Goal: Task Accomplishment & Management: Manage account settings

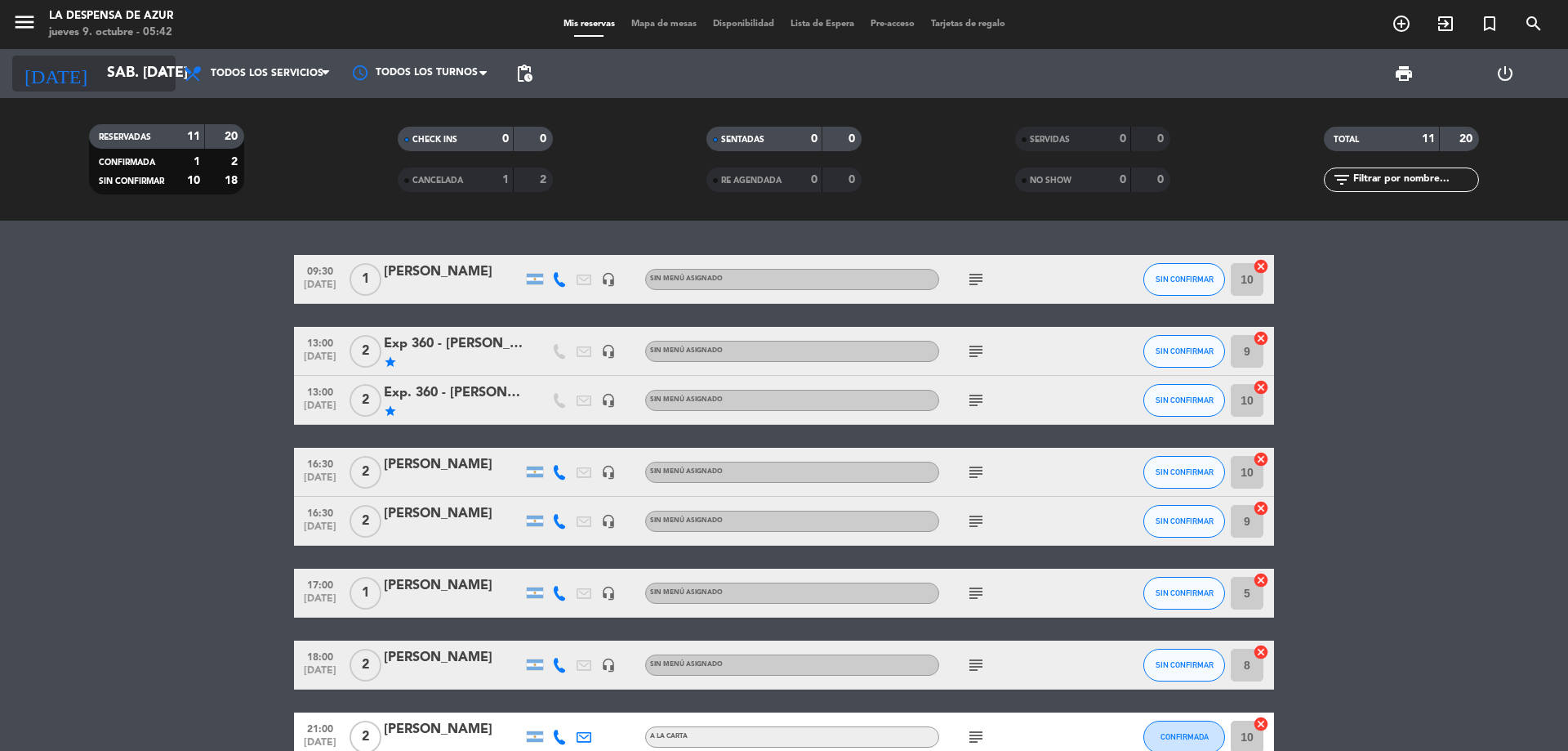
click at [136, 90] on div "[DATE] sáb. [DATE] arrow_drop_down" at bounding box center [94, 74] width 163 height 36
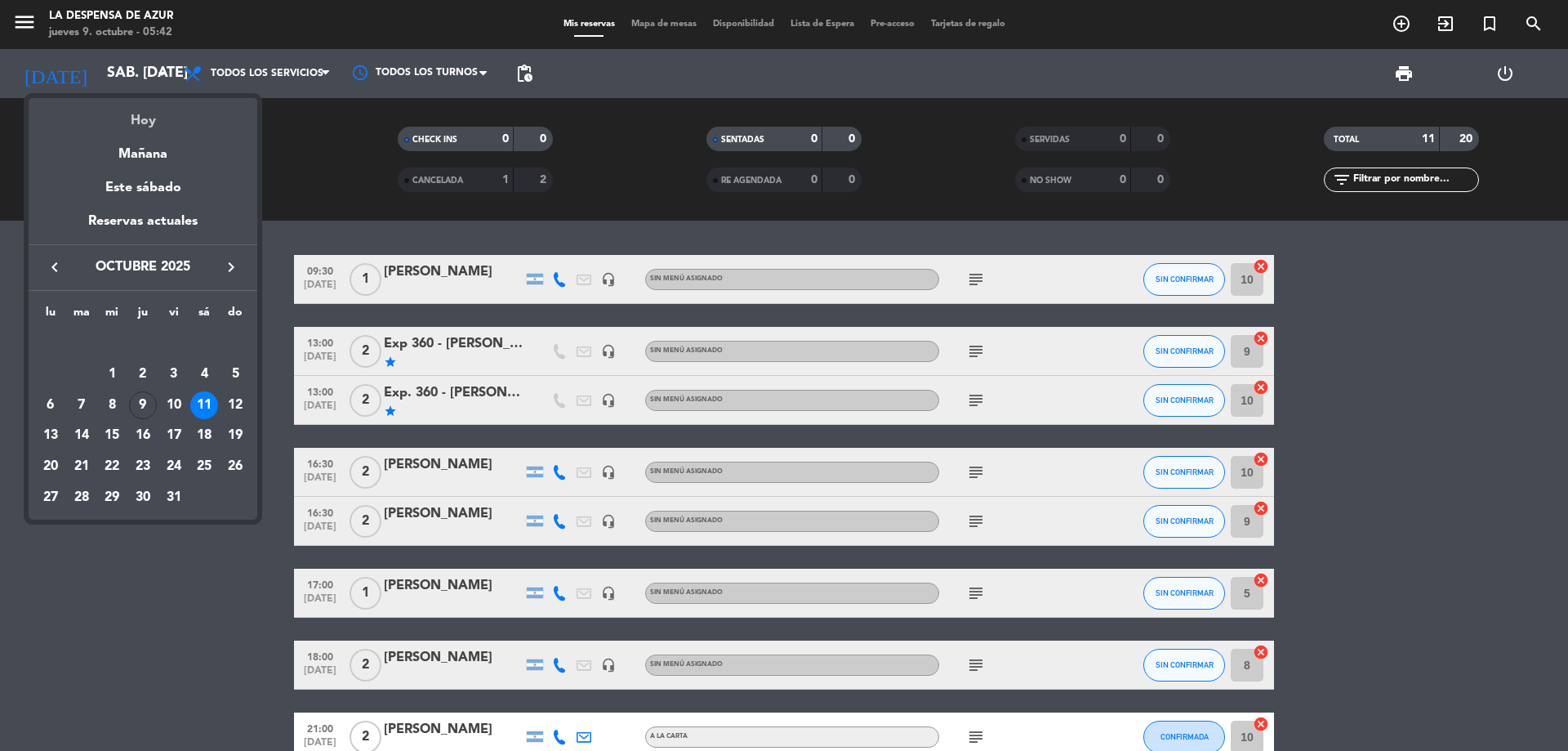
click at [151, 115] on div "Hoy" at bounding box center [143, 115] width 228 height 34
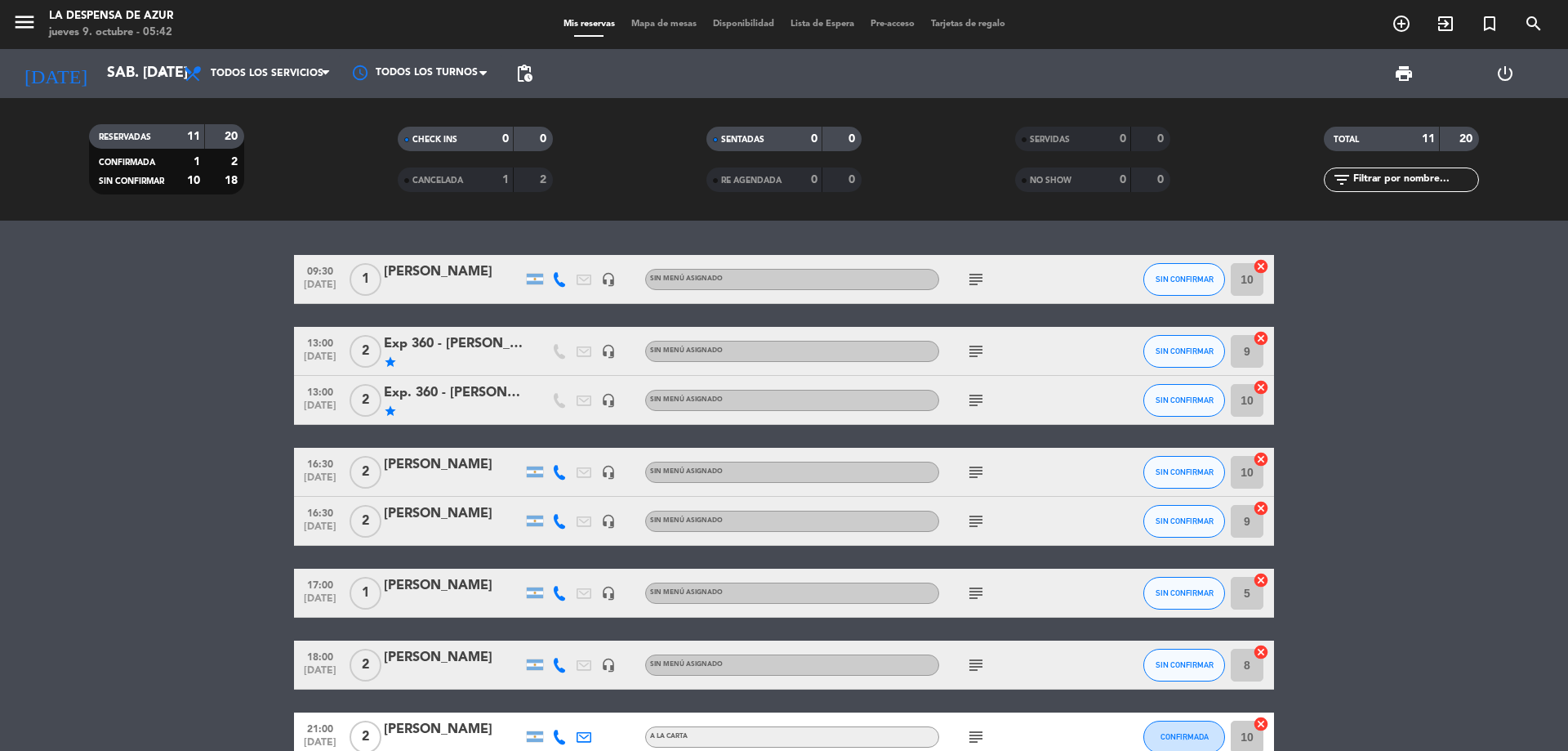
type input "[DEMOGRAPHIC_DATA] [DATE]"
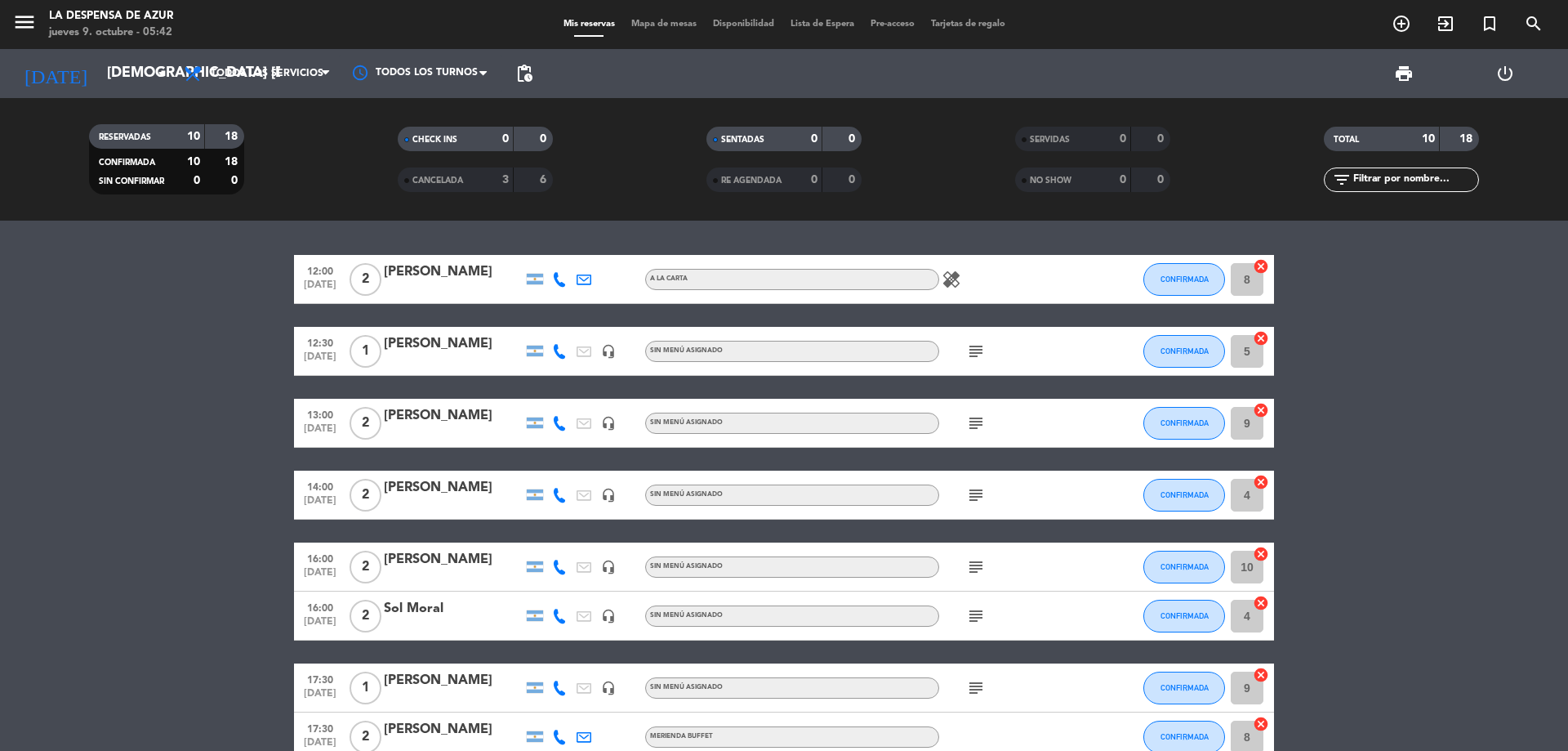
click at [436, 418] on div "[PERSON_NAME]" at bounding box center [453, 415] width 139 height 21
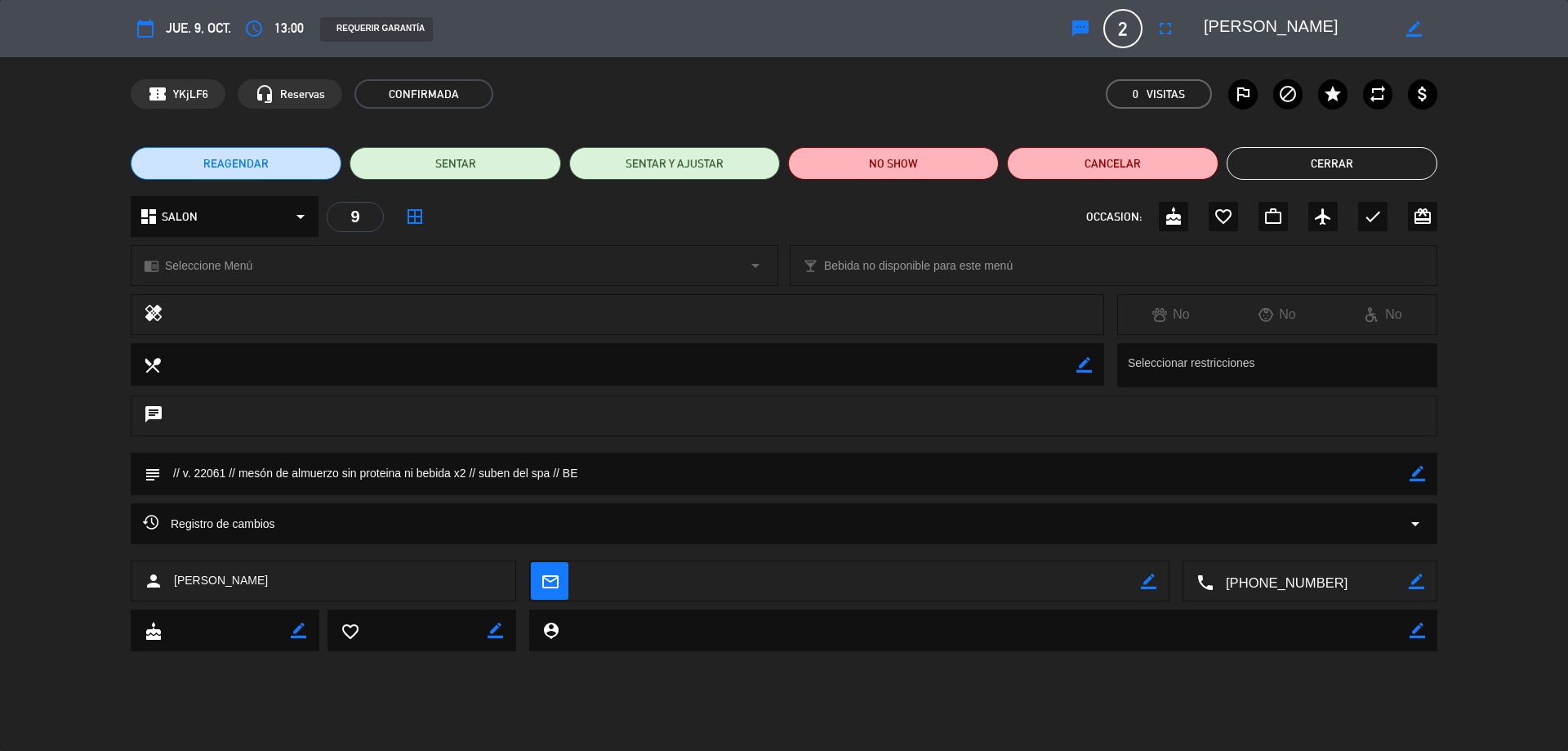
click at [1323, 152] on button "Cerrar" at bounding box center [1331, 163] width 210 height 33
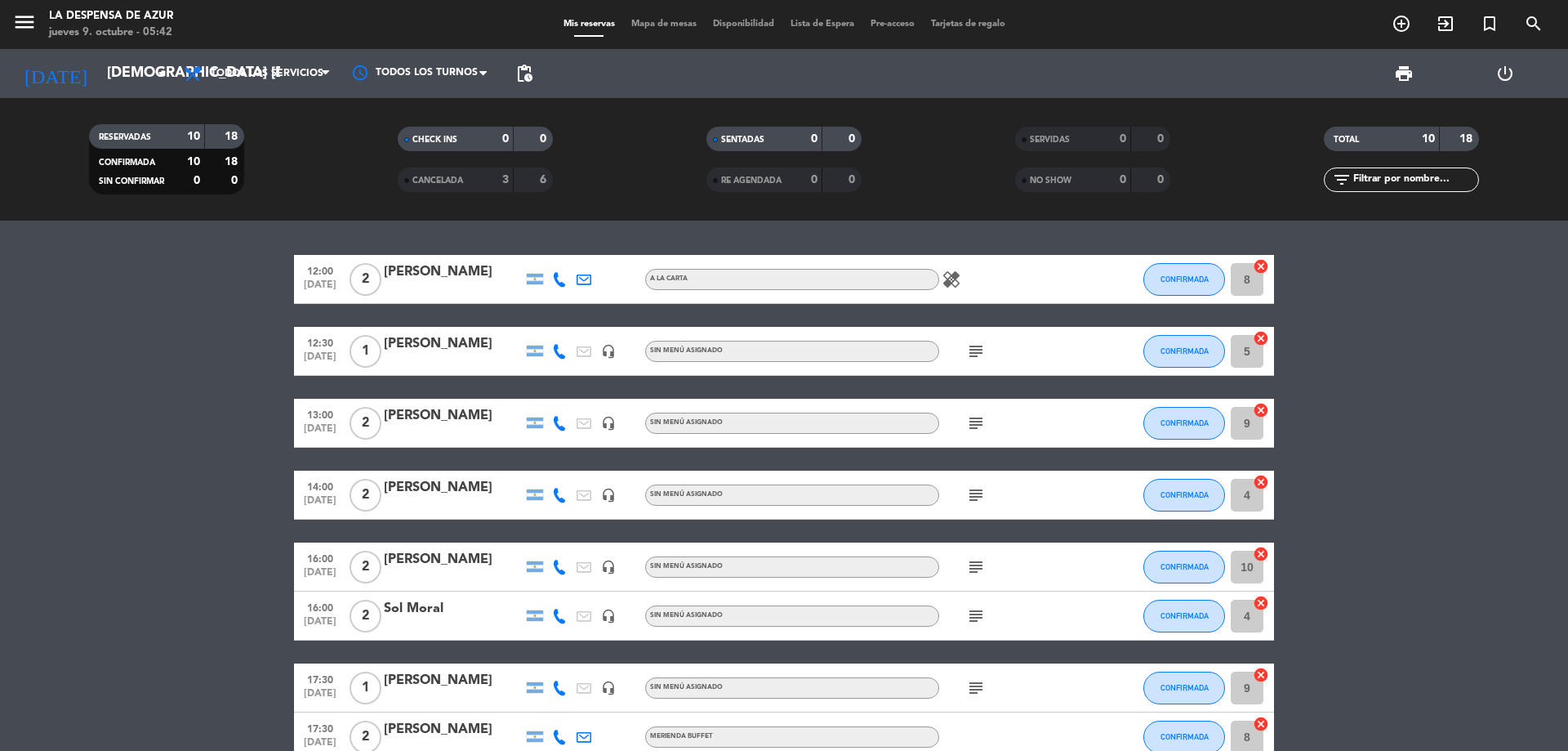
click at [448, 413] on div "[PERSON_NAME]" at bounding box center [453, 415] width 139 height 21
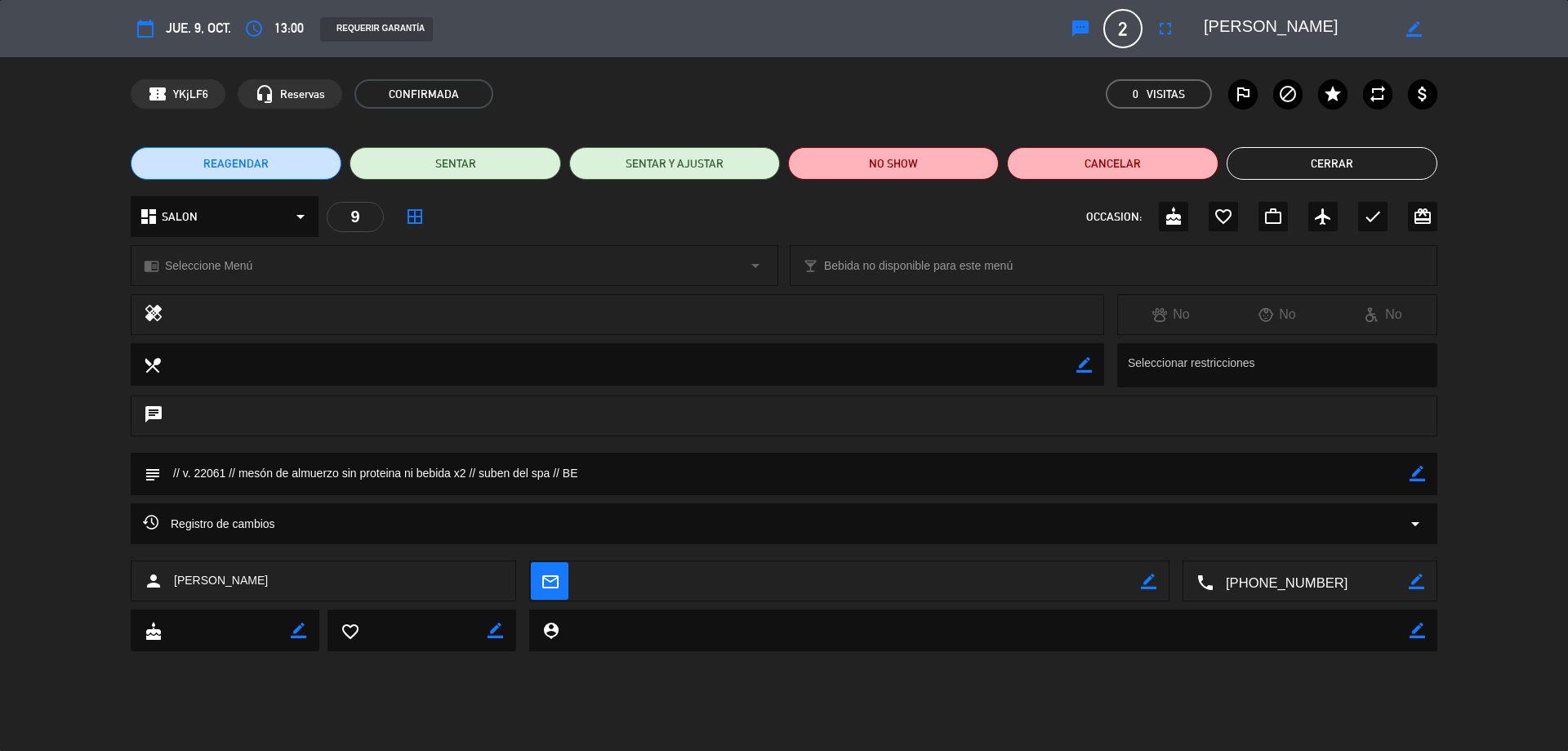
click at [314, 276] on div "chrome_reader_mode Seleccione Menú arrow_drop_down" at bounding box center [455, 265] width 646 height 39
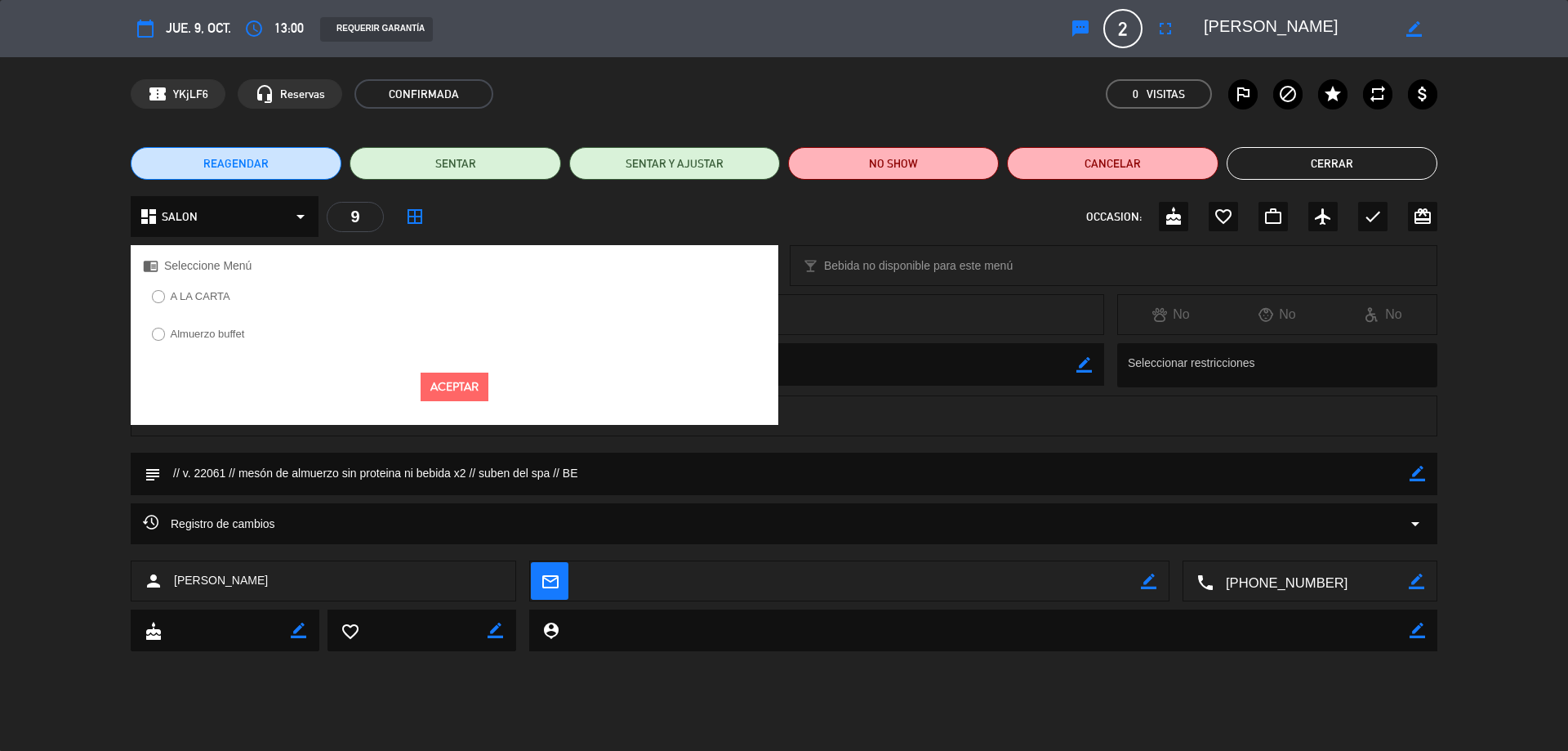
click at [187, 332] on label "Almuerzo buffet" at bounding box center [207, 333] width 75 height 11
click at [482, 390] on button "Aceptar" at bounding box center [455, 387] width 68 height 29
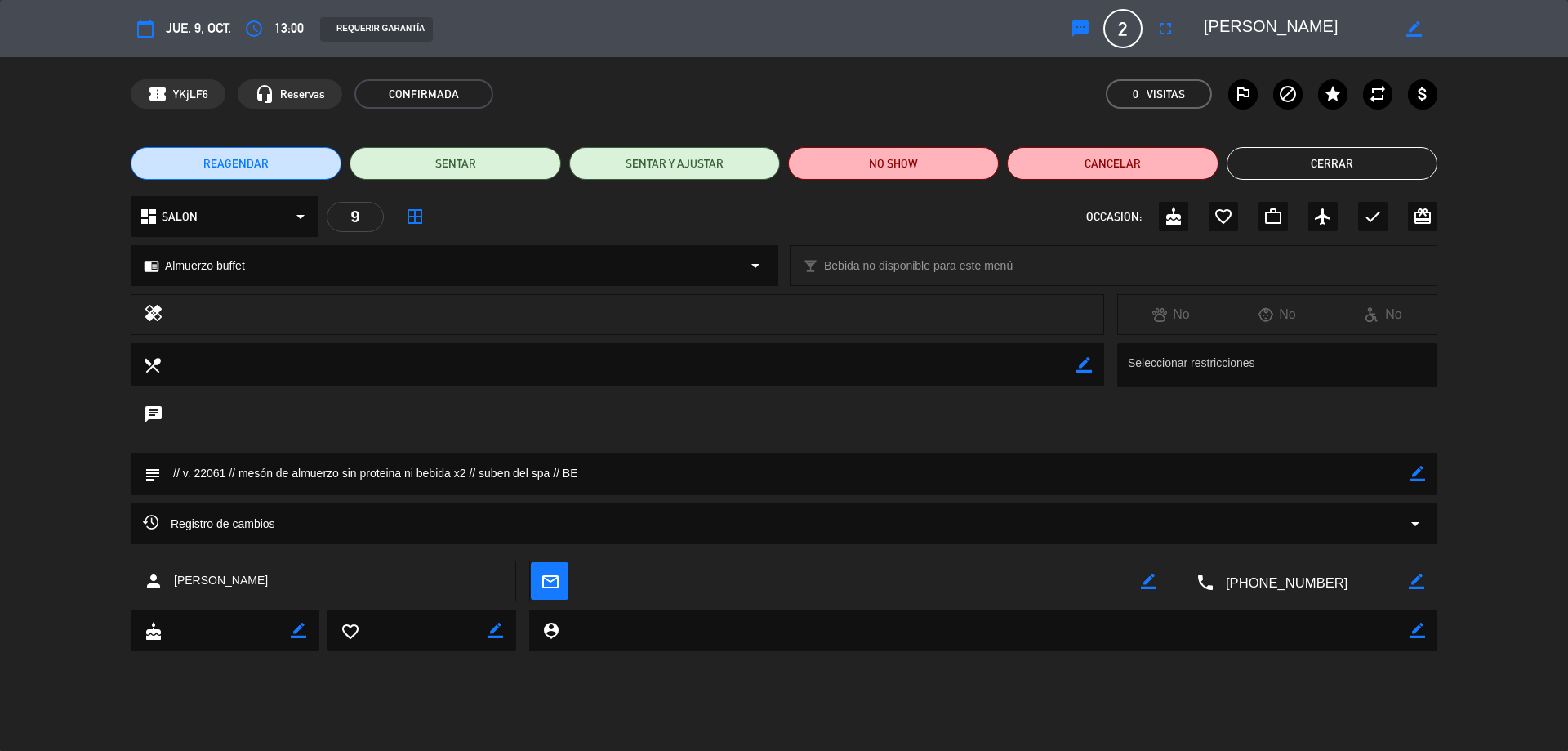
click at [1362, 162] on button "Cerrar" at bounding box center [1331, 163] width 210 height 33
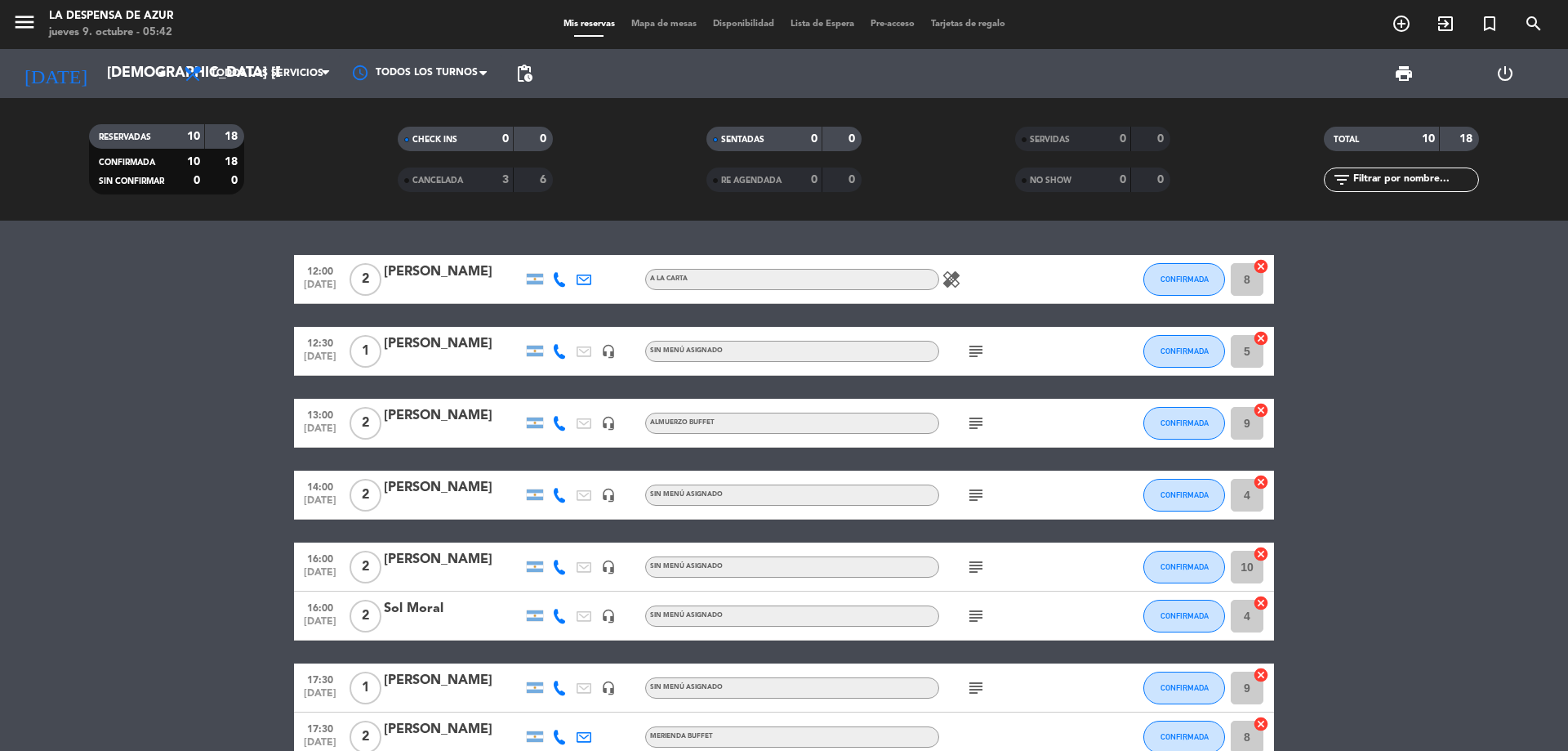
click at [451, 343] on div "[PERSON_NAME]" at bounding box center [453, 343] width 139 height 21
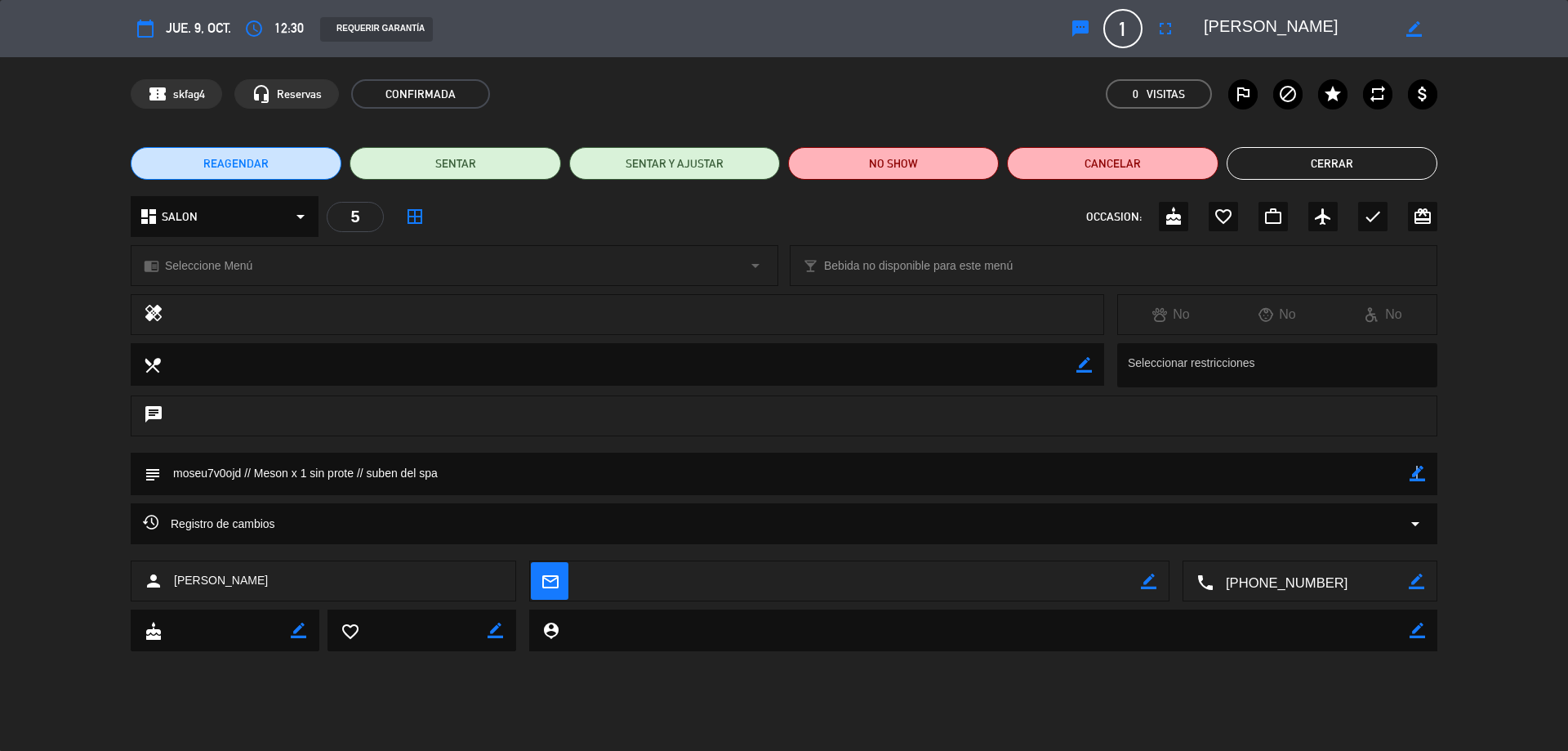
click at [1415, 470] on icon "border_color" at bounding box center [1417, 474] width 16 height 16
click at [256, 470] on textarea at bounding box center [784, 474] width 1249 height 42
click at [407, 474] on textarea at bounding box center [784, 474] width 1249 height 42
click at [514, 474] on textarea at bounding box center [784, 474] width 1249 height 42
click at [467, 473] on textarea at bounding box center [784, 474] width 1249 height 42
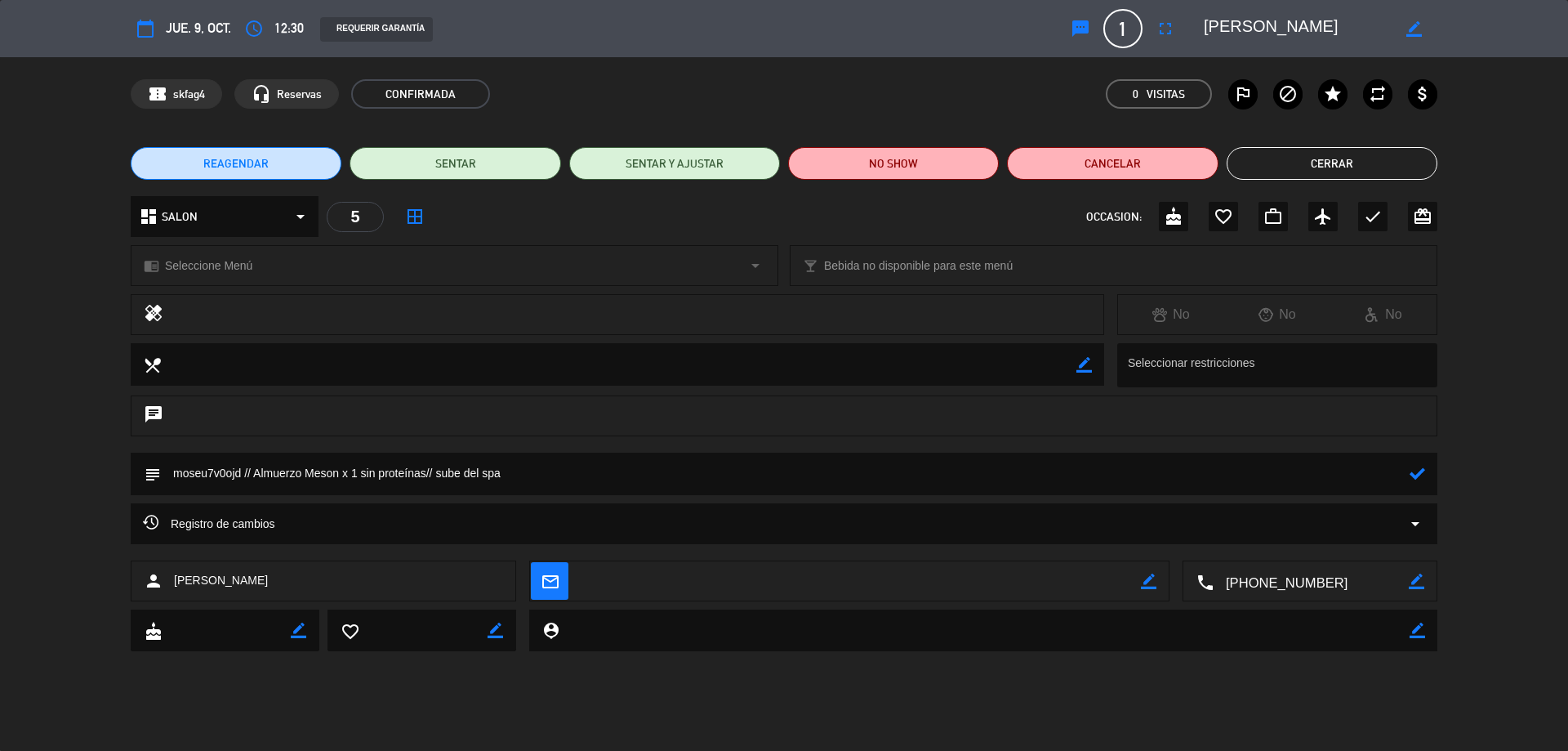
type textarea "moseu7v0ojd // Almuerzo Meson x 1 sin proteínas// sube del spa"
drag, startPoint x: 292, startPoint y: 253, endPoint x: 259, endPoint y: 283, distance: 44.6
click at [290, 254] on div "chrome_reader_mode Seleccione Menú arrow_drop_down" at bounding box center [455, 265] width 646 height 39
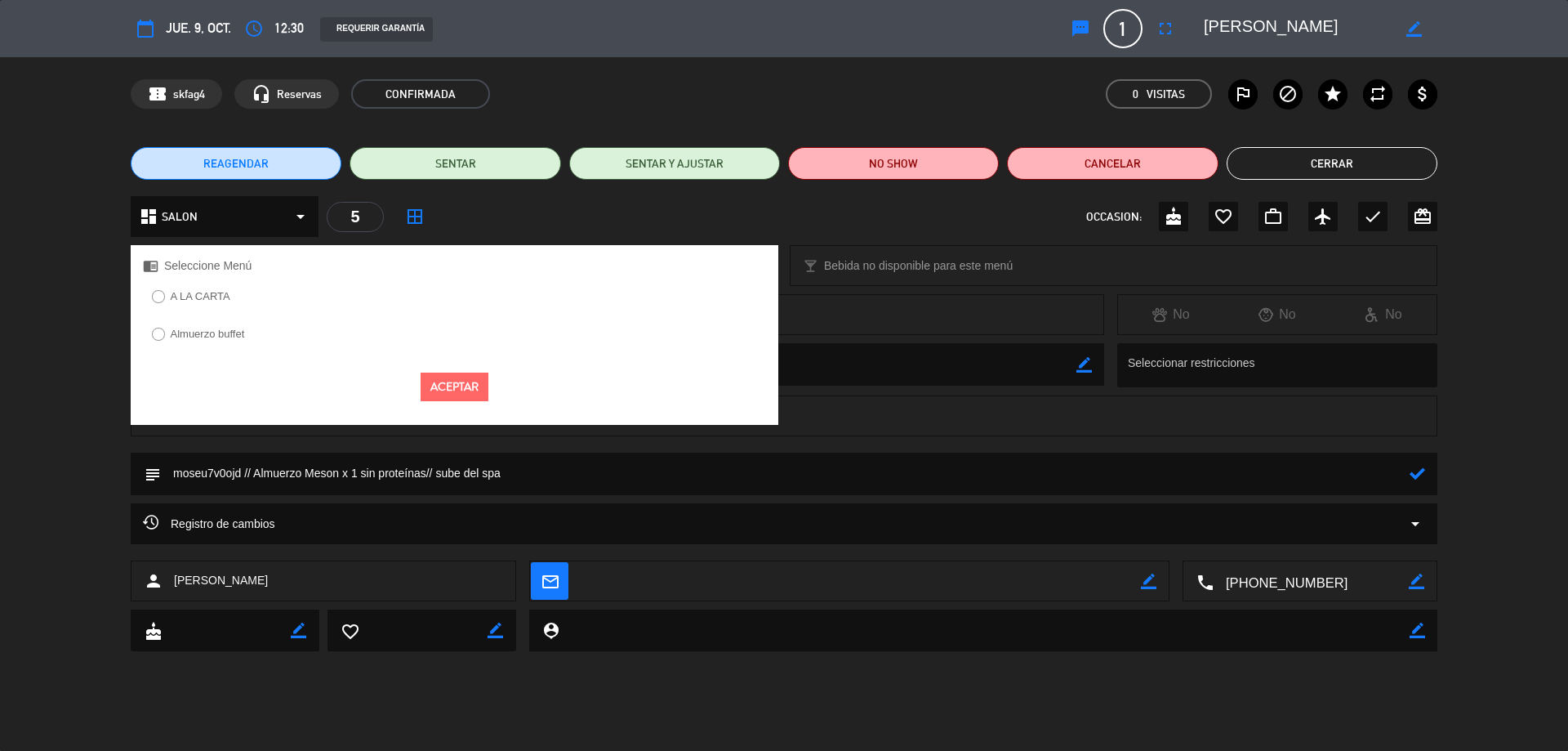
click at [187, 326] on label "Almuerzo buffet" at bounding box center [197, 336] width 111 height 26
click at [432, 386] on button "Aceptar" at bounding box center [455, 387] width 68 height 29
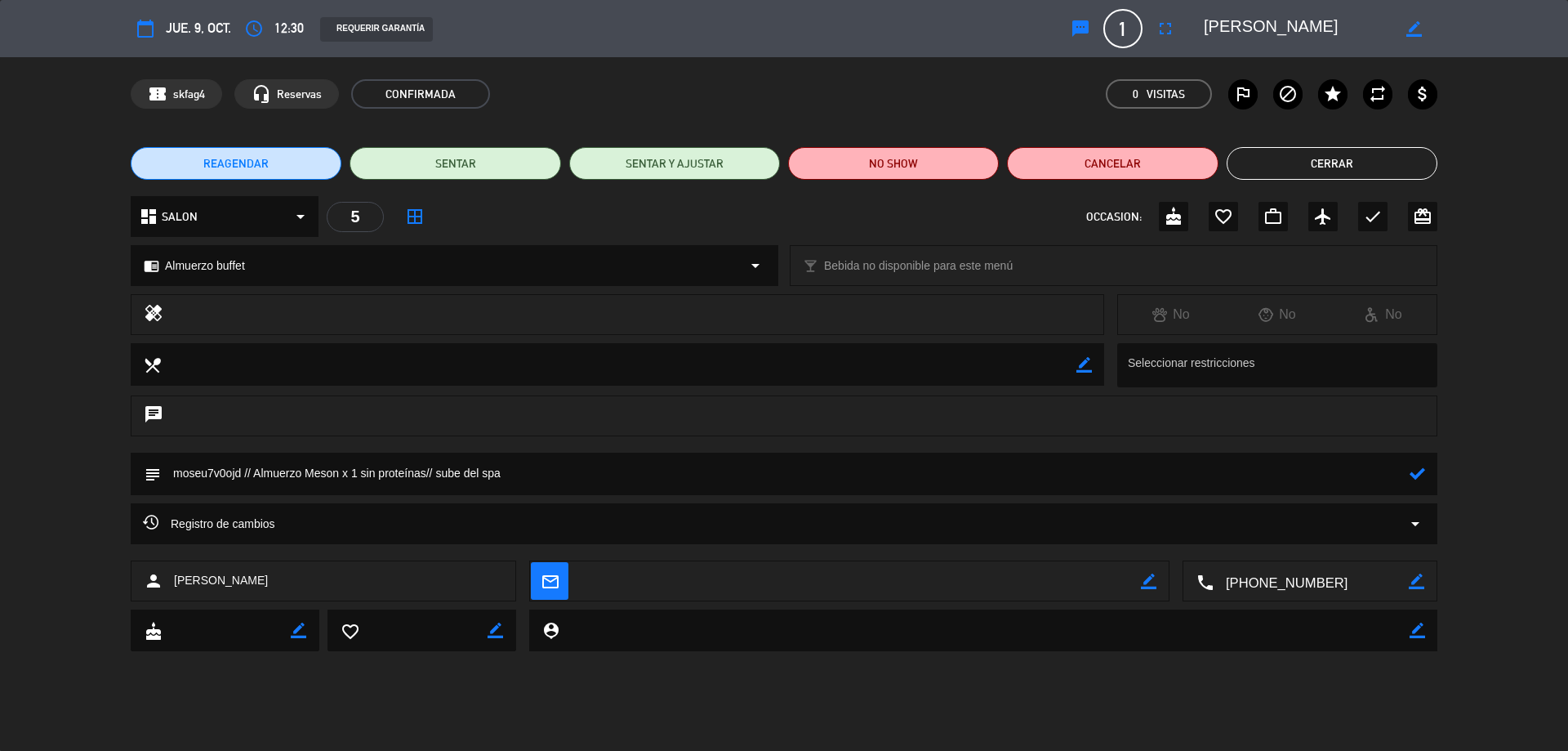
click at [1416, 479] on icon at bounding box center [1417, 474] width 16 height 16
click at [1325, 168] on button "Cerrar" at bounding box center [1331, 163] width 210 height 33
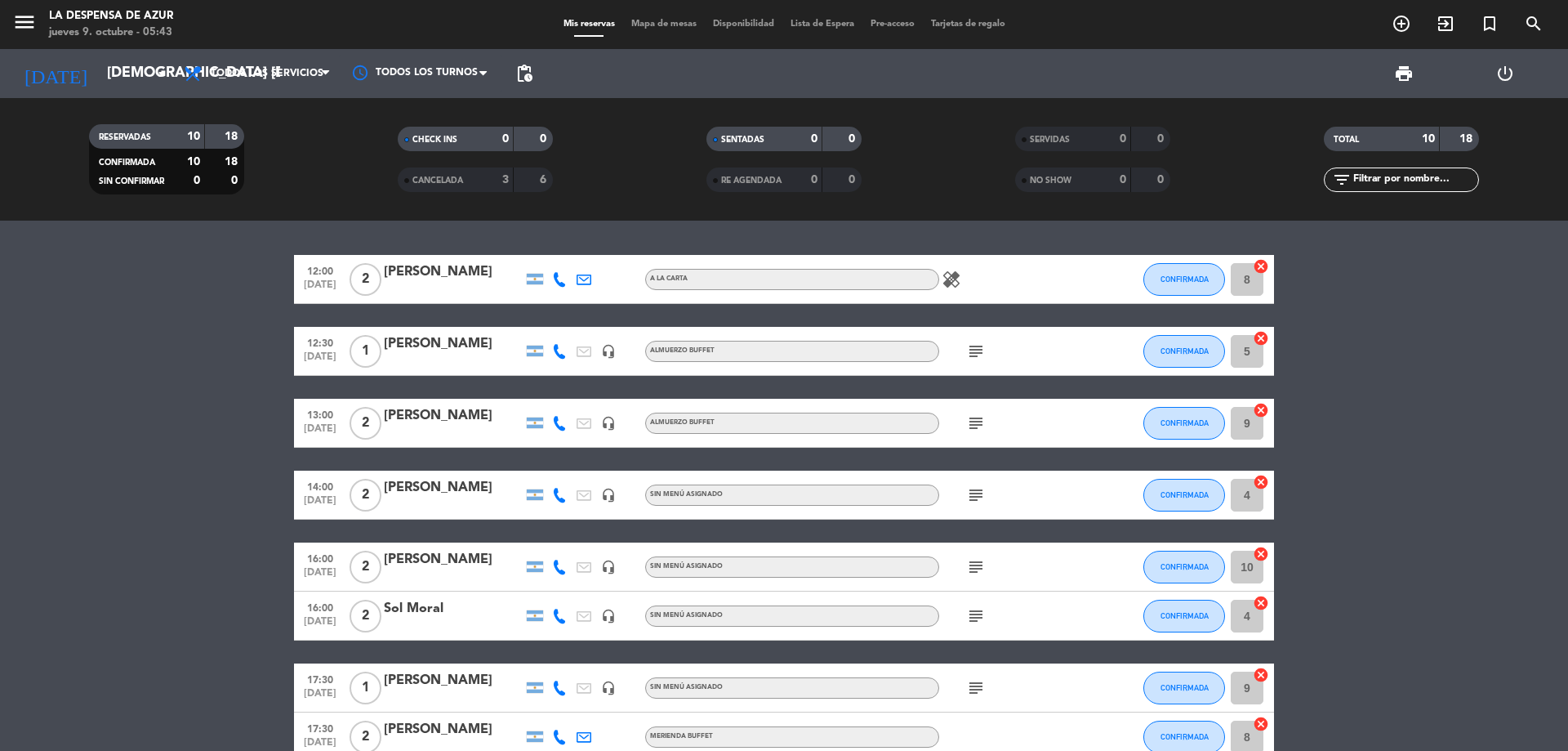
click at [452, 491] on div "[PERSON_NAME]" at bounding box center [453, 487] width 139 height 21
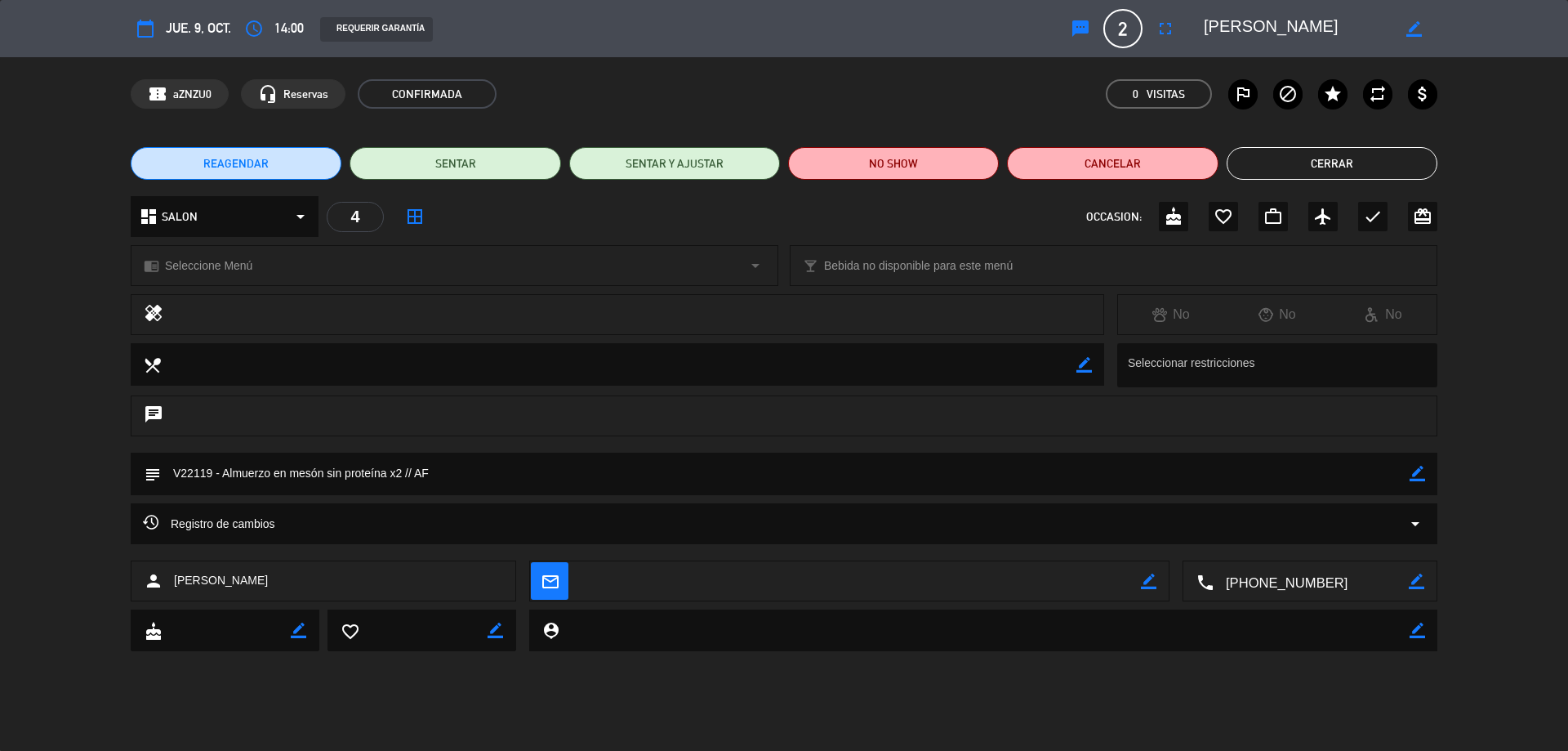
click at [1417, 473] on icon "border_color" at bounding box center [1417, 474] width 16 height 16
click at [411, 479] on textarea at bounding box center [784, 474] width 1249 height 42
type textarea "V22119 - Almuerzo en mesón sin proteína x2 //Suben del spa// AF"
click at [342, 257] on div "chrome_reader_mode Seleccione Menú arrow_drop_down" at bounding box center [455, 265] width 646 height 39
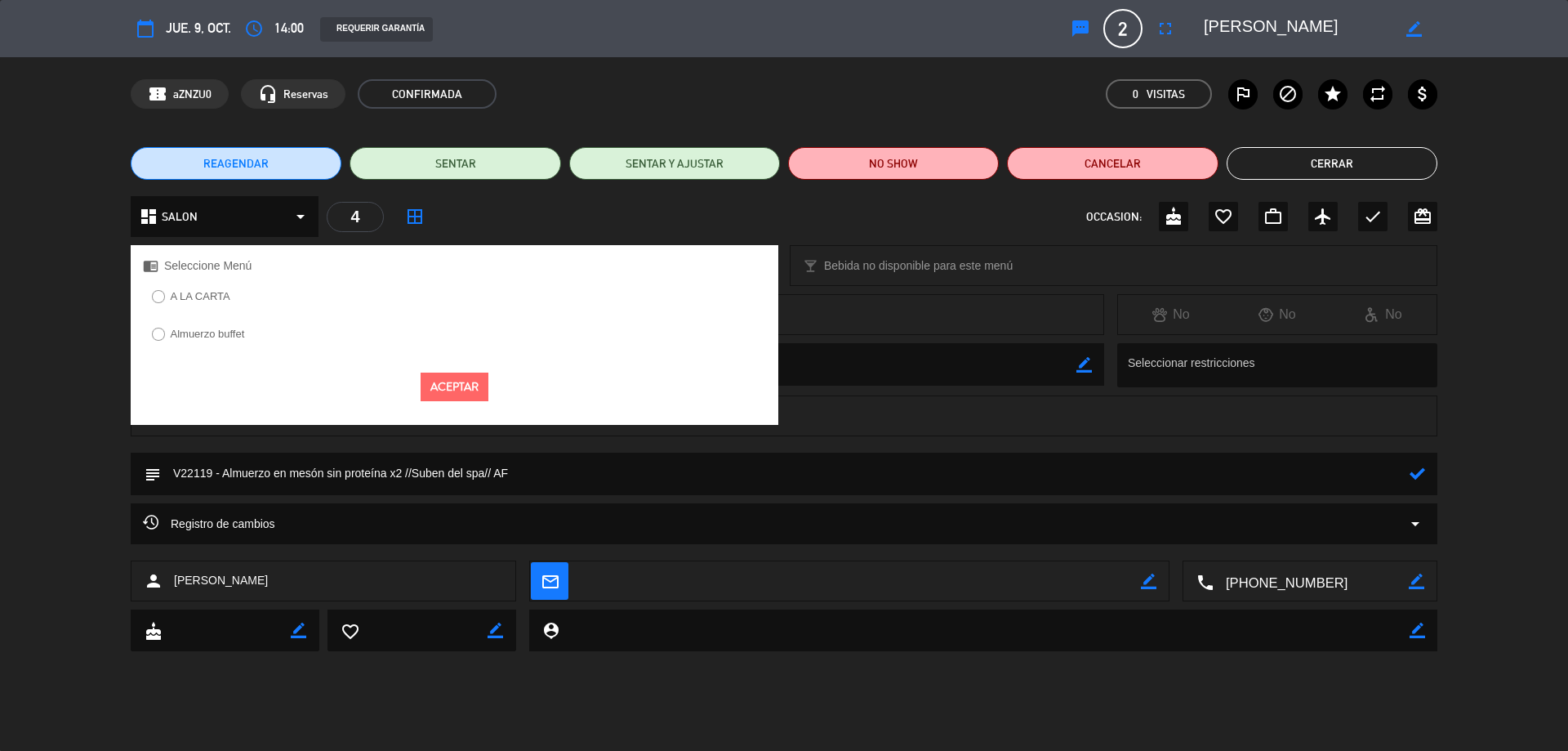
click at [195, 334] on label "Almuerzo buffet" at bounding box center [207, 333] width 75 height 11
click at [458, 393] on button "Aceptar" at bounding box center [455, 387] width 68 height 29
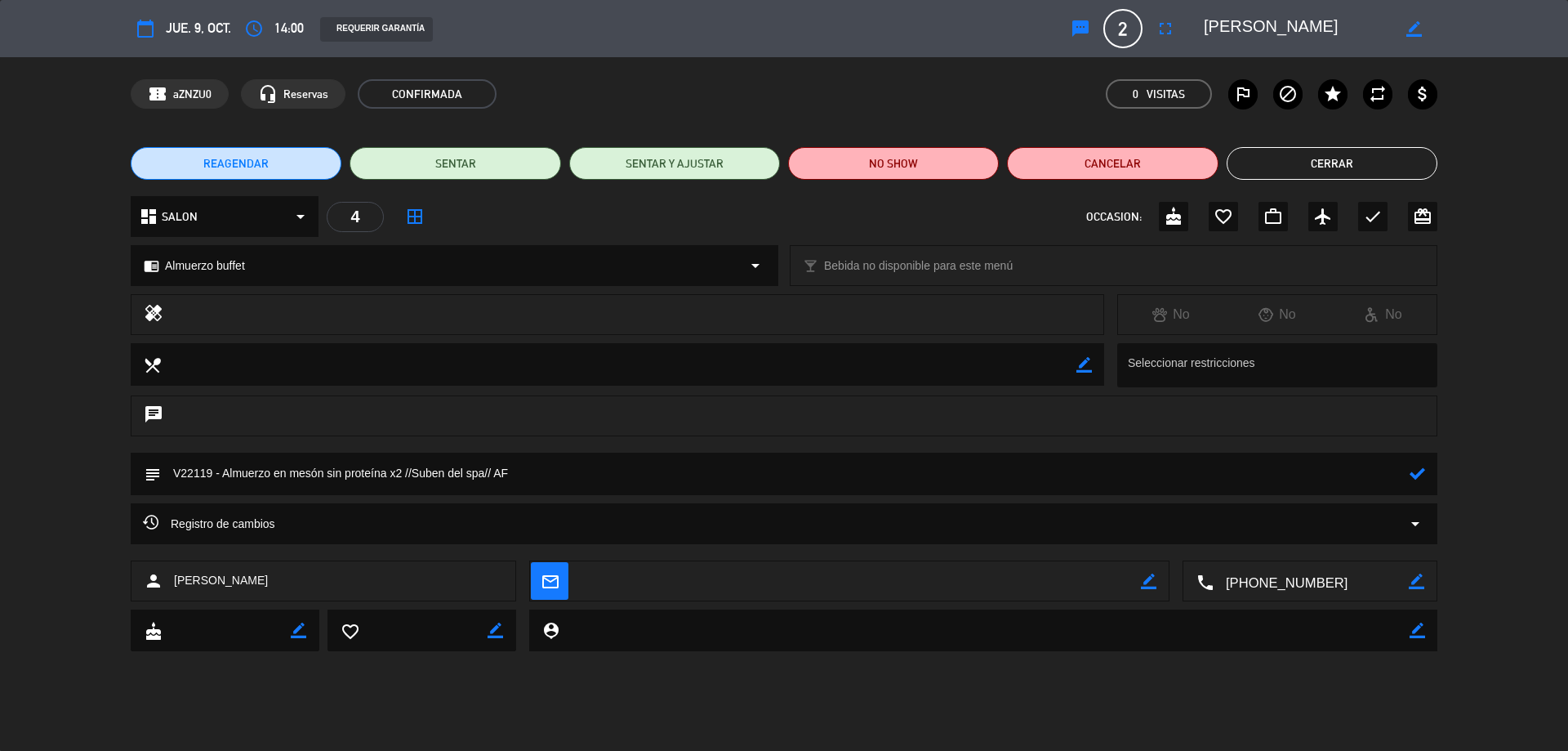
click at [1422, 468] on icon at bounding box center [1417, 474] width 16 height 16
click at [1321, 177] on button "Cerrar" at bounding box center [1331, 163] width 210 height 33
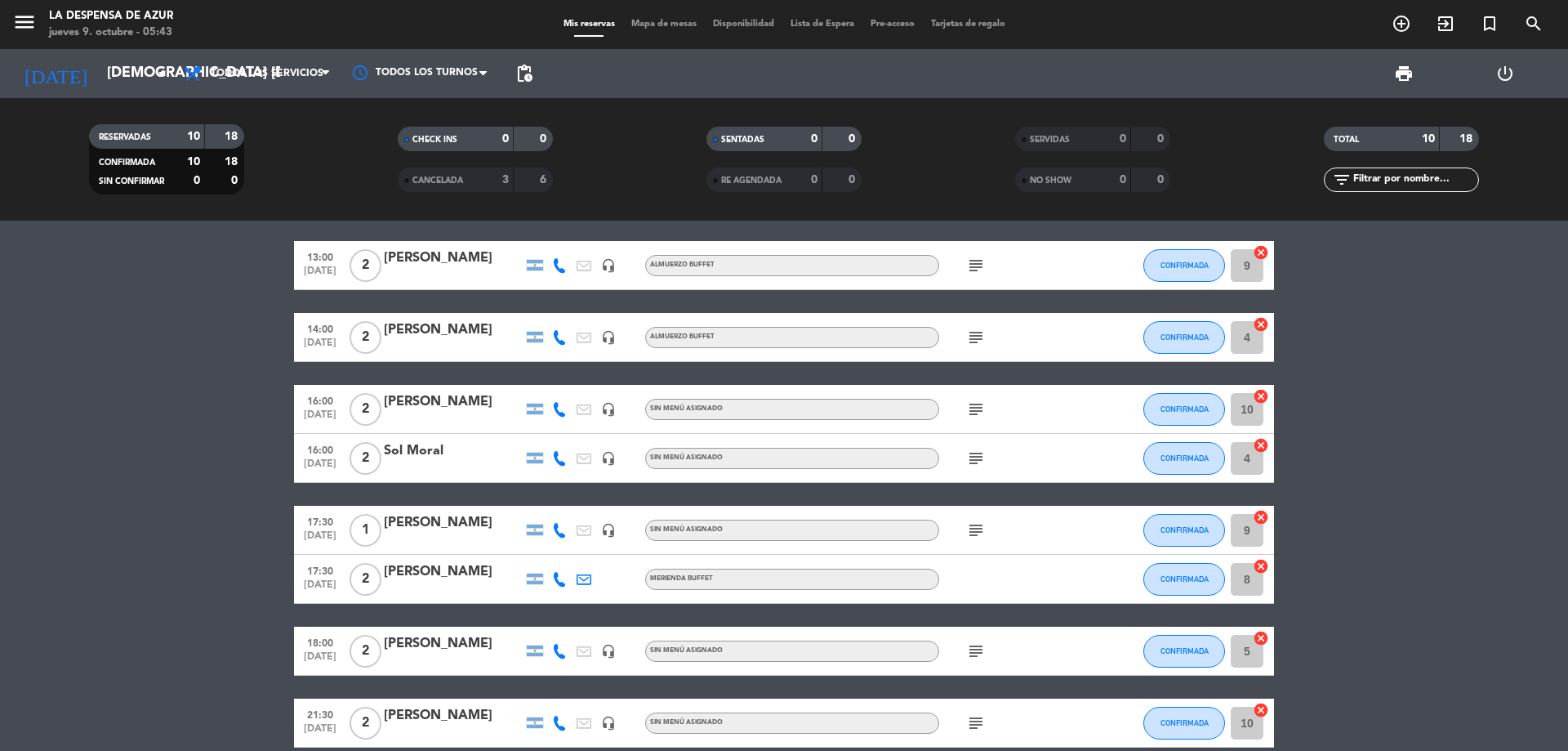
scroll to position [164, 0]
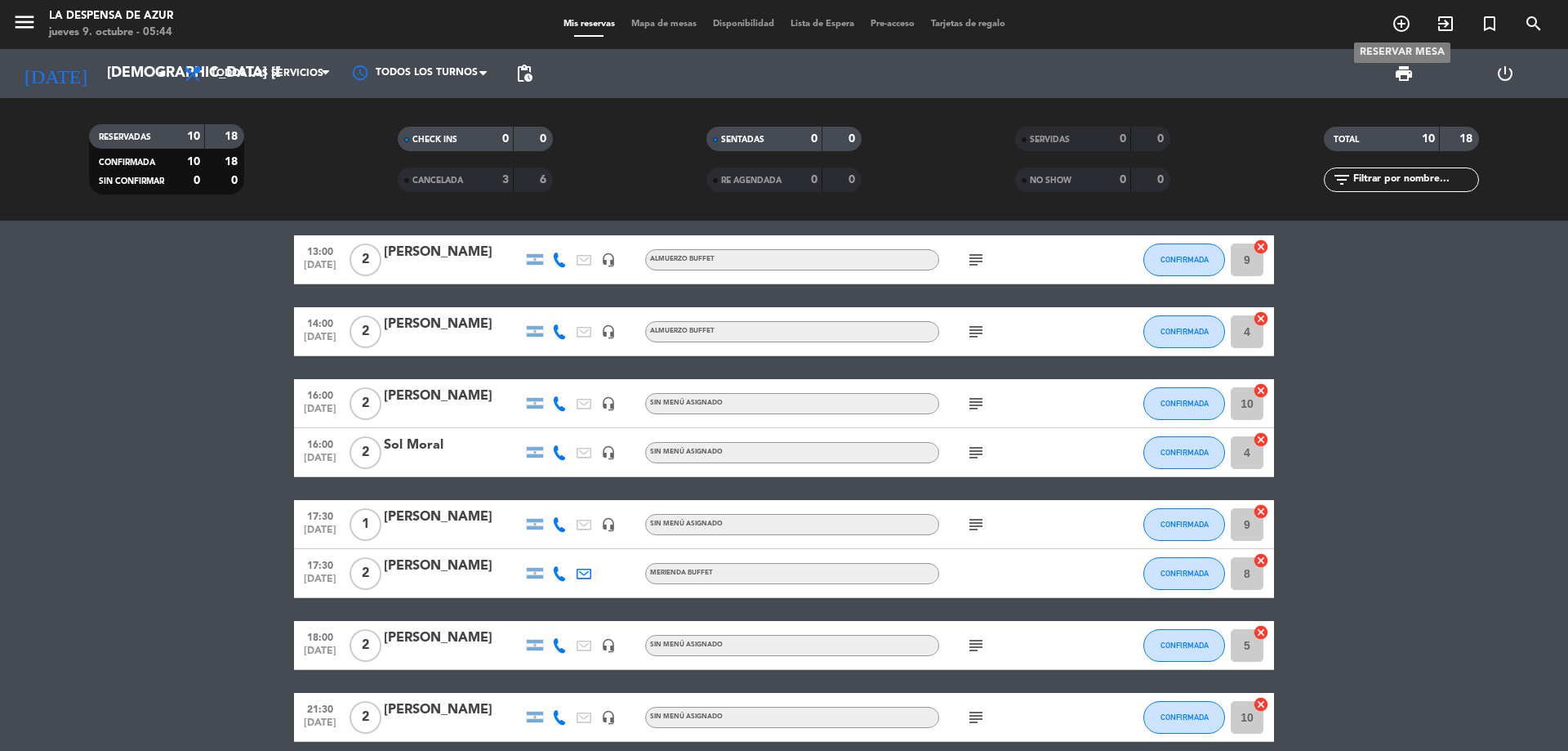
click at [1399, 23] on icon "add_circle_outline" at bounding box center [1402, 24] width 20 height 20
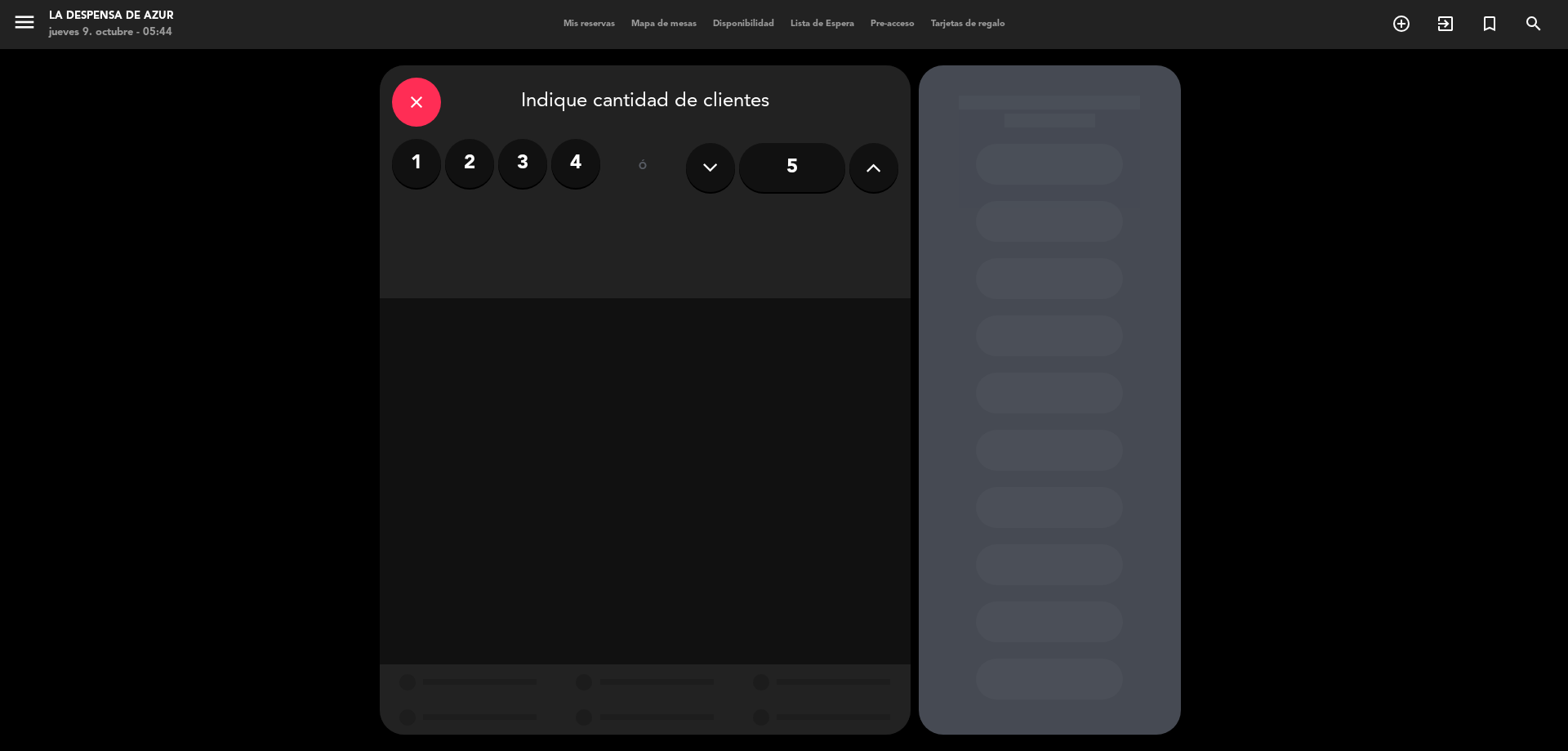
click at [480, 162] on label "2" at bounding box center [469, 163] width 49 height 49
click at [694, 227] on div "Brunch" at bounding box center [709, 223] width 124 height 33
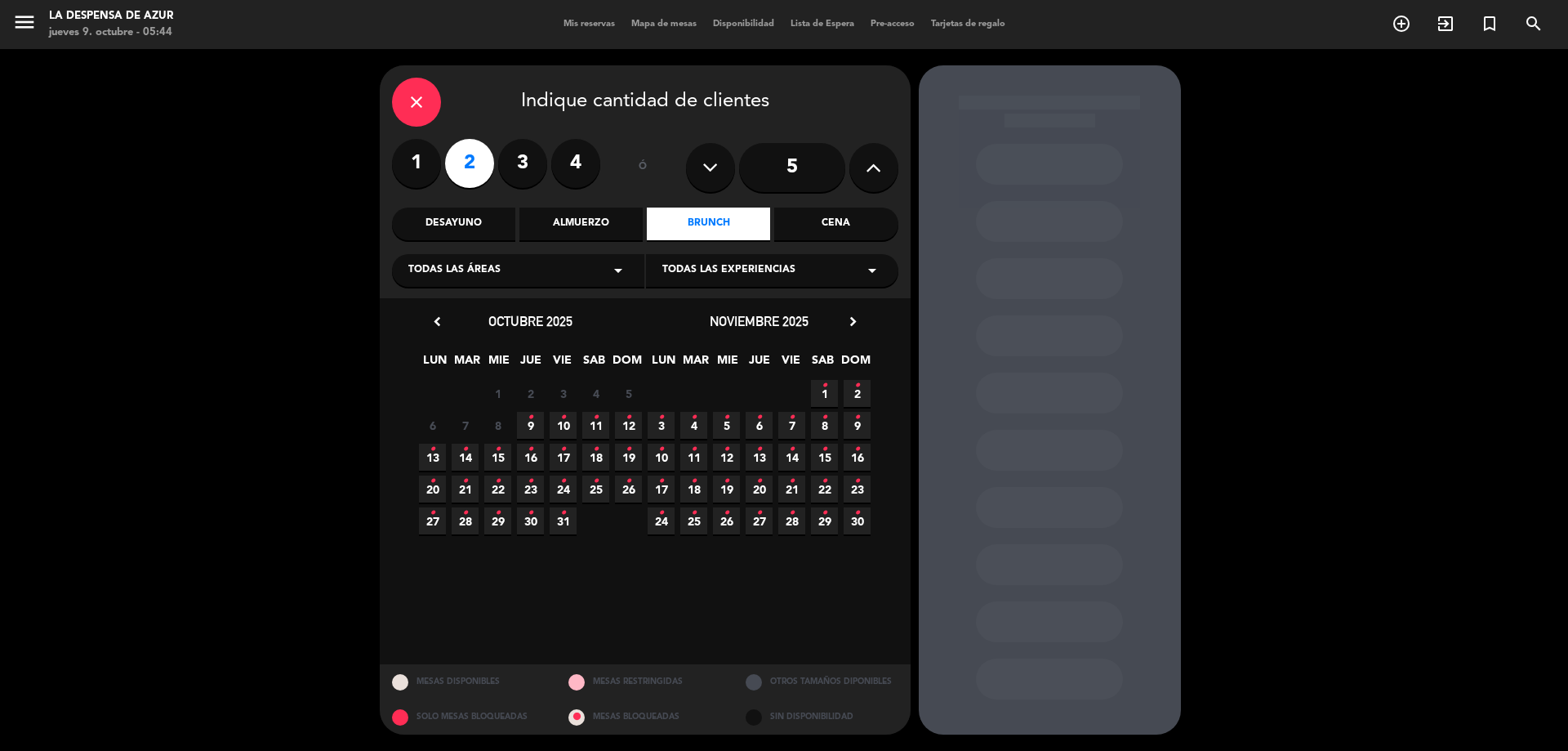
click at [536, 421] on span "9 •" at bounding box center [530, 425] width 27 height 27
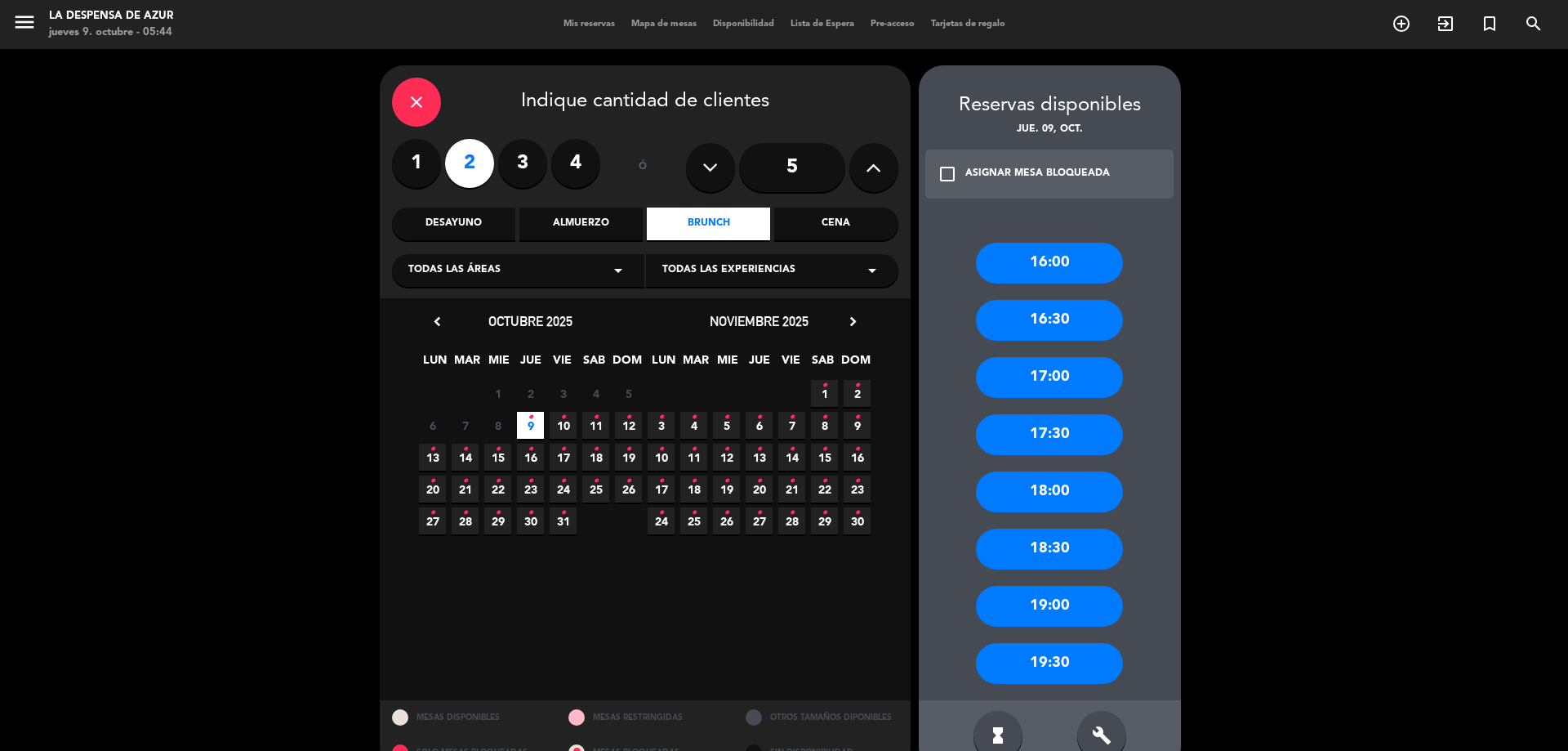
click at [1076, 378] on div "17:00" at bounding box center [1049, 377] width 147 height 41
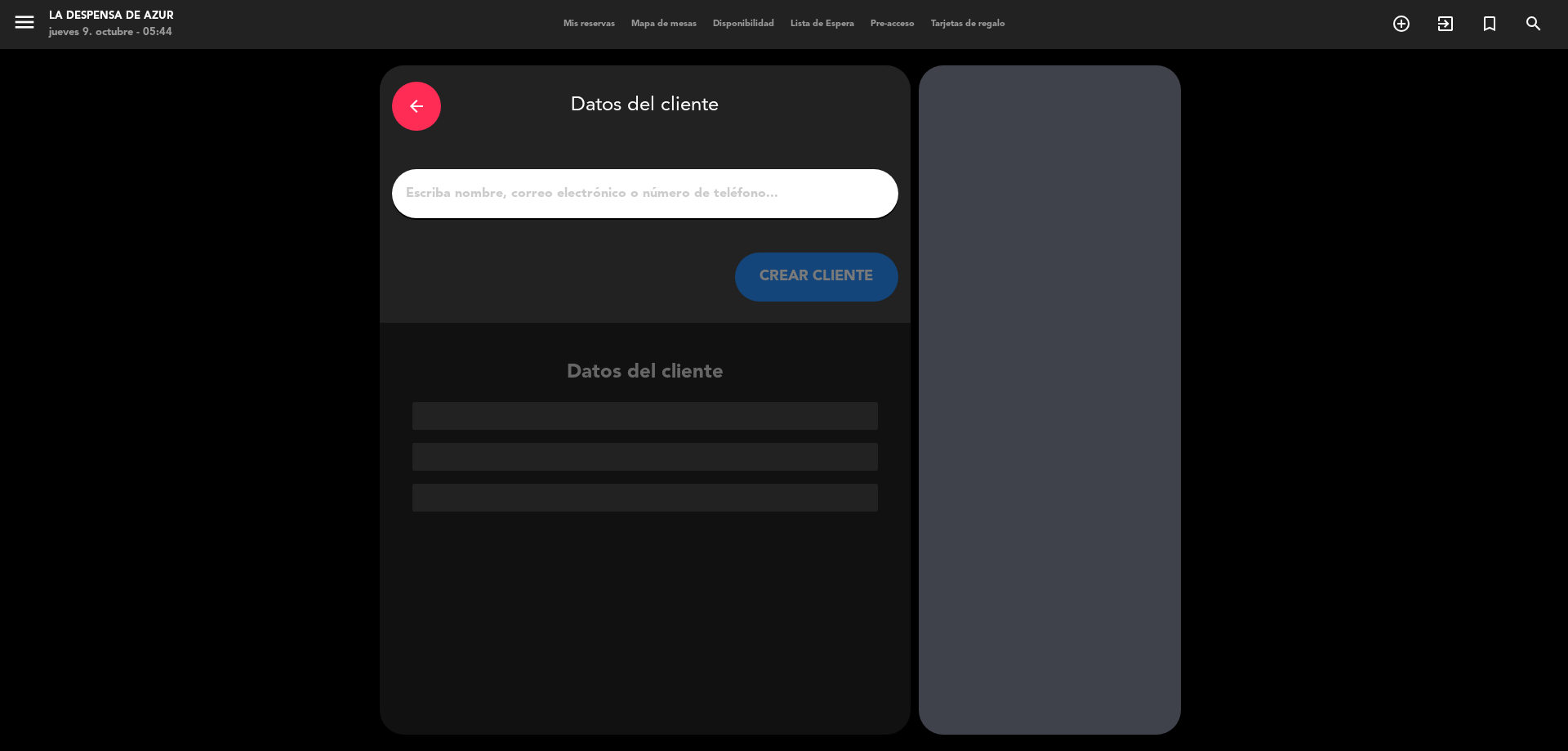
click at [617, 208] on div at bounding box center [645, 193] width 506 height 49
click at [607, 193] on input "1" at bounding box center [645, 193] width 481 height 23
paste input "[PERSON_NAME] y [PERSON_NAME] [PHONE_NUMBER] // v-21987"
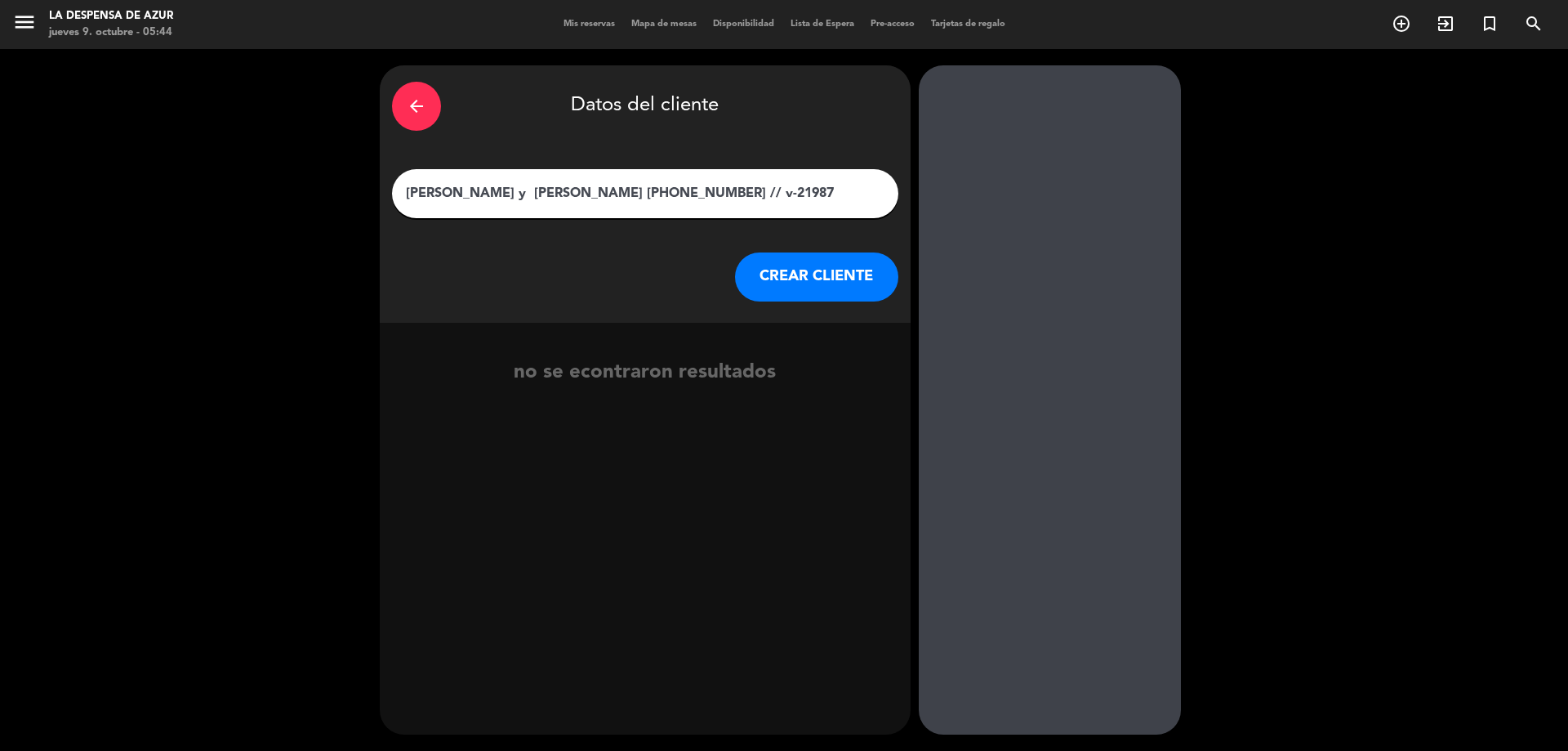
drag, startPoint x: 608, startPoint y: 192, endPoint x: 807, endPoint y: 193, distance: 199.0
click at [807, 193] on input "[PERSON_NAME] y [PERSON_NAME] [PHONE_NUMBER] // v-21987" at bounding box center [645, 193] width 481 height 23
type input "[PERSON_NAME] y [PERSON_NAME]"
click at [785, 278] on button "CREAR CLIENTE" at bounding box center [816, 276] width 163 height 49
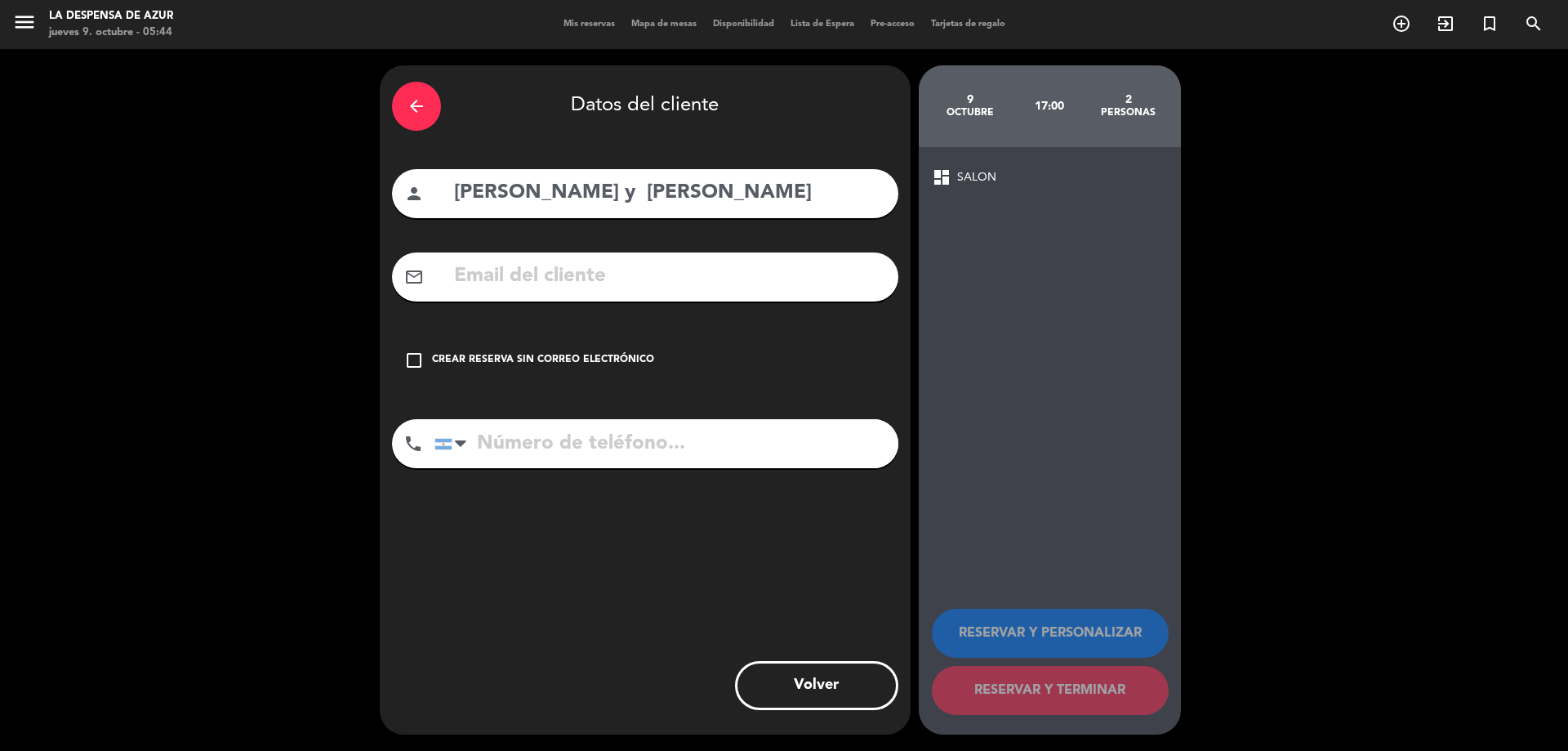
click at [569, 456] on input "tel" at bounding box center [666, 443] width 464 height 49
paste input "[PHONE_NUMBER] // v-21987"
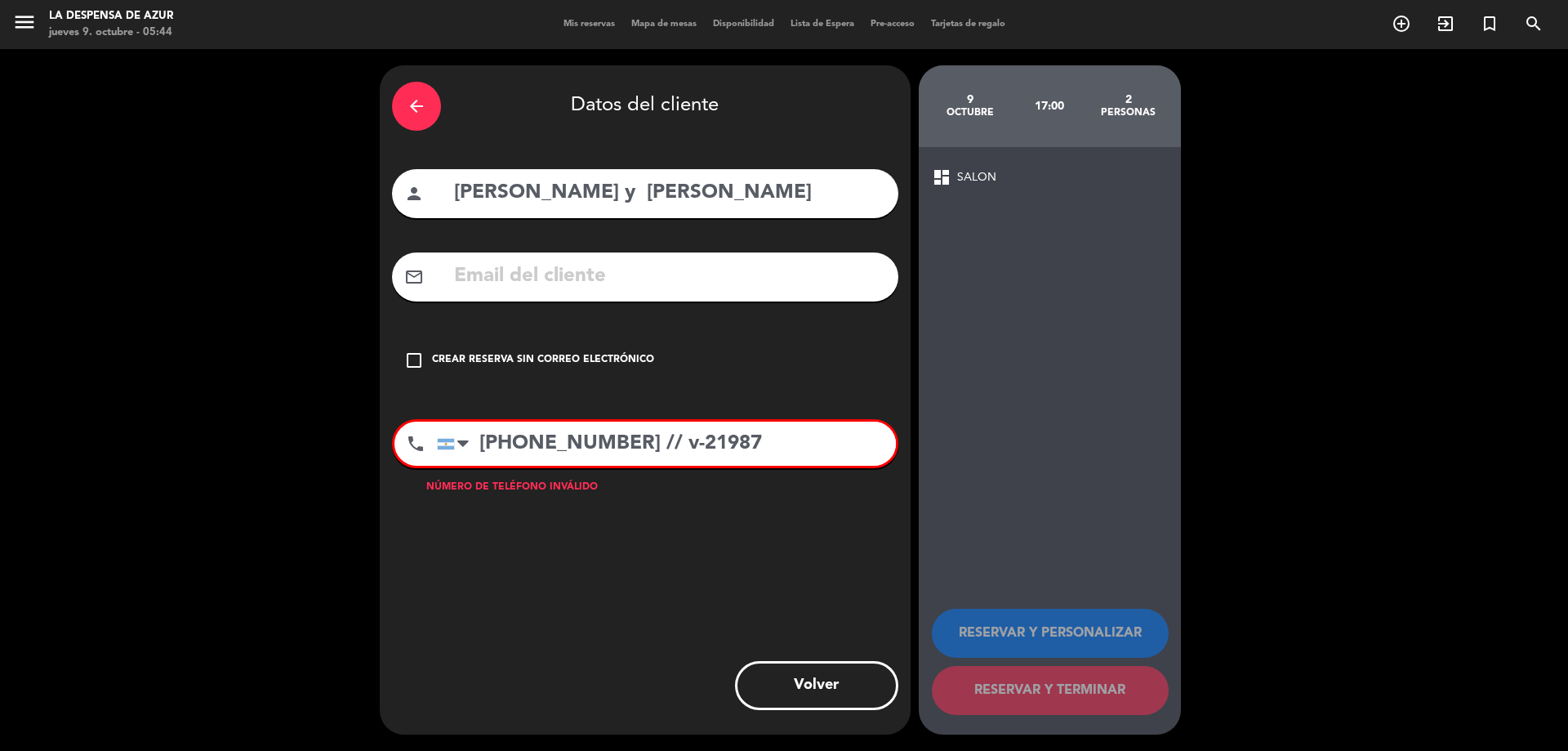
drag, startPoint x: 614, startPoint y: 437, endPoint x: 742, endPoint y: 445, distance: 128.2
click at [742, 445] on input "[PHONE_NUMBER] // v-21987" at bounding box center [666, 444] width 459 height 44
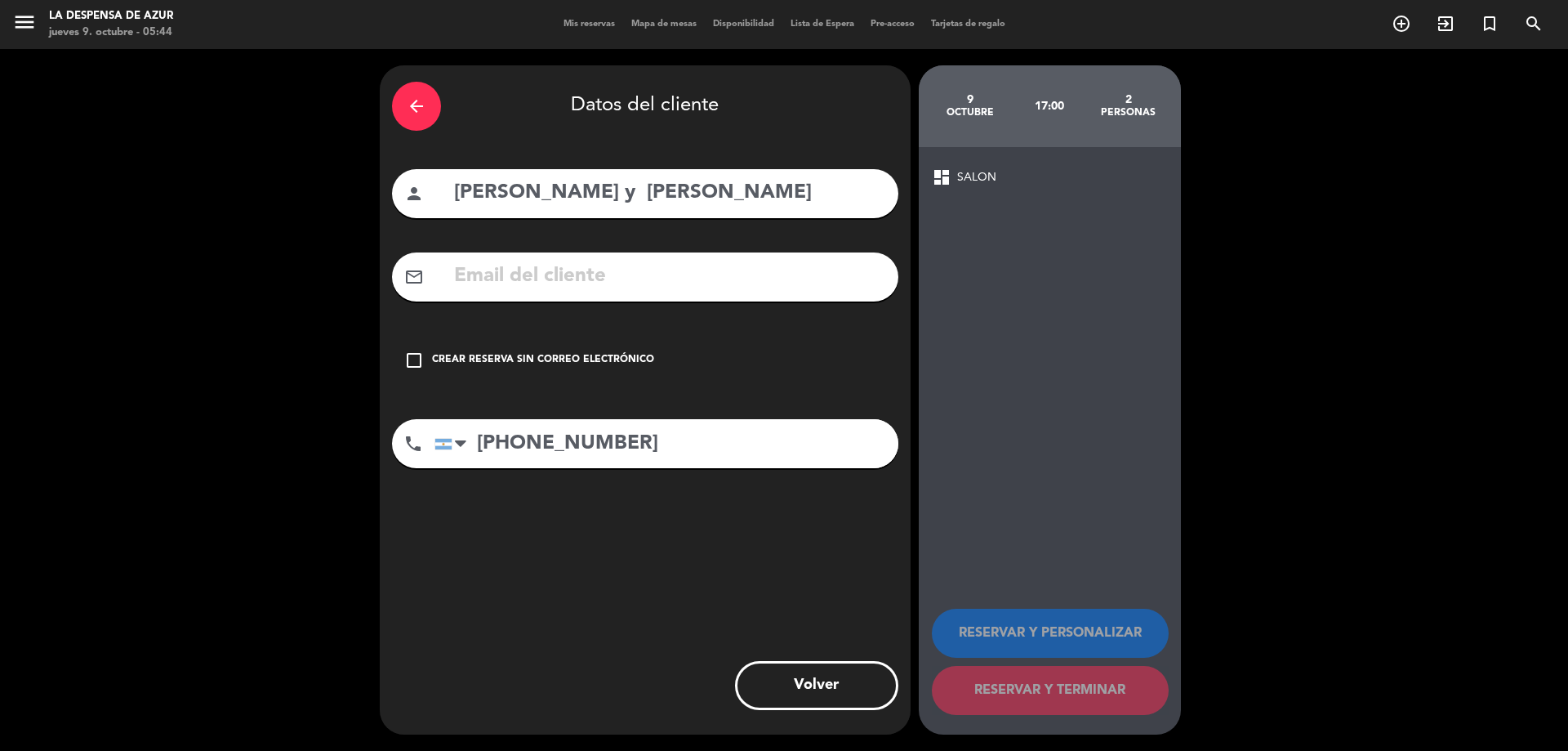
type input "[PHONE_NUMBER]"
click at [410, 358] on icon "check_box_outline_blank" at bounding box center [415, 360] width 20 height 20
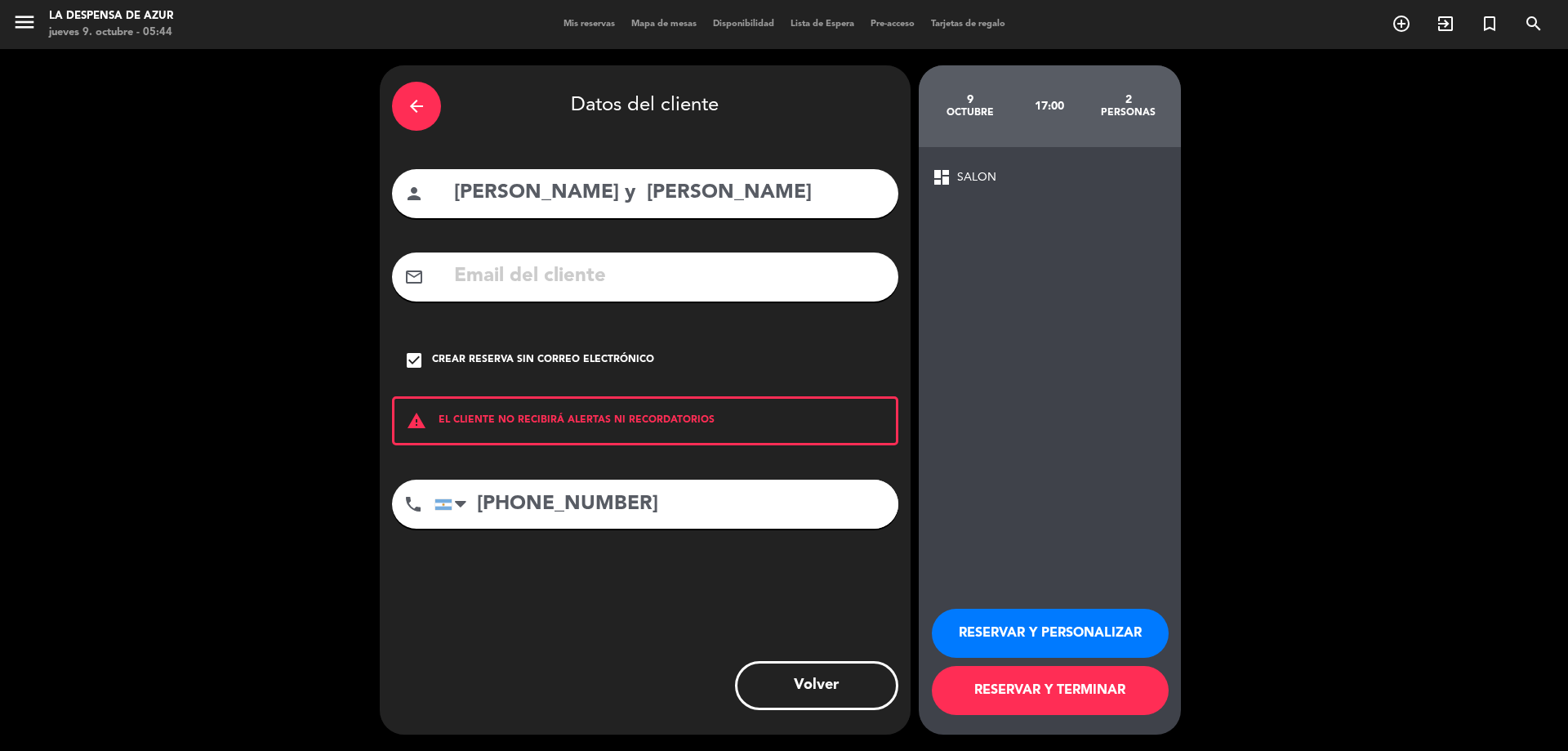
click at [1118, 627] on button "RESERVAR Y PERSONALIZAR" at bounding box center [1051, 632] width 237 height 49
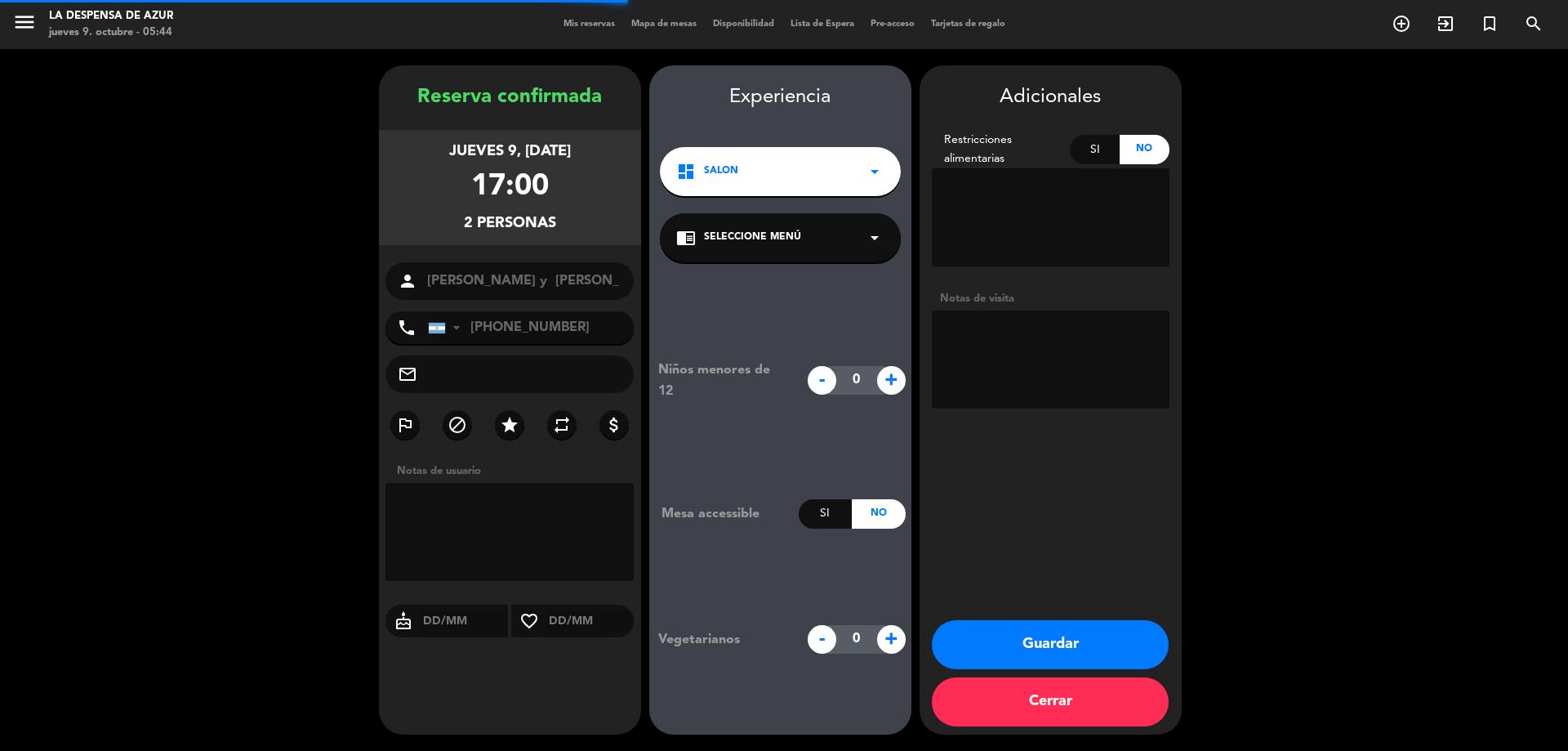
click at [977, 378] on textarea at bounding box center [1051, 359] width 237 height 98
paste textarea "// v-21987"
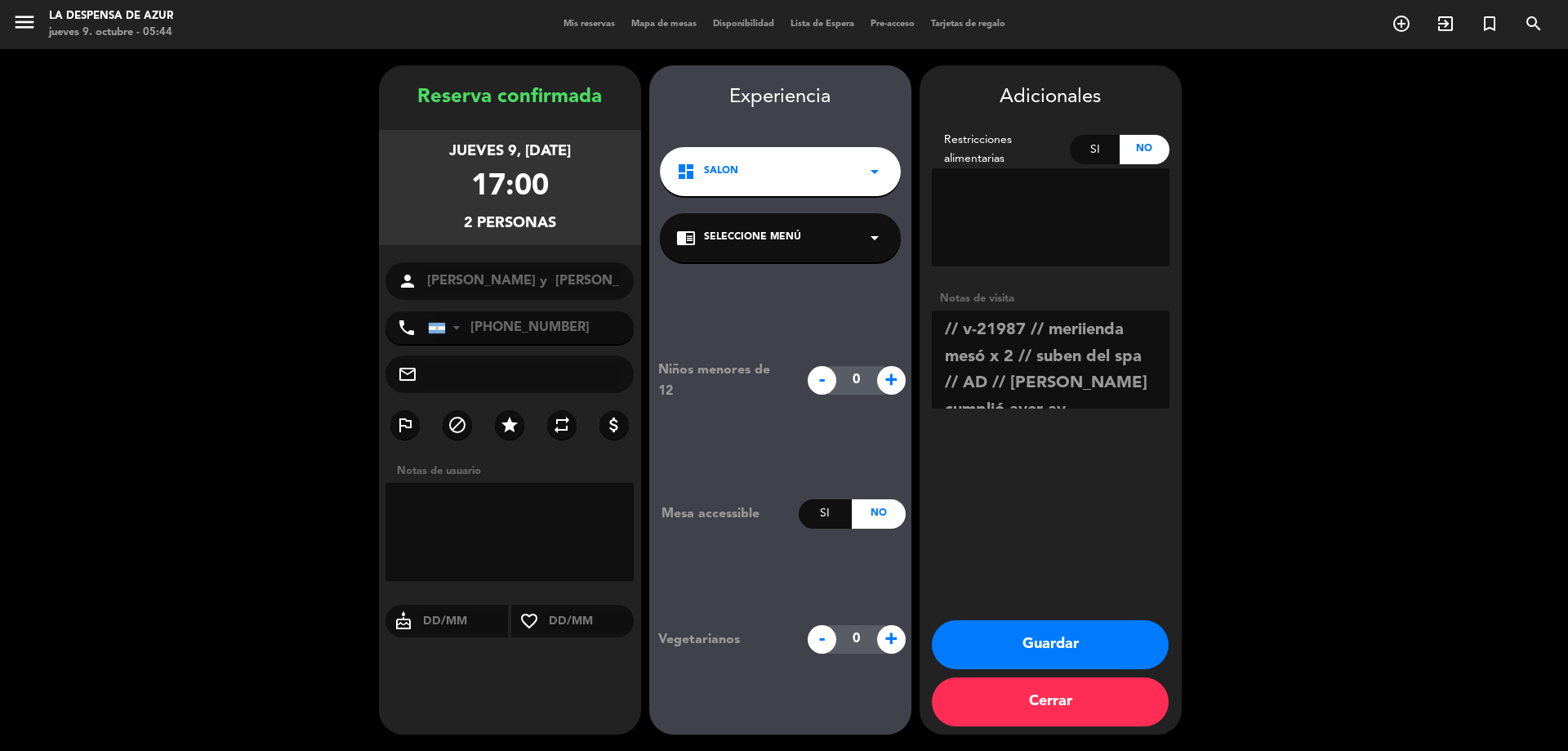
scroll to position [11, 0]
type textarea "// v-21987 // meriienda mesó x 2 // suben del spa // AD // [PERSON_NAME] cumpli…"
click at [405, 625] on icon "cake" at bounding box center [404, 621] width 36 height 20
click at [448, 625] on input "text" at bounding box center [466, 621] width 88 height 20
type input "08/10"
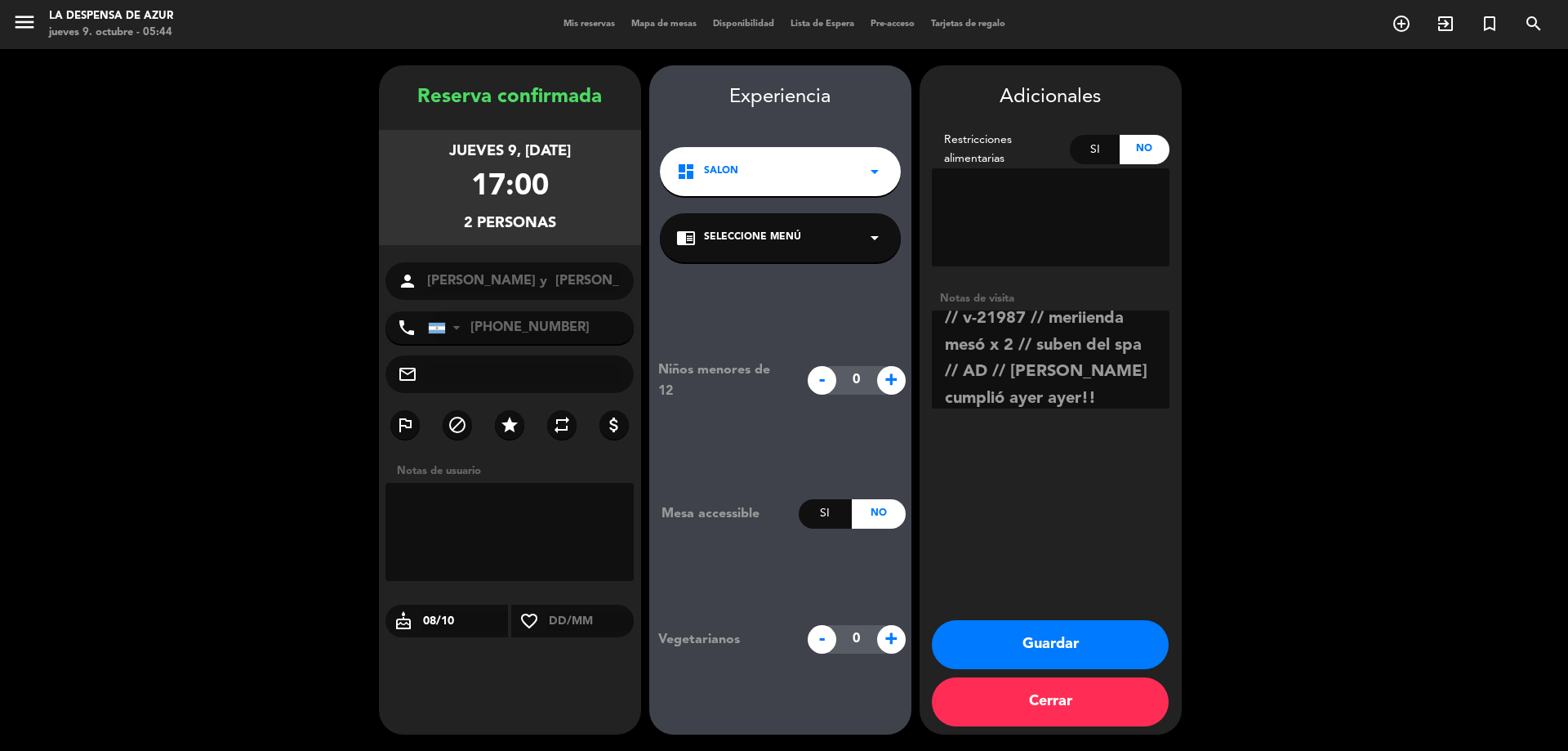
click at [1028, 636] on button "Guardar" at bounding box center [1051, 644] width 237 height 49
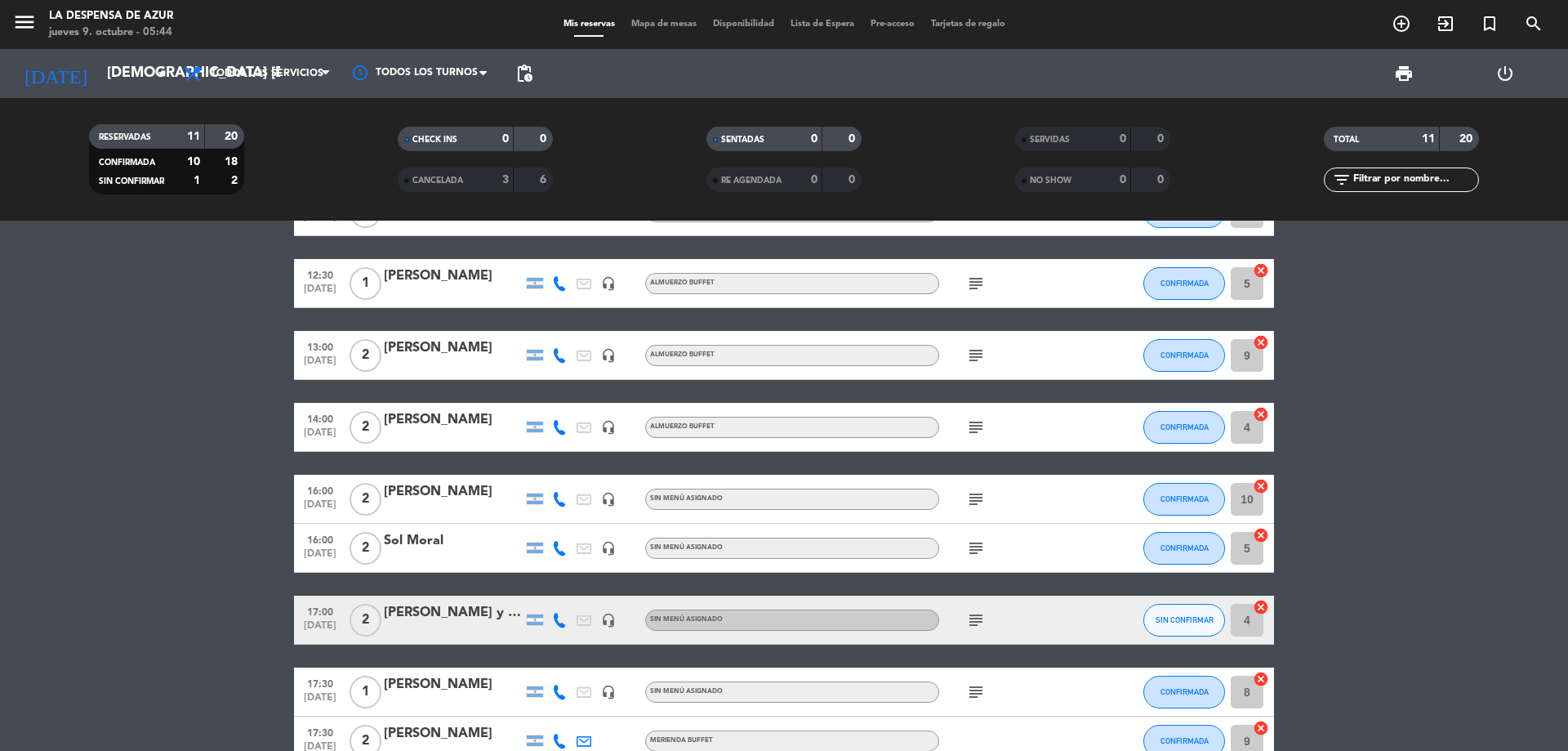
scroll to position [63, 0]
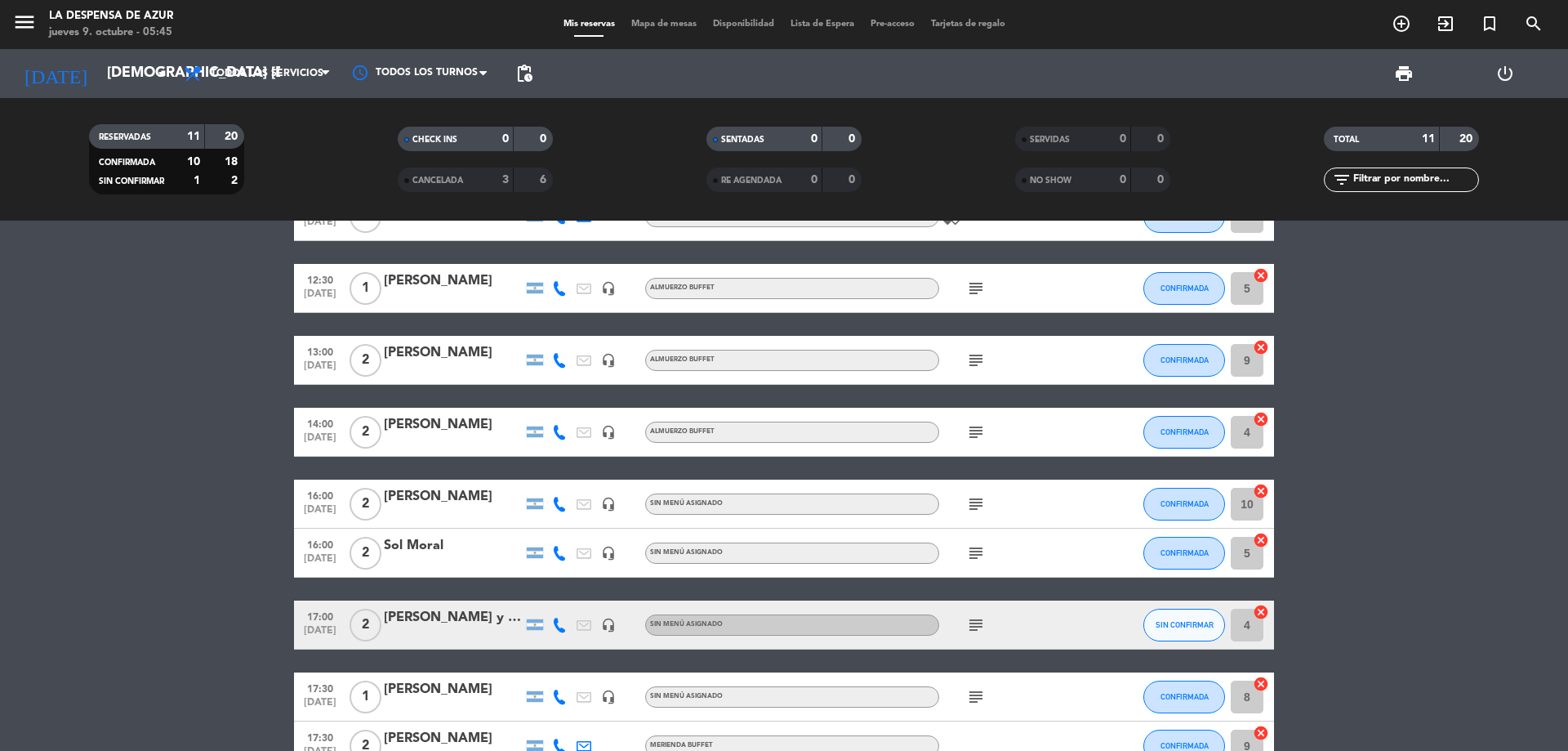
click at [474, 619] on div "[PERSON_NAME] y [PERSON_NAME]" at bounding box center [453, 617] width 139 height 21
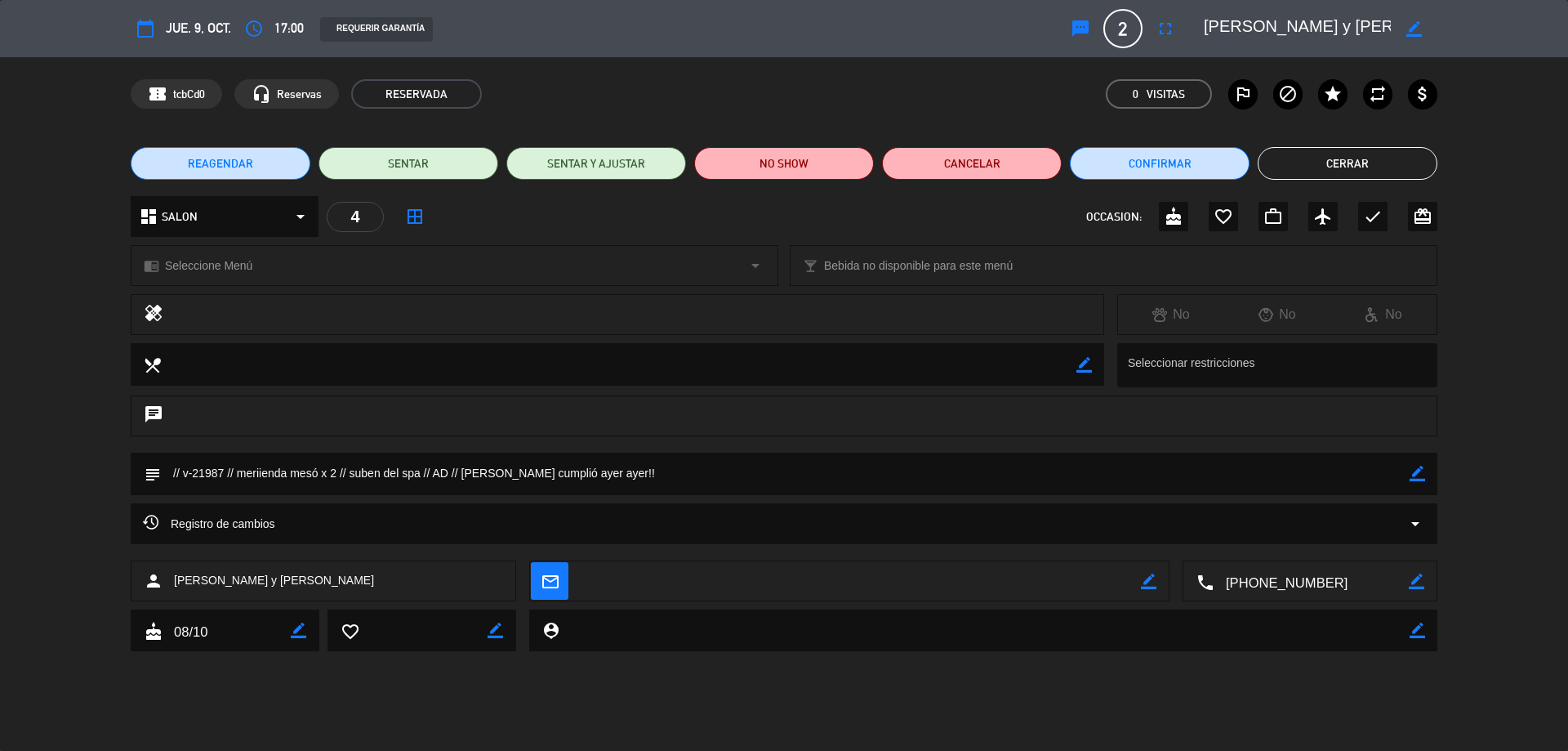
click at [266, 251] on div "chrome_reader_mode Seleccione Menú arrow_drop_down" at bounding box center [455, 265] width 646 height 39
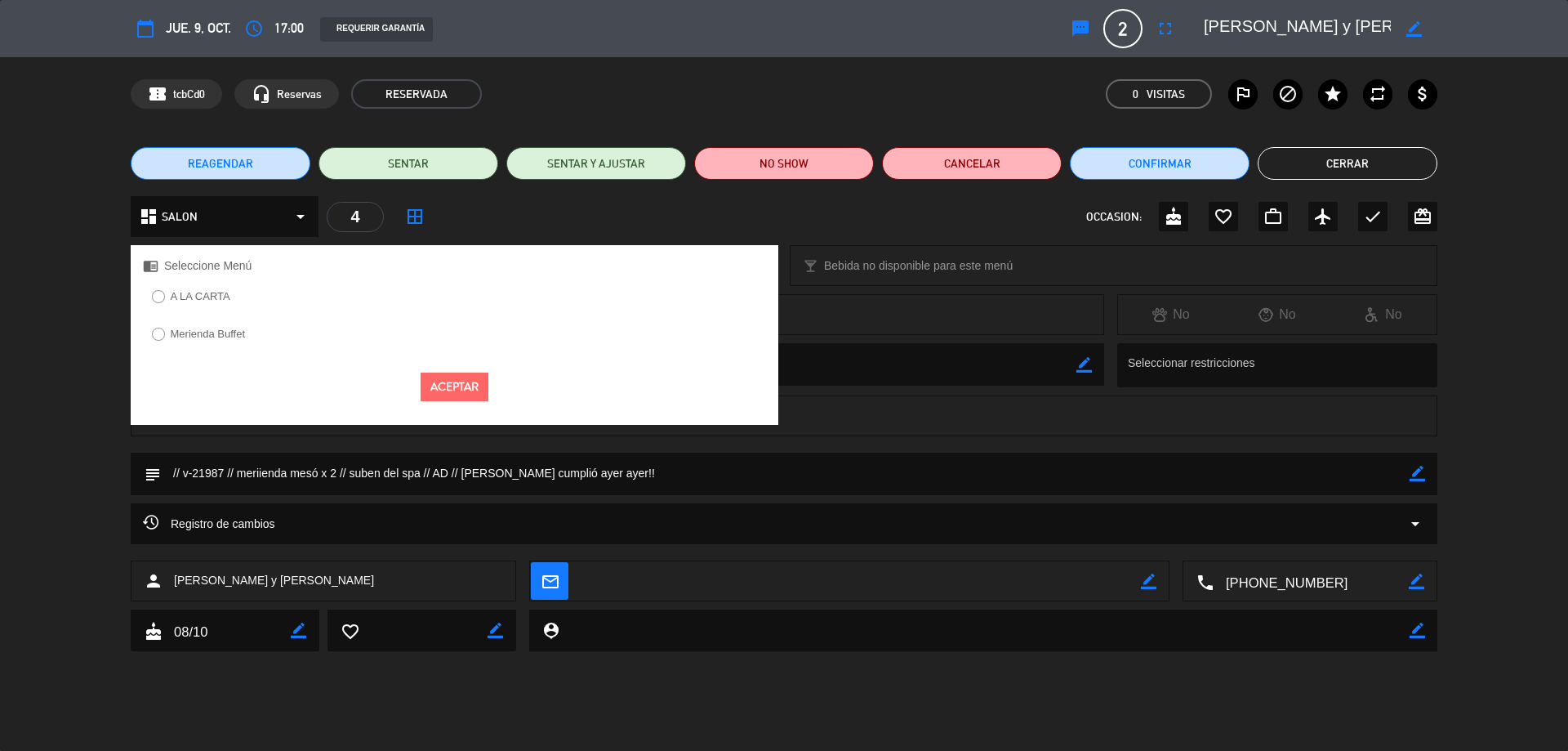
click at [219, 332] on label "Merienda Buffet" at bounding box center [207, 333] width 75 height 11
click at [481, 390] on button "Aceptar" at bounding box center [455, 387] width 68 height 29
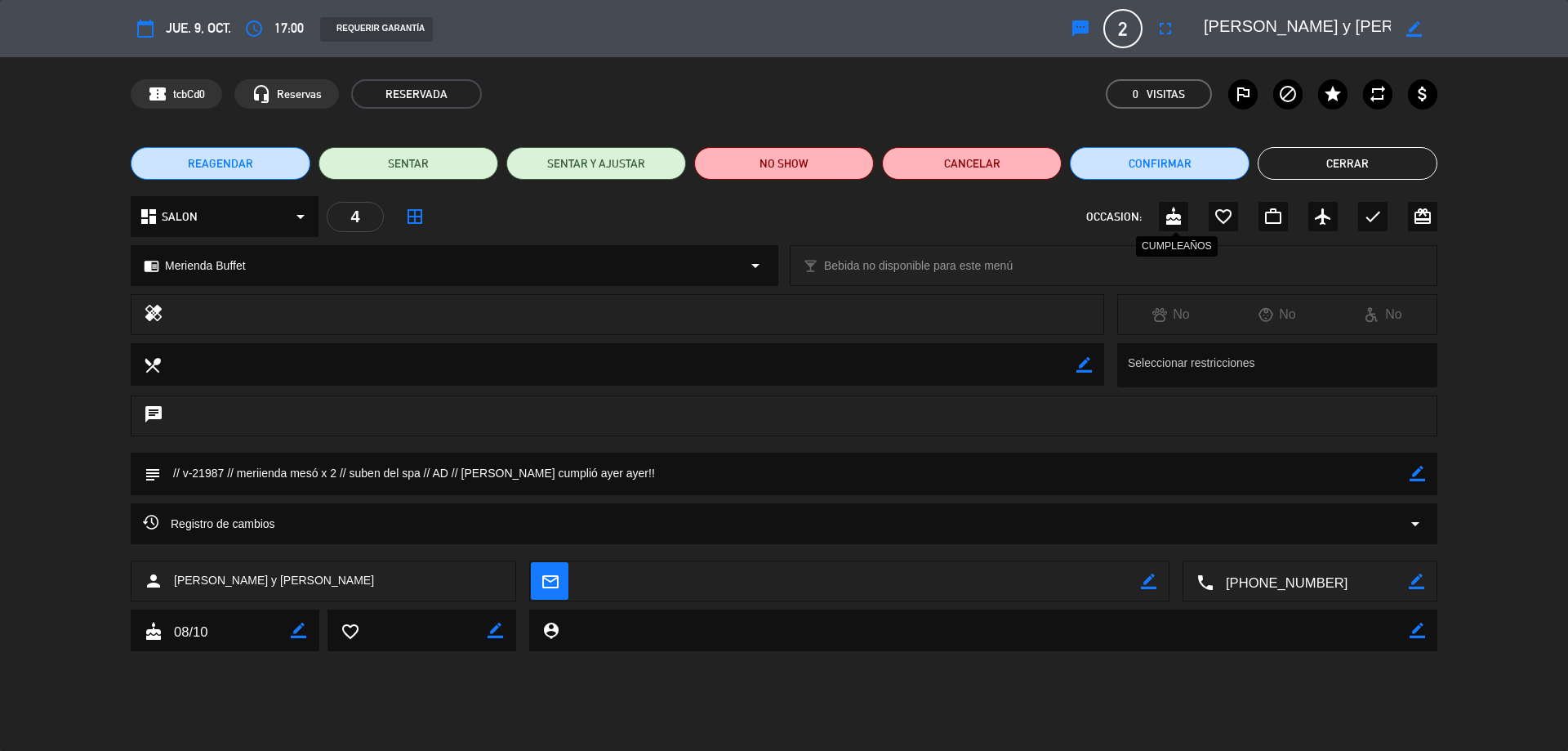
click at [1178, 224] on icon "cake" at bounding box center [1173, 216] width 20 height 20
click at [1358, 164] on button "Cerrar" at bounding box center [1348, 163] width 179 height 33
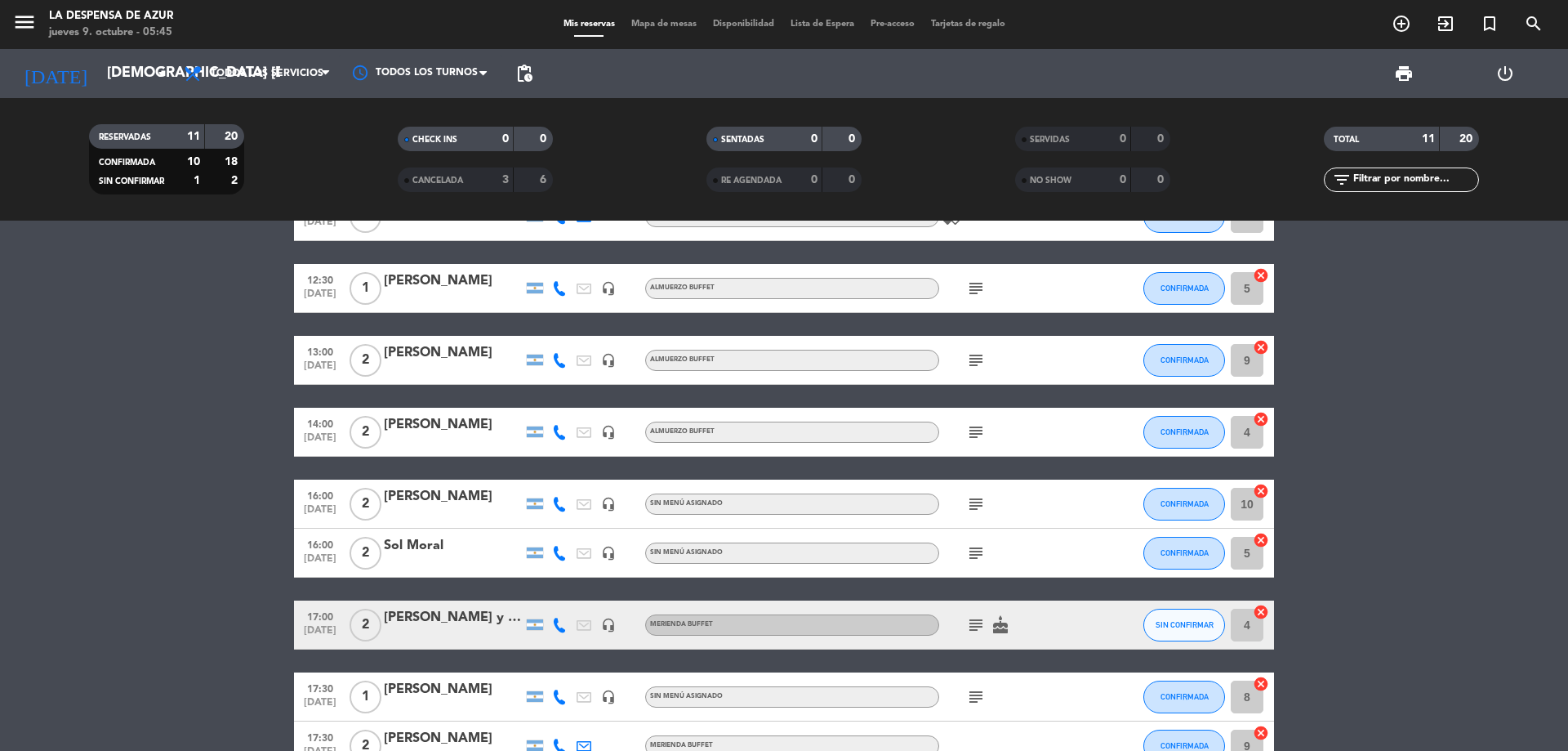
click at [434, 550] on div "Sol Moral" at bounding box center [453, 546] width 139 height 21
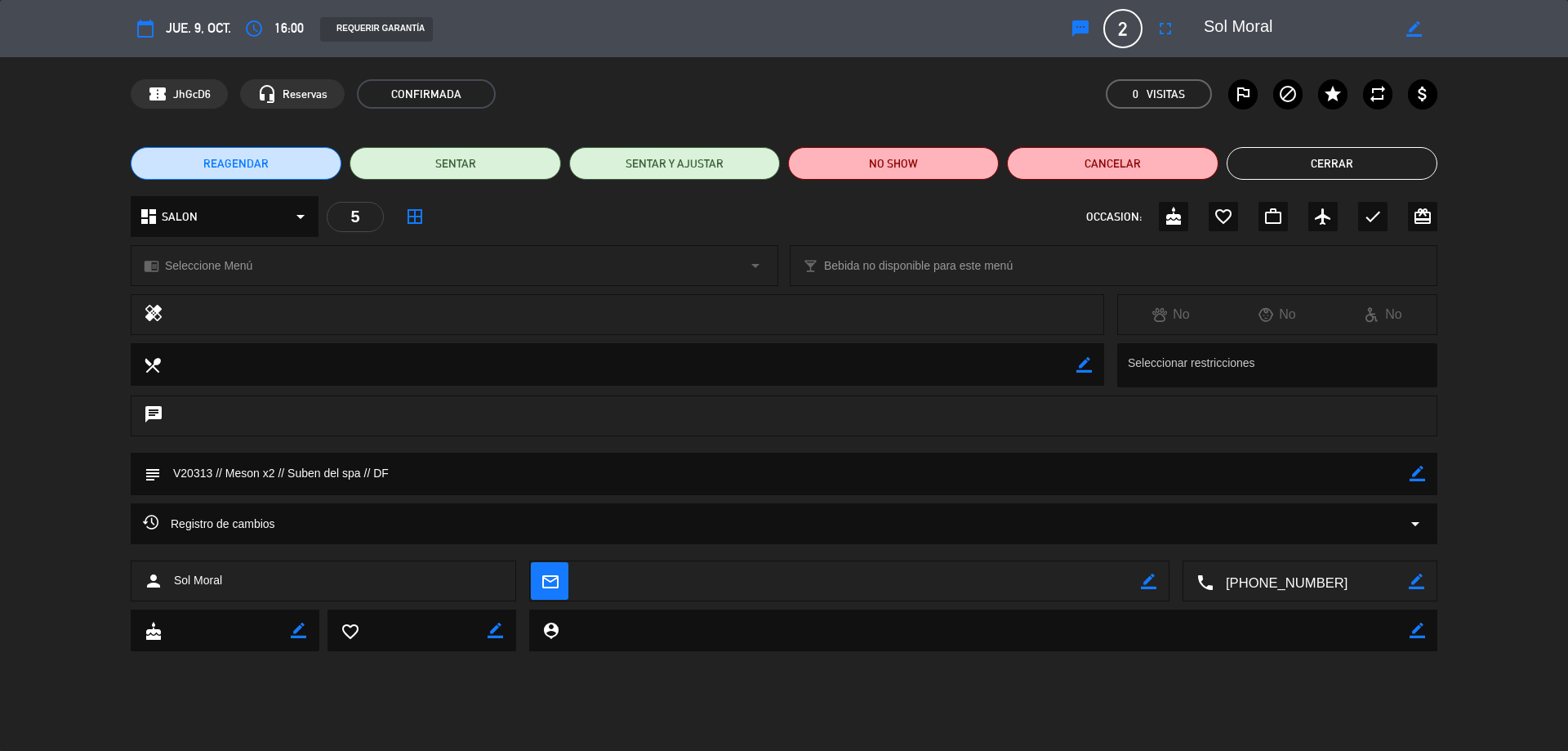
click at [1411, 468] on icon "border_color" at bounding box center [1417, 474] width 16 height 16
click at [237, 468] on textarea at bounding box center [784, 474] width 1249 height 42
type textarea "V20313 // Merienda meson x2 // Suben del spa // DF"
click at [572, 278] on div "chrome_reader_mode Seleccione Menú arrow_drop_down" at bounding box center [455, 265] width 646 height 39
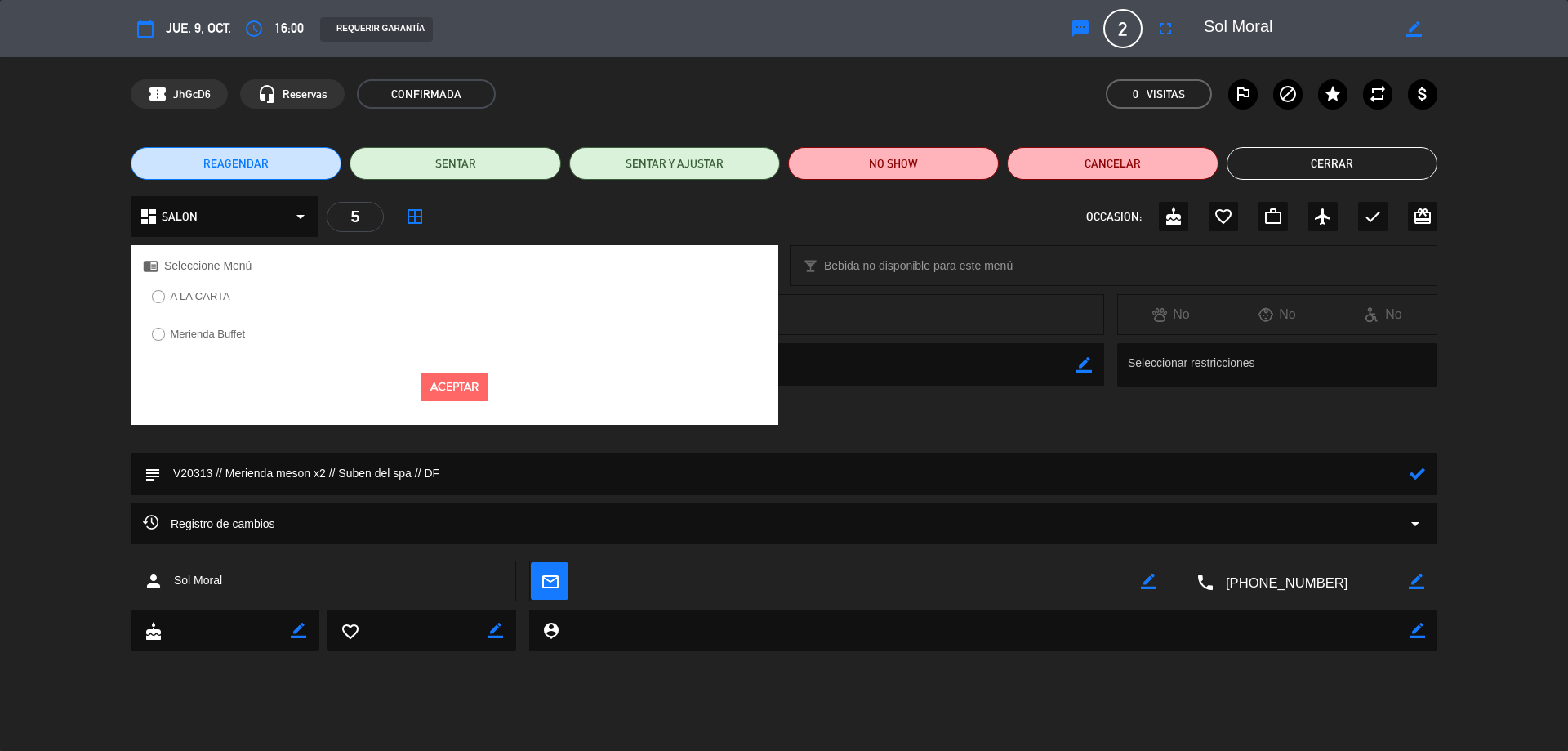
click at [260, 341] on div "Merienda Buffet" at bounding box center [455, 339] width 648 height 32
click at [196, 339] on label "Merienda Buffet" at bounding box center [207, 333] width 75 height 11
drag, startPoint x: 451, startPoint y: 387, endPoint x: 1099, endPoint y: 423, distance: 649.0
click at [454, 387] on button "Aceptar" at bounding box center [455, 387] width 68 height 29
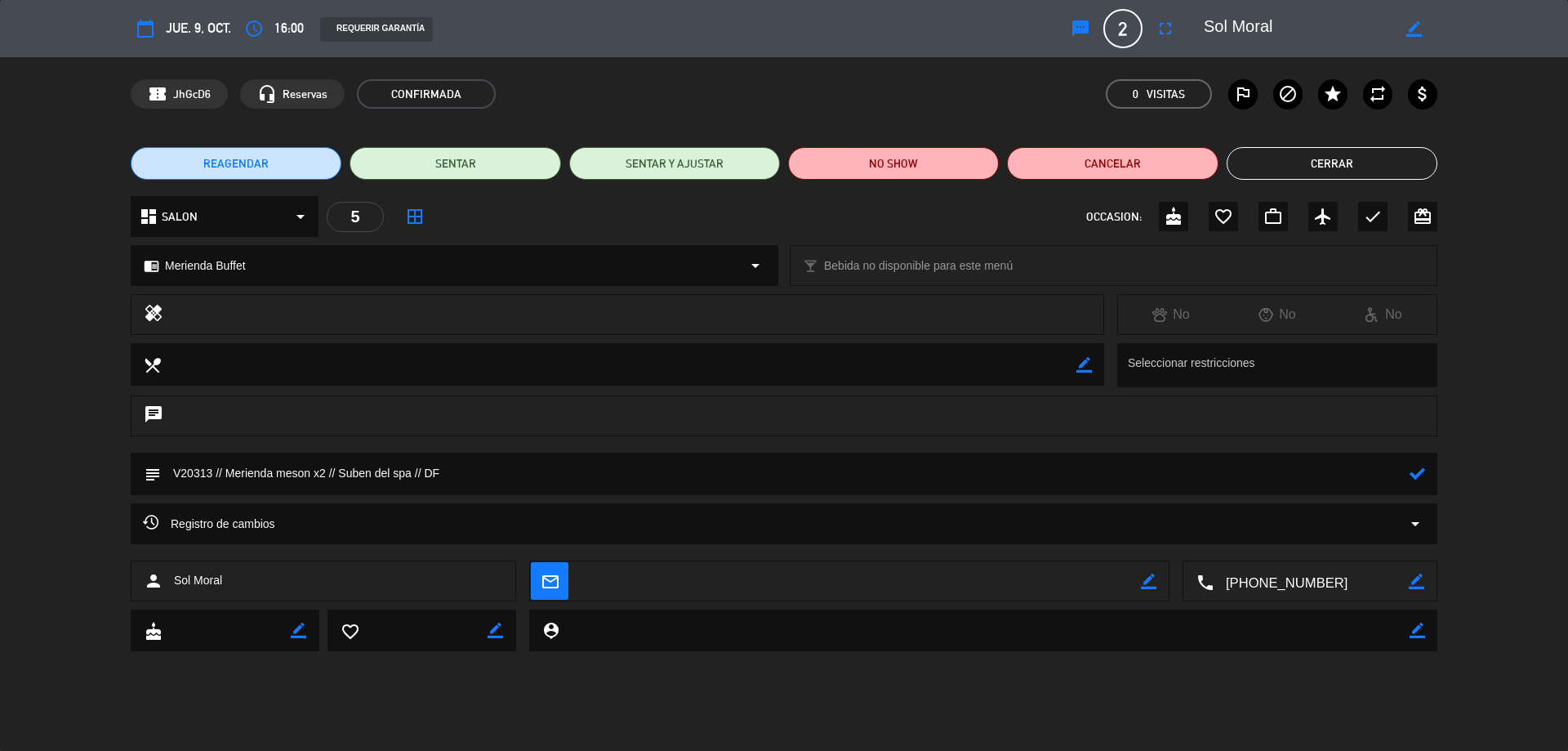
click at [1416, 481] on icon at bounding box center [1417, 474] width 16 height 16
click at [1318, 163] on button "Cerrar" at bounding box center [1331, 163] width 210 height 33
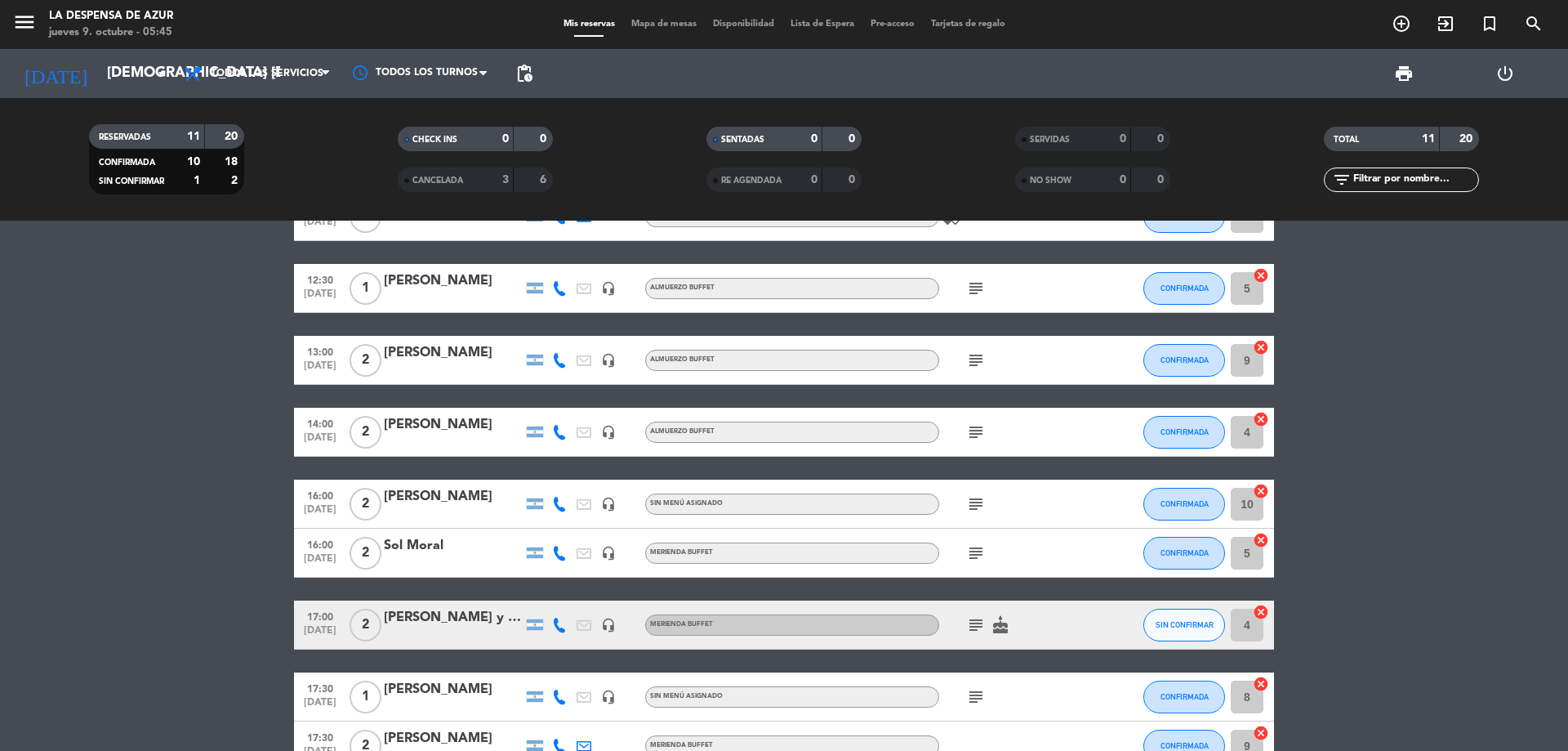
scroll to position [145, 0]
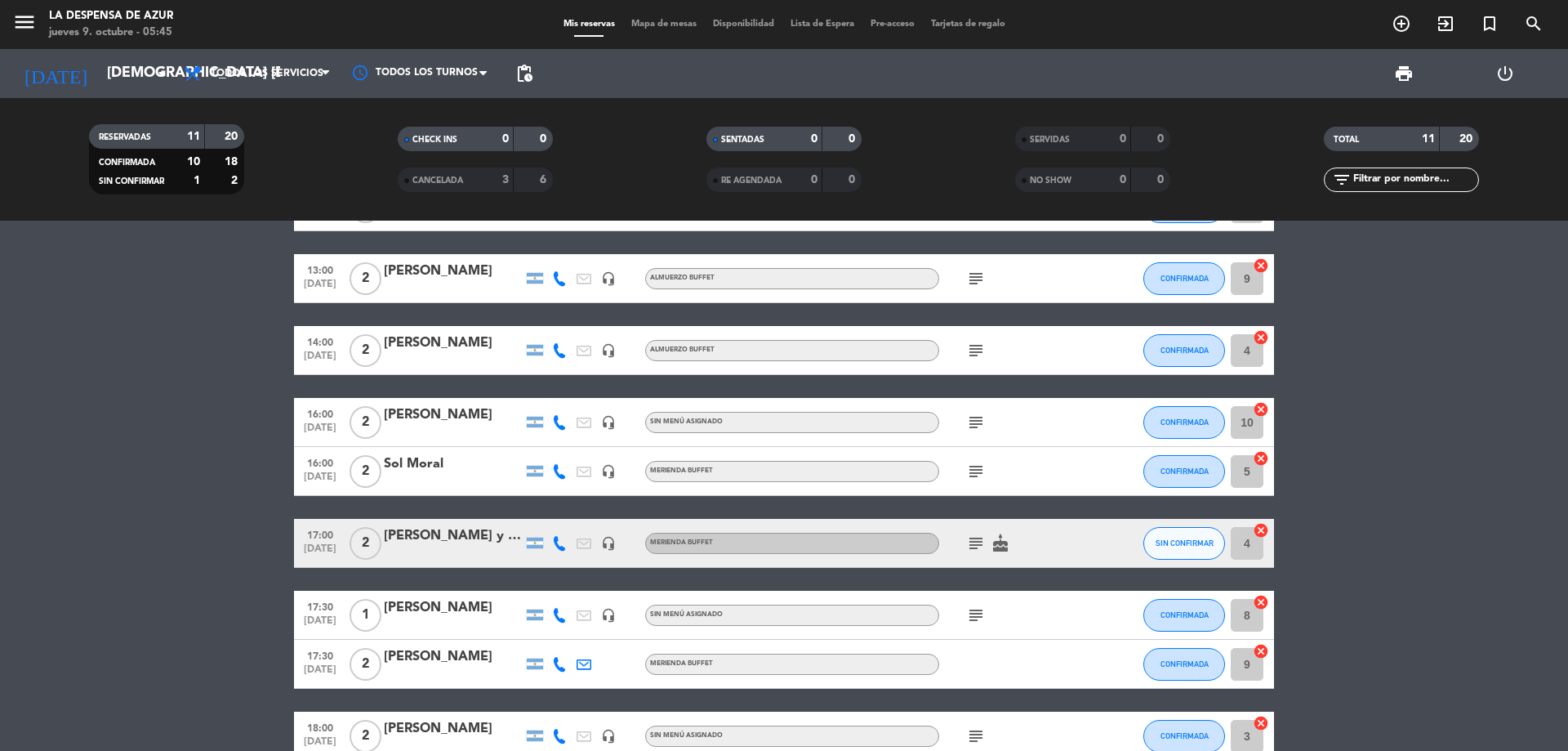
click at [421, 608] on div "[PERSON_NAME]" at bounding box center [453, 607] width 139 height 21
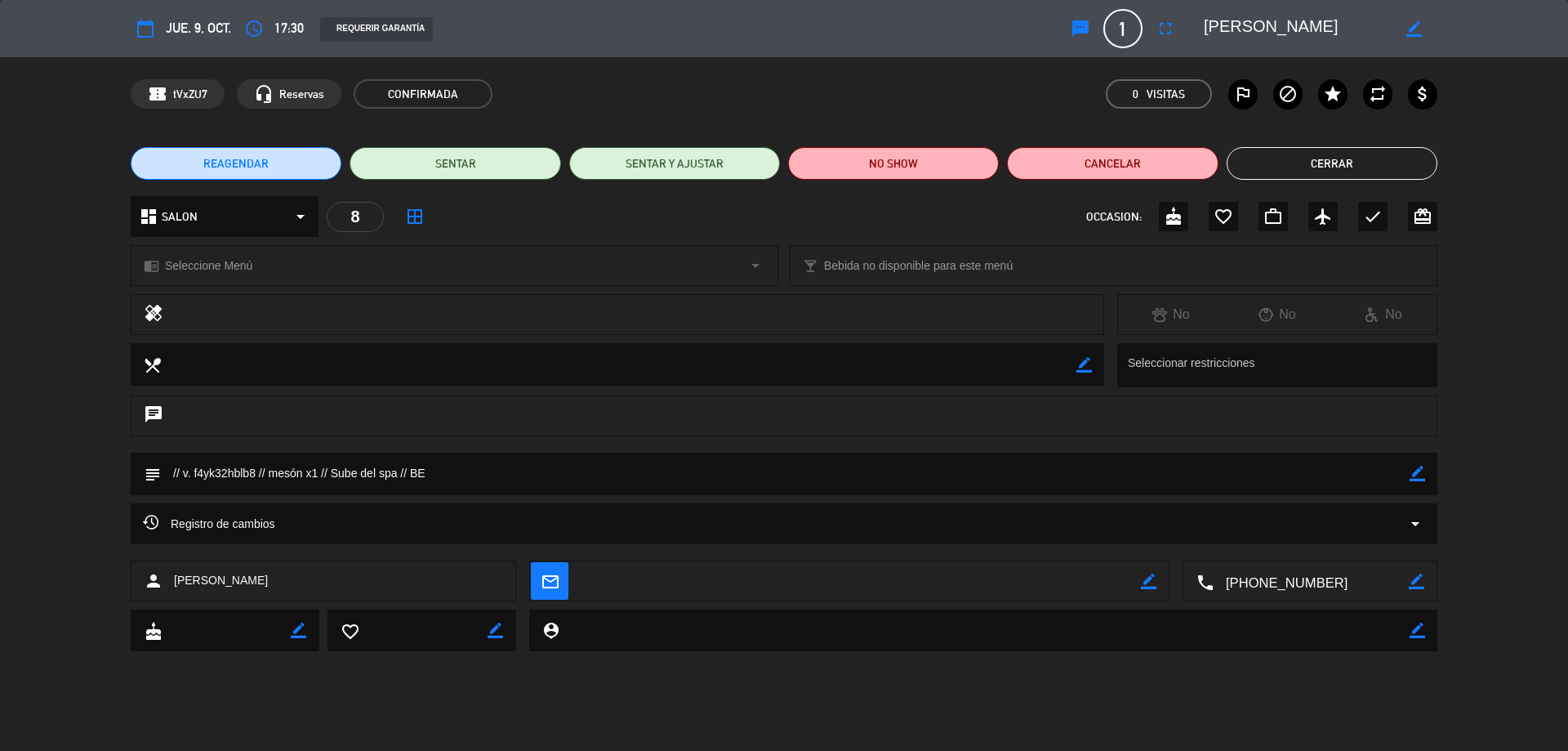
click at [1419, 467] on icon "border_color" at bounding box center [1417, 474] width 16 height 16
click at [269, 466] on textarea at bounding box center [784, 474] width 1249 height 42
type textarea "// v. f4yk32hblb8 // Merienda mesón x1 // Sube del spa // BE"
click at [279, 260] on div "chrome_reader_mode Seleccione Menú arrow_drop_down" at bounding box center [455, 265] width 646 height 39
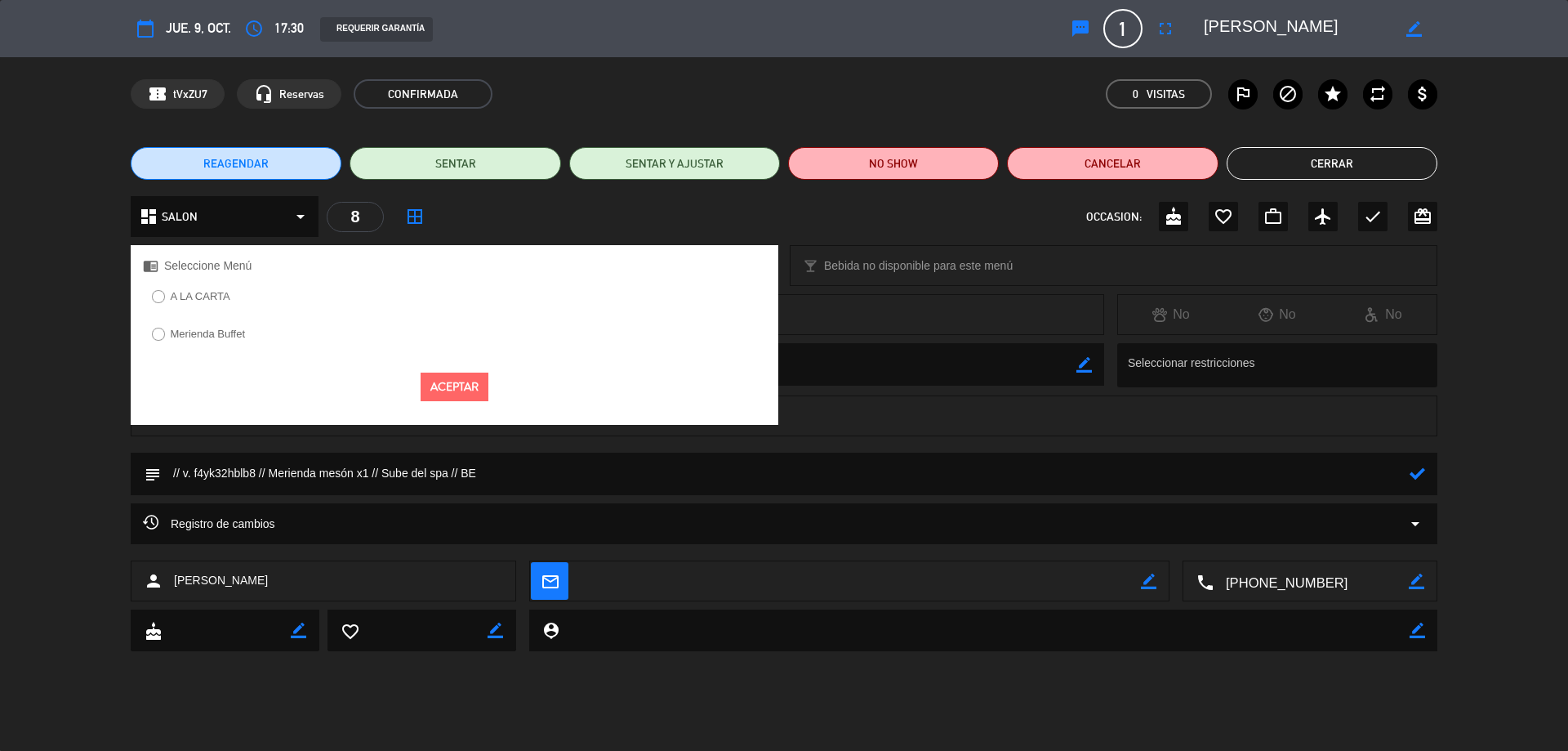
click at [211, 333] on label "Merienda Buffet" at bounding box center [207, 333] width 75 height 11
click at [462, 387] on button "Aceptar" at bounding box center [455, 387] width 68 height 29
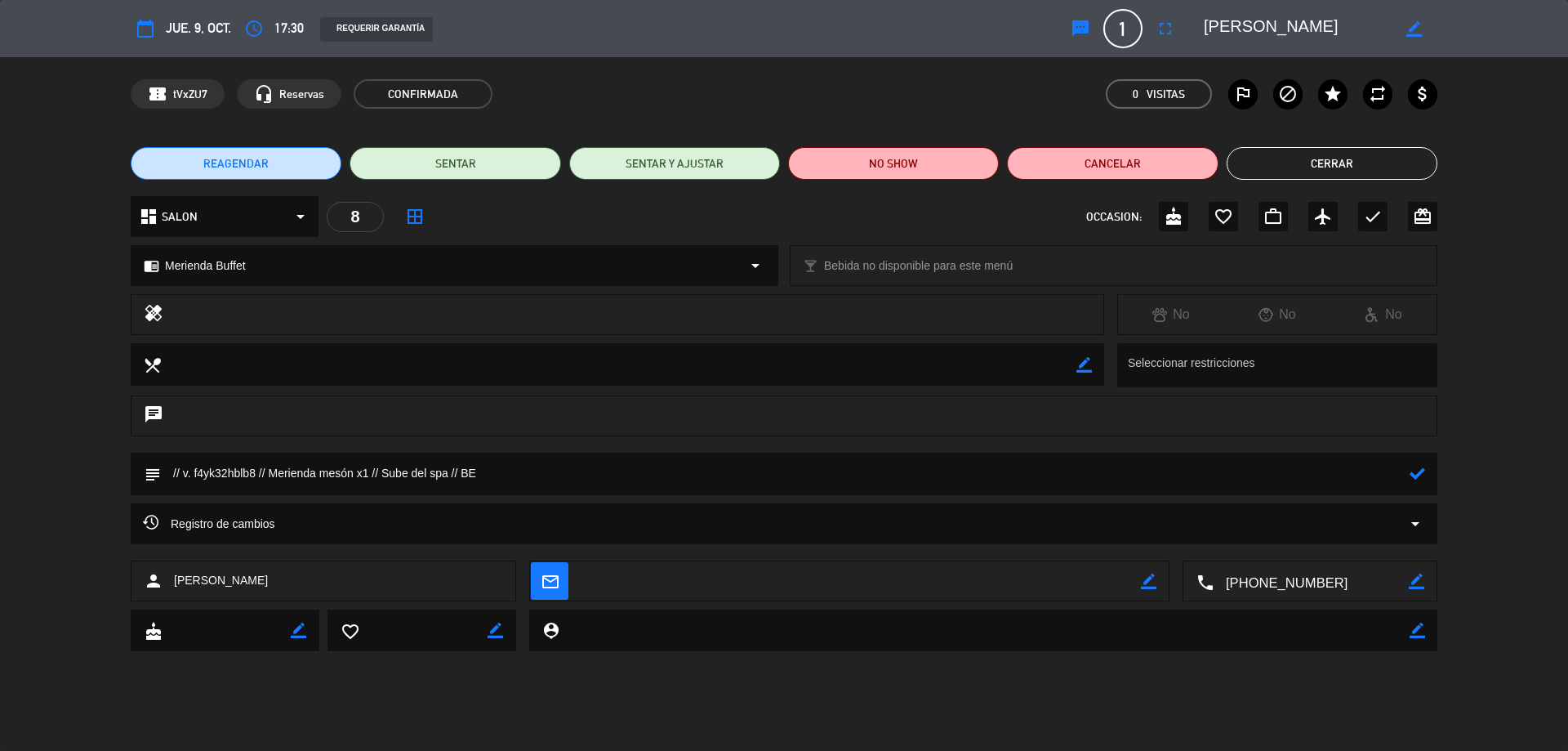
click at [1416, 474] on icon at bounding box center [1417, 474] width 16 height 16
click at [1312, 165] on button "Cerrar" at bounding box center [1331, 163] width 210 height 33
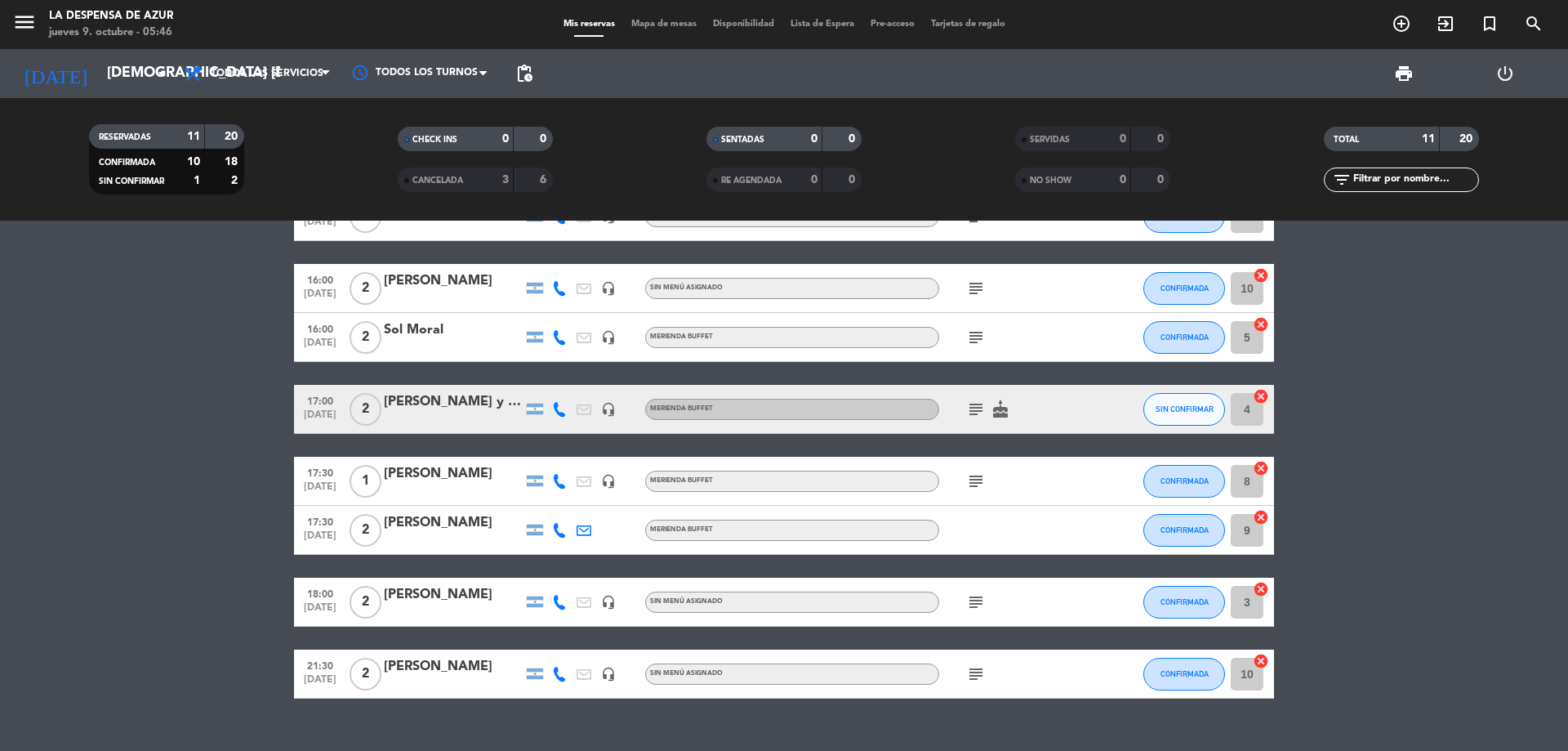
scroll to position [308, 0]
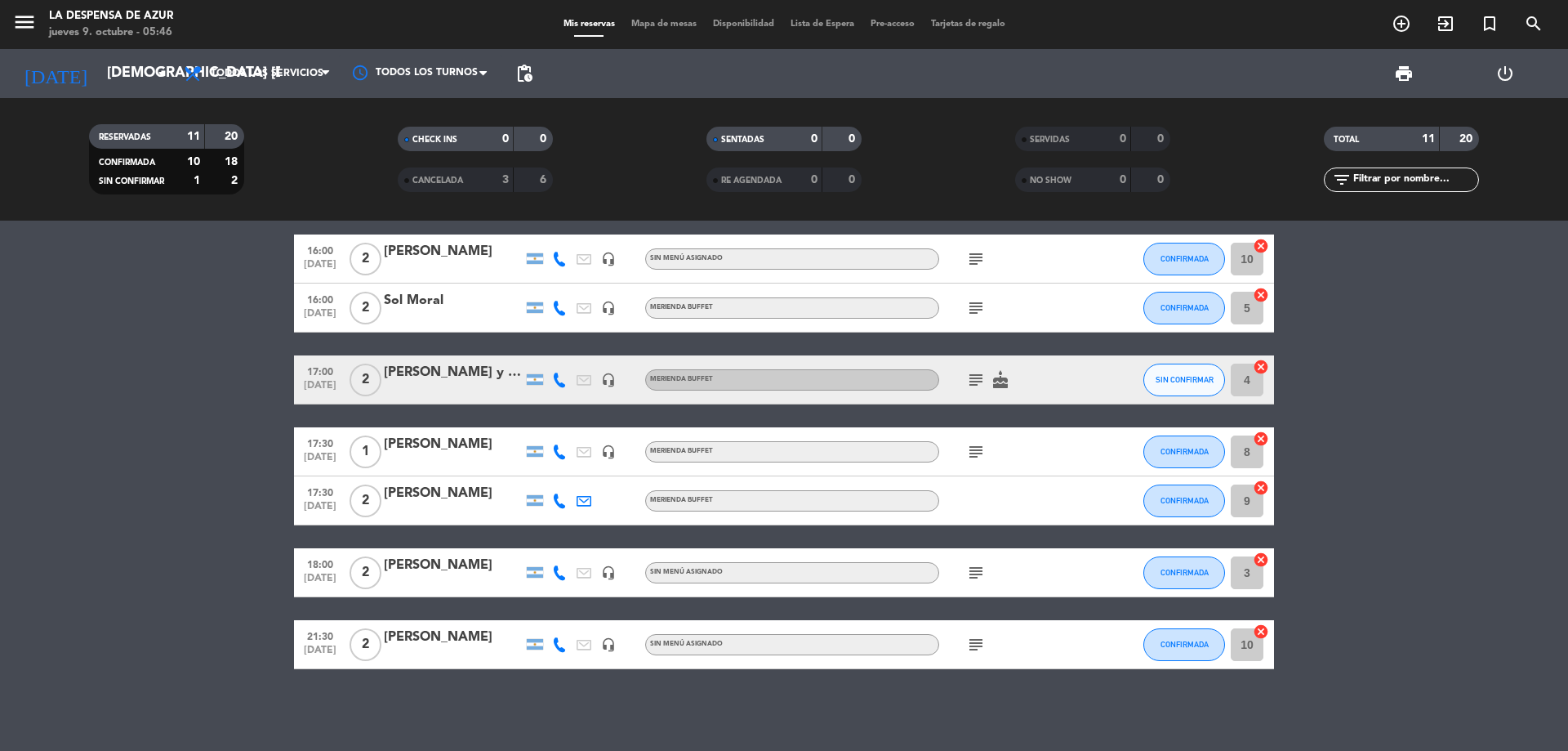
click at [436, 568] on div "[PERSON_NAME]" at bounding box center [453, 564] width 139 height 21
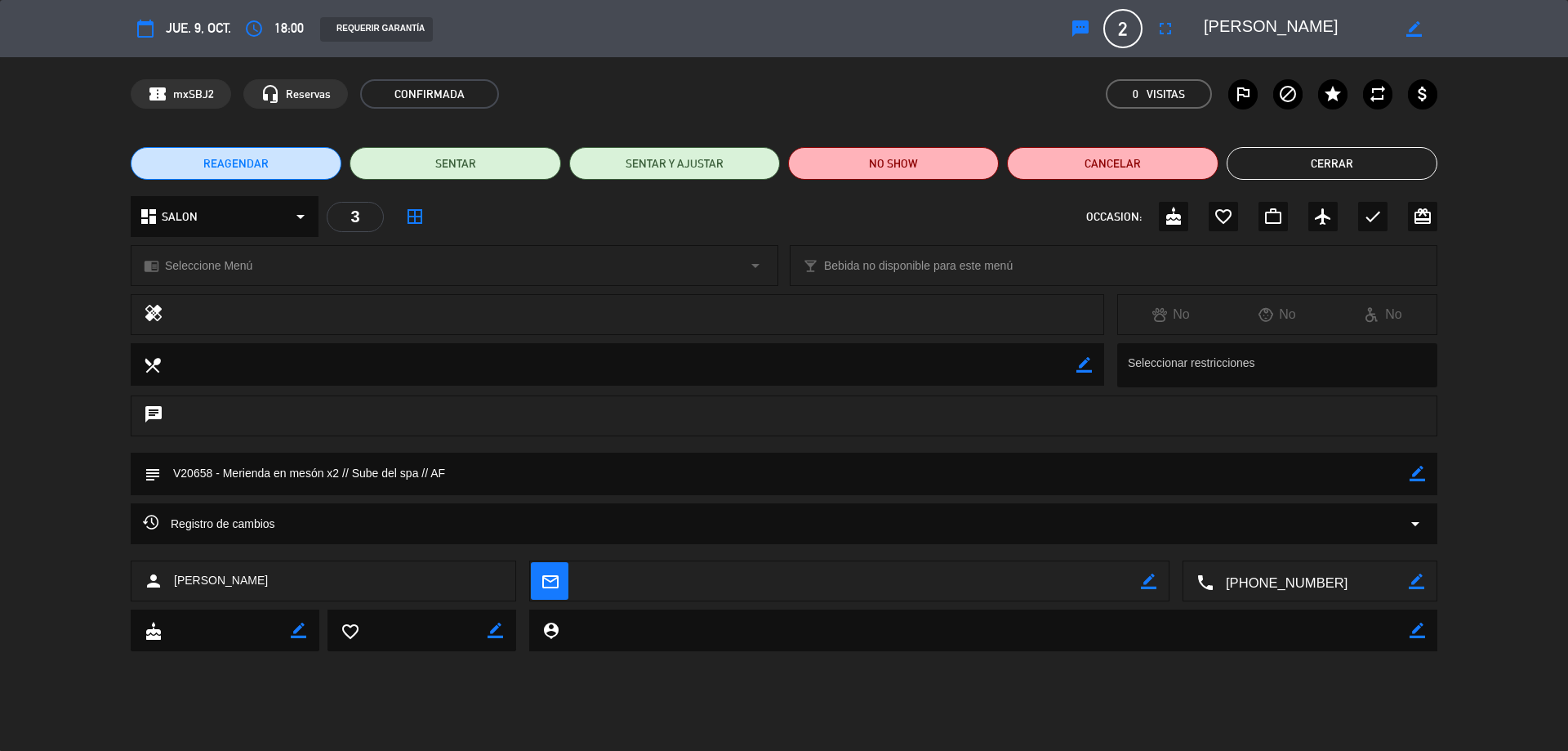
drag, startPoint x: 315, startPoint y: 248, endPoint x: 297, endPoint y: 270, distance: 28.4
click at [312, 249] on div "chrome_reader_mode Seleccione Menú arrow_drop_down" at bounding box center [455, 265] width 646 height 39
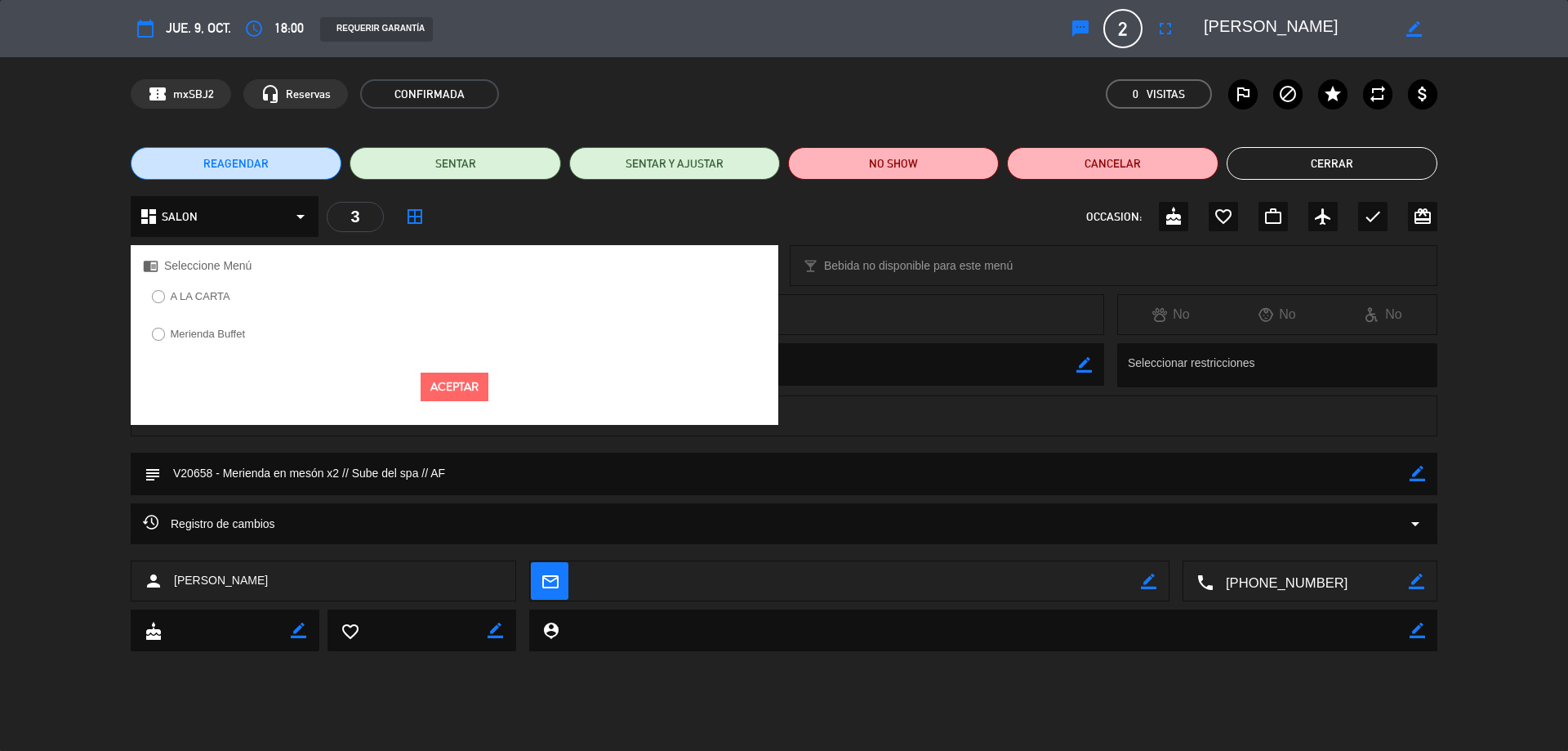
click at [191, 340] on label "Merienda Buffet" at bounding box center [197, 336] width 111 height 26
click at [443, 390] on button "Aceptar" at bounding box center [455, 387] width 68 height 29
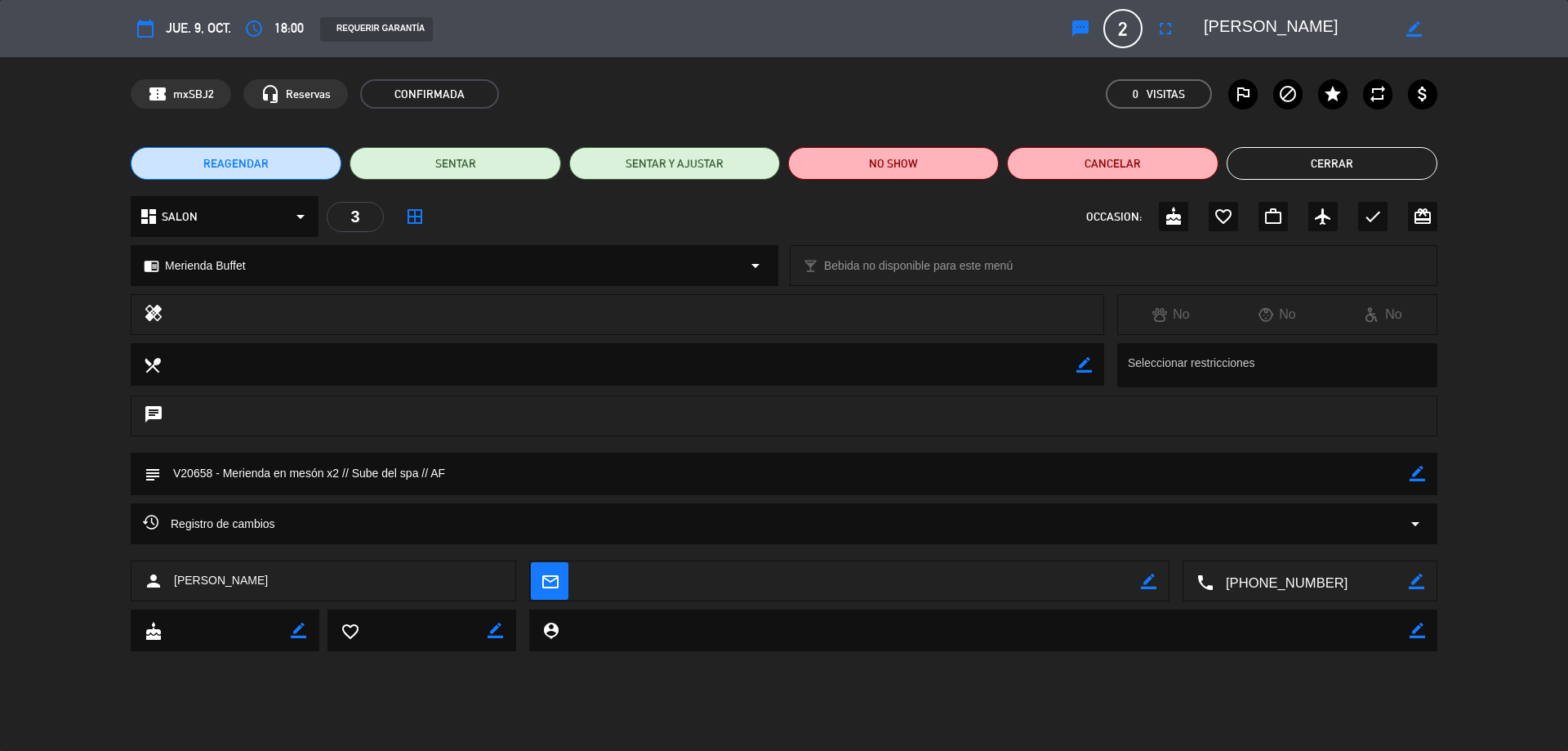
click at [1303, 170] on button "Cerrar" at bounding box center [1331, 163] width 210 height 33
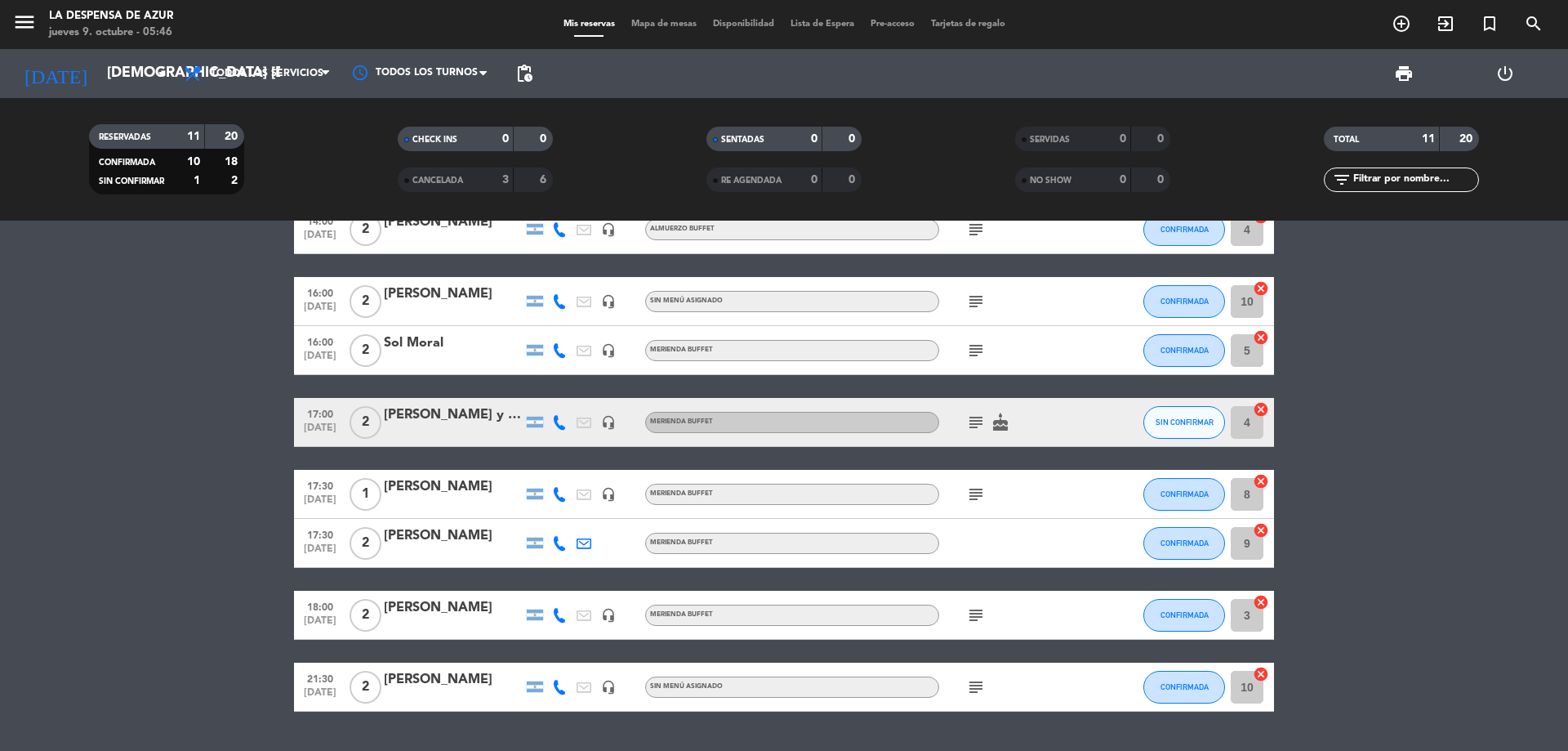
scroll to position [226, 0]
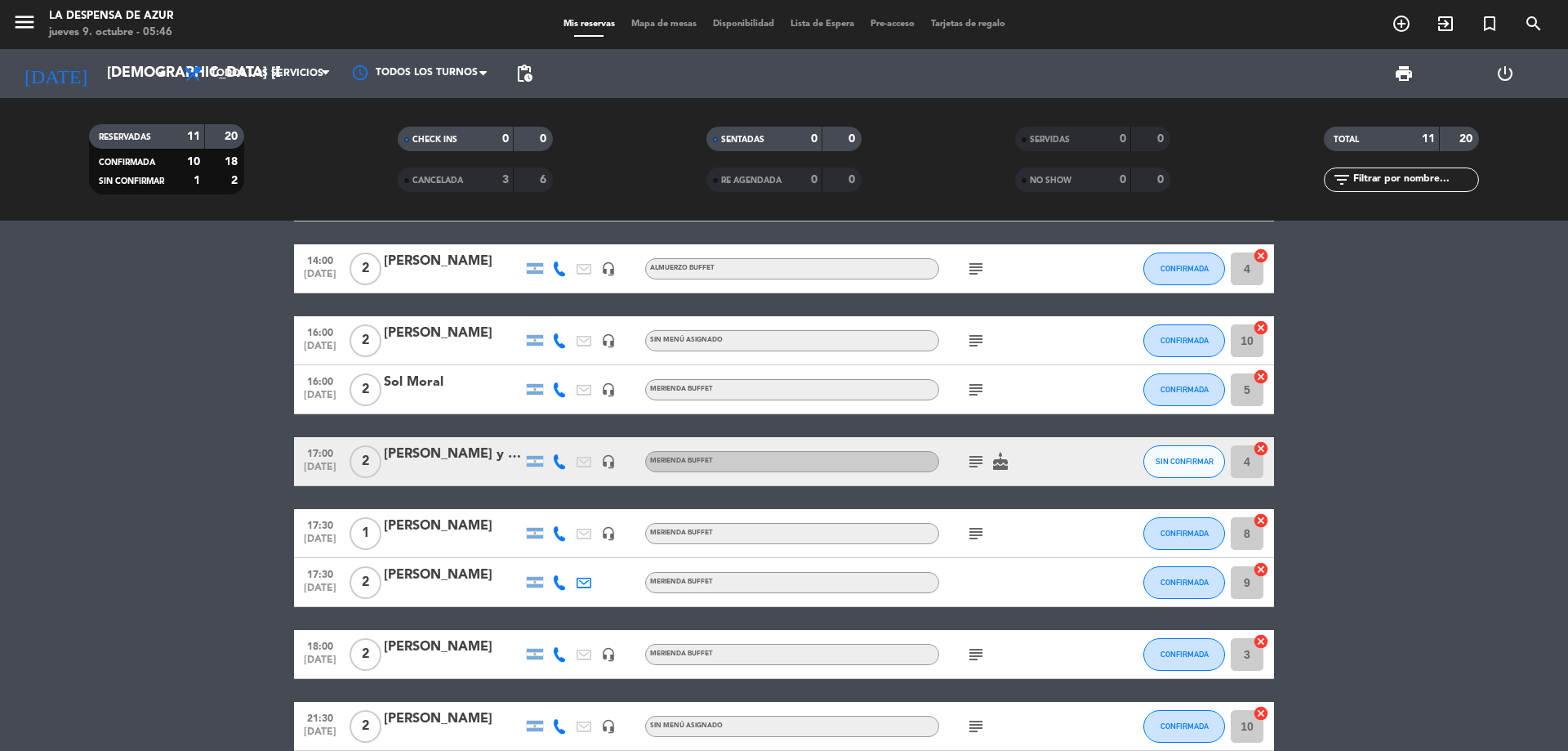
click at [456, 335] on div "[PERSON_NAME]" at bounding box center [453, 333] width 139 height 21
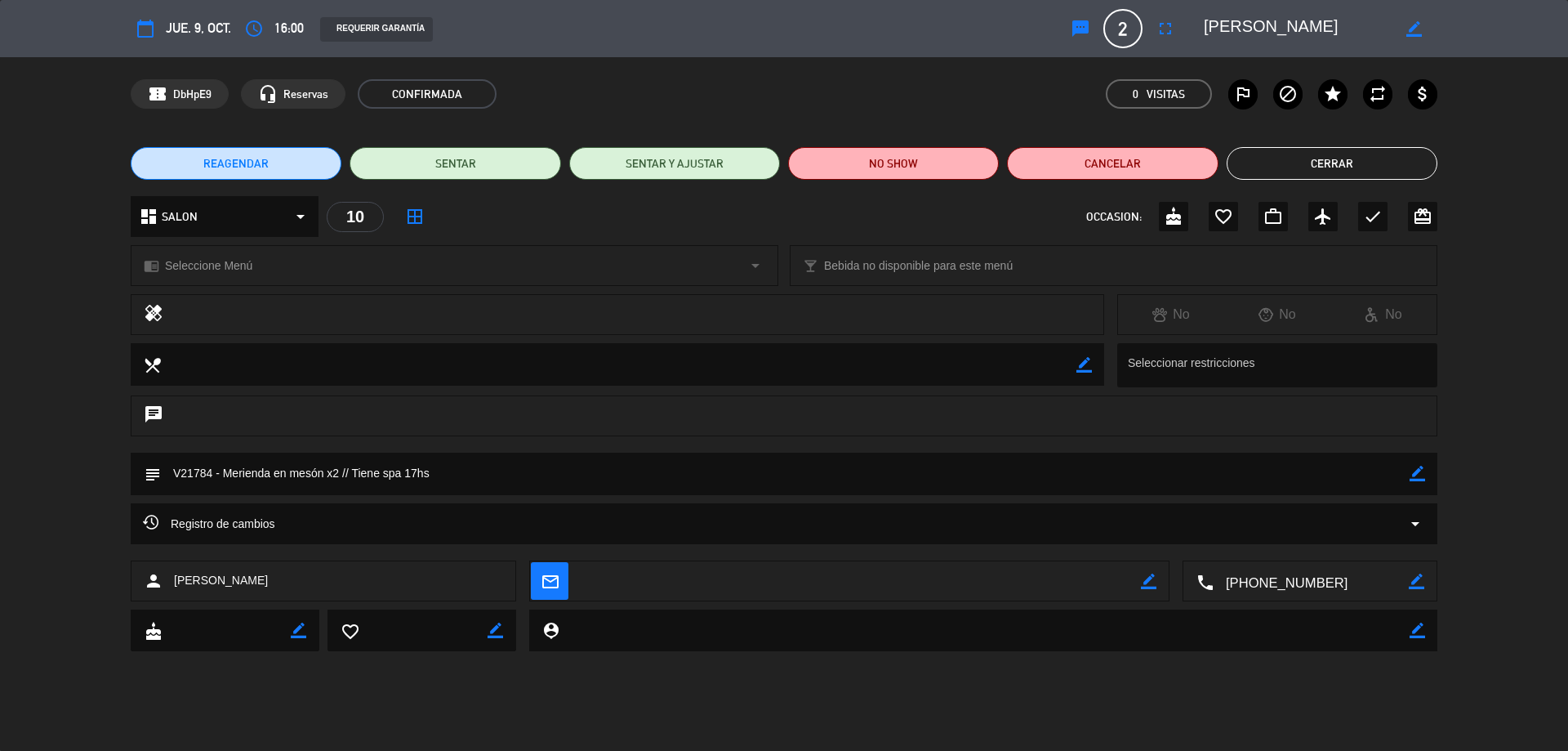
click at [290, 268] on div "chrome_reader_mode Seleccione Menú arrow_drop_down" at bounding box center [455, 265] width 646 height 39
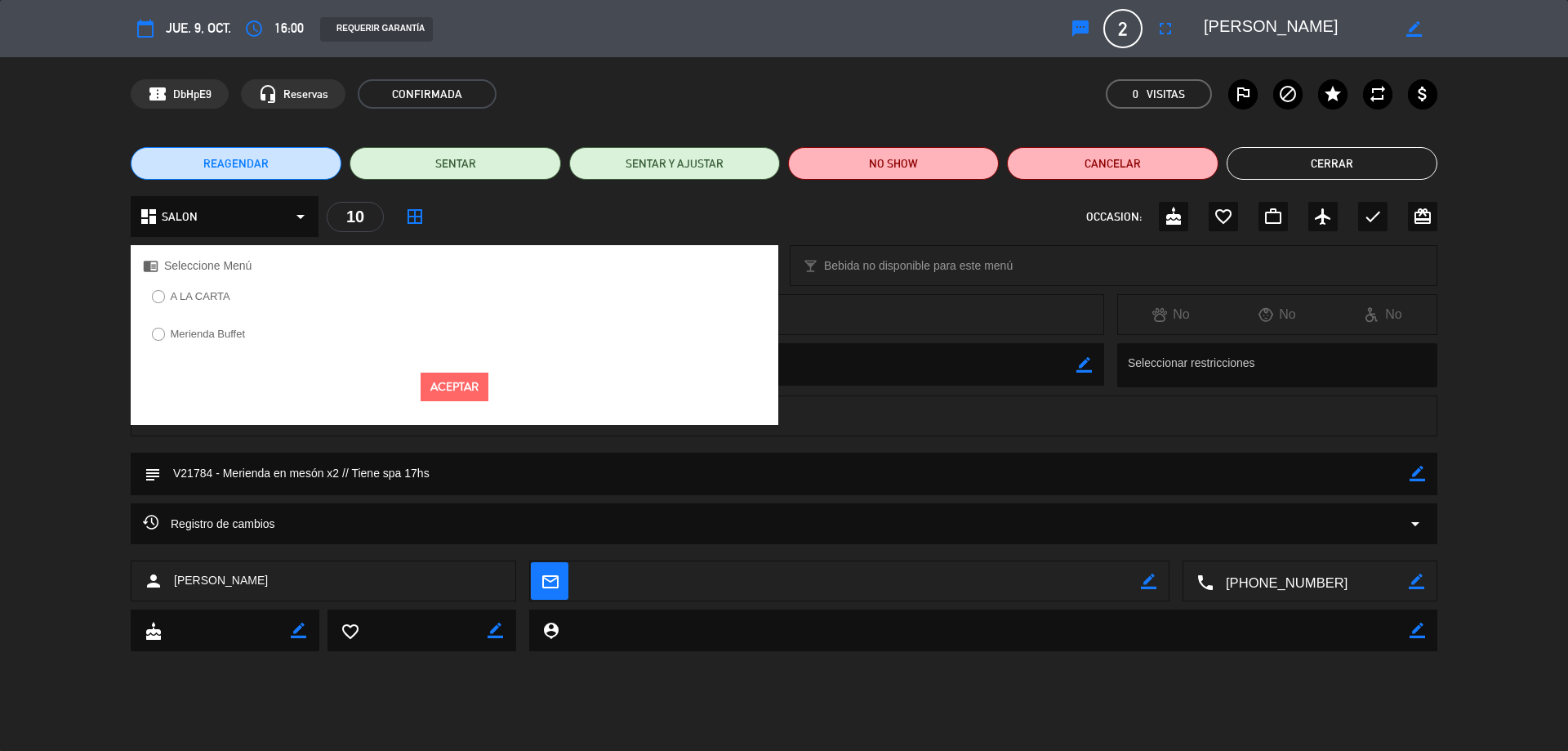
click at [205, 347] on label "Merienda Buffet" at bounding box center [197, 336] width 111 height 26
click at [418, 375] on div "Aceptar" at bounding box center [455, 386] width 648 height 53
click at [438, 381] on button "Aceptar" at bounding box center [455, 387] width 68 height 29
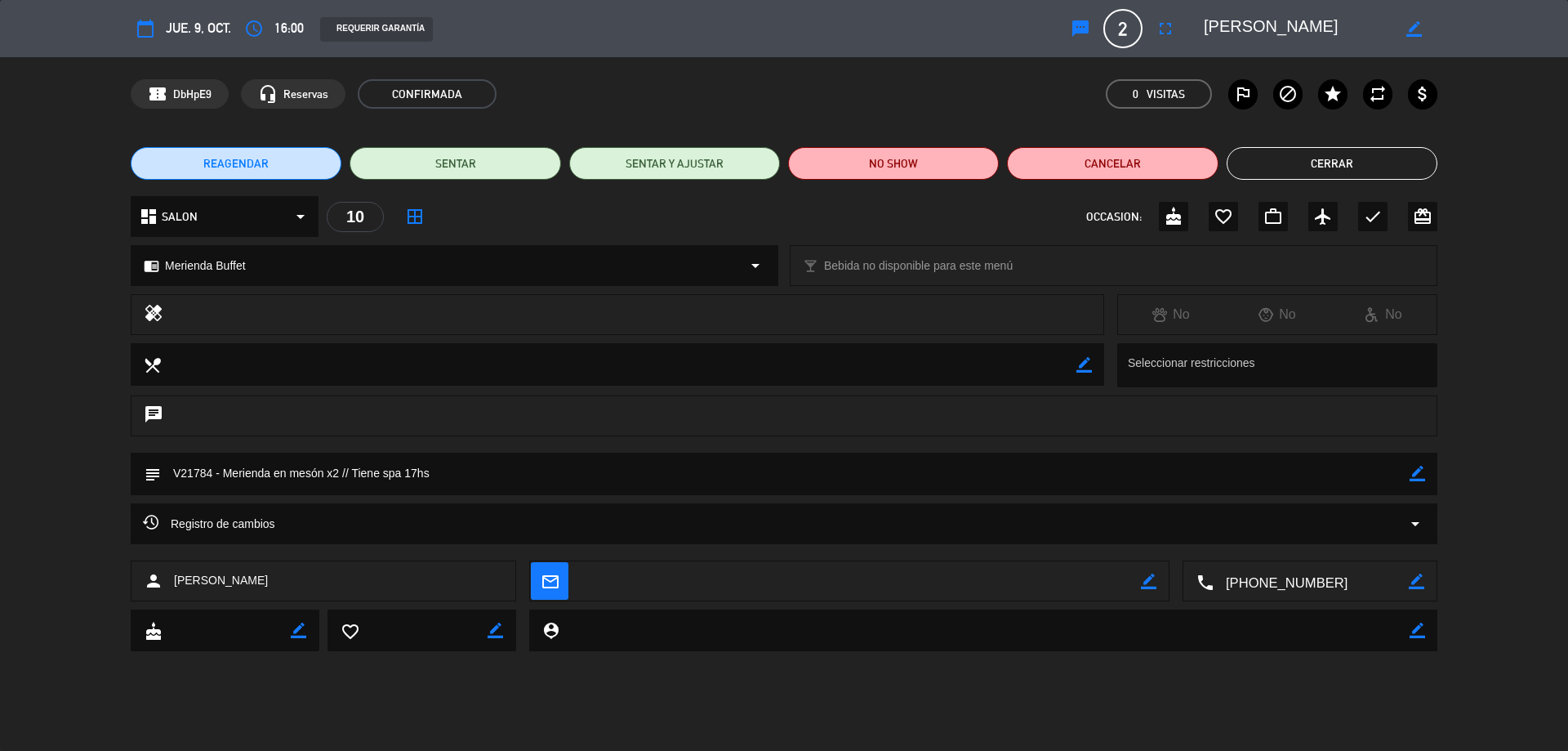
click at [1330, 171] on button "Cerrar" at bounding box center [1331, 163] width 210 height 33
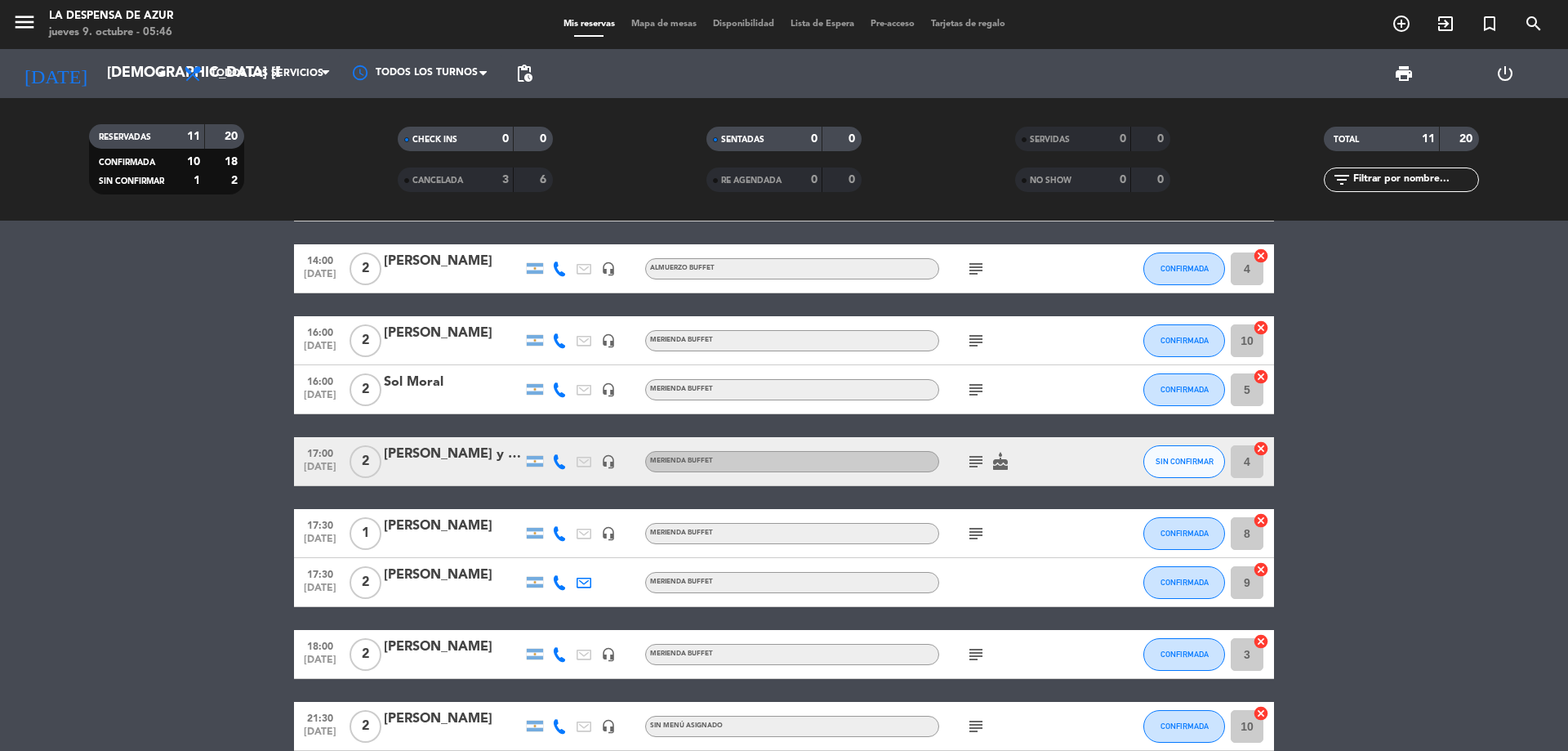
click at [462, 453] on div "[PERSON_NAME] y [PERSON_NAME]" at bounding box center [453, 454] width 139 height 21
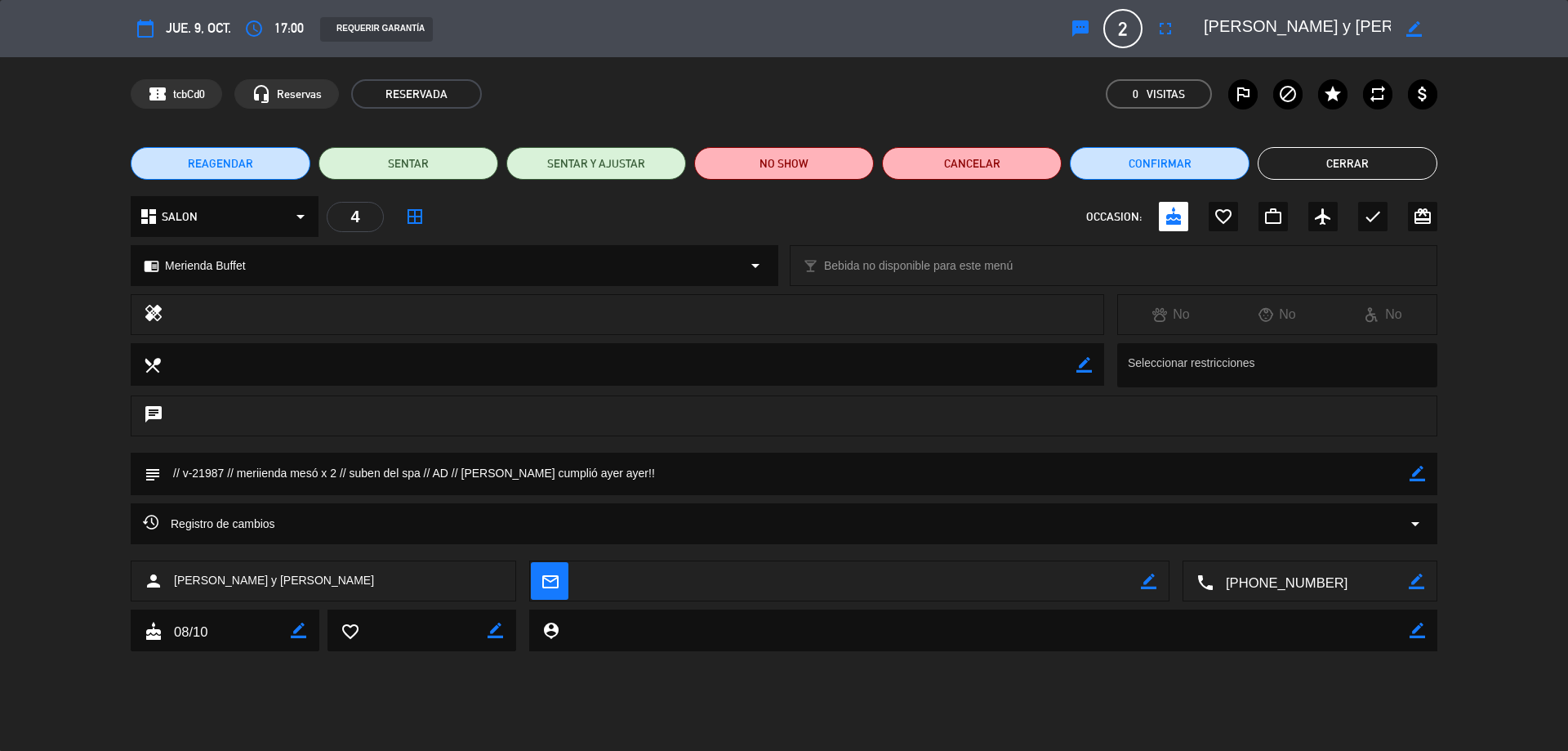
click at [1425, 481] on div "subject border_color" at bounding box center [784, 474] width 1307 height 43
click at [1417, 479] on icon "border_color" at bounding box center [1417, 474] width 16 height 16
click at [987, 471] on textarea at bounding box center [784, 474] width 1249 height 42
type textarea "// v-21987 // meriienda mesó x 2 // suben del spa // AD // [PERSON_NAME] cumpli…"
click at [1418, 471] on icon at bounding box center [1417, 474] width 16 height 16
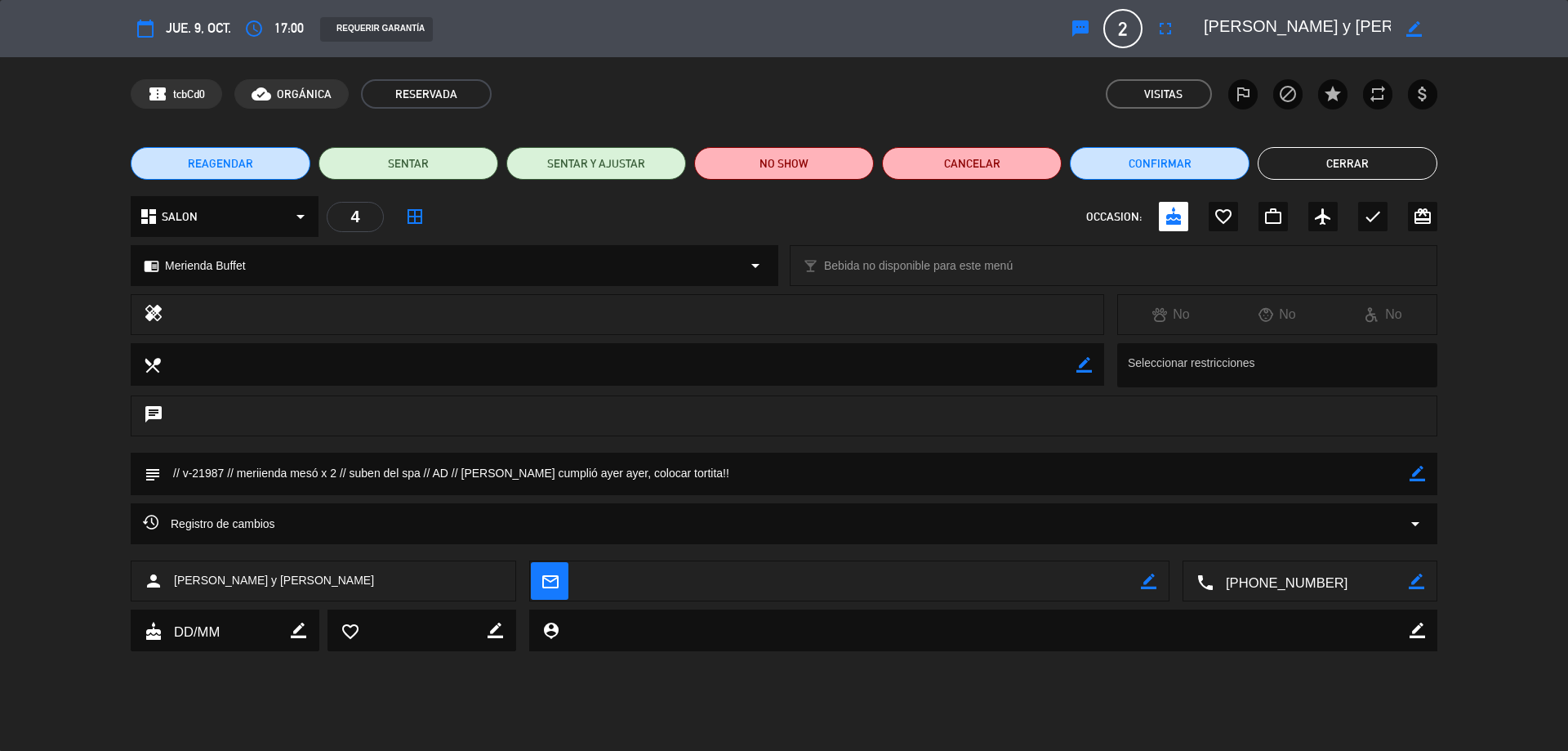
click at [1302, 174] on button "Cerrar" at bounding box center [1348, 163] width 179 height 33
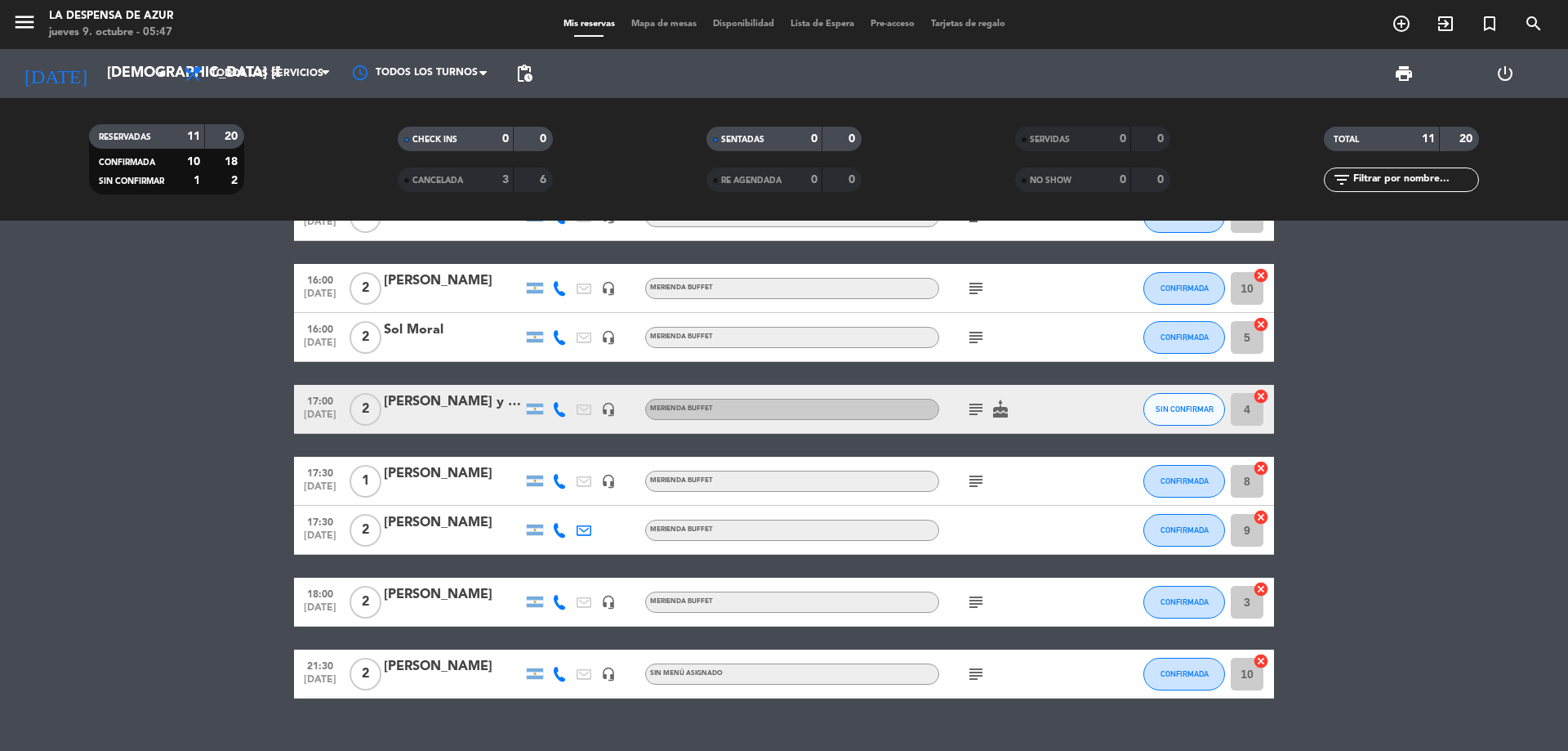
scroll to position [308, 0]
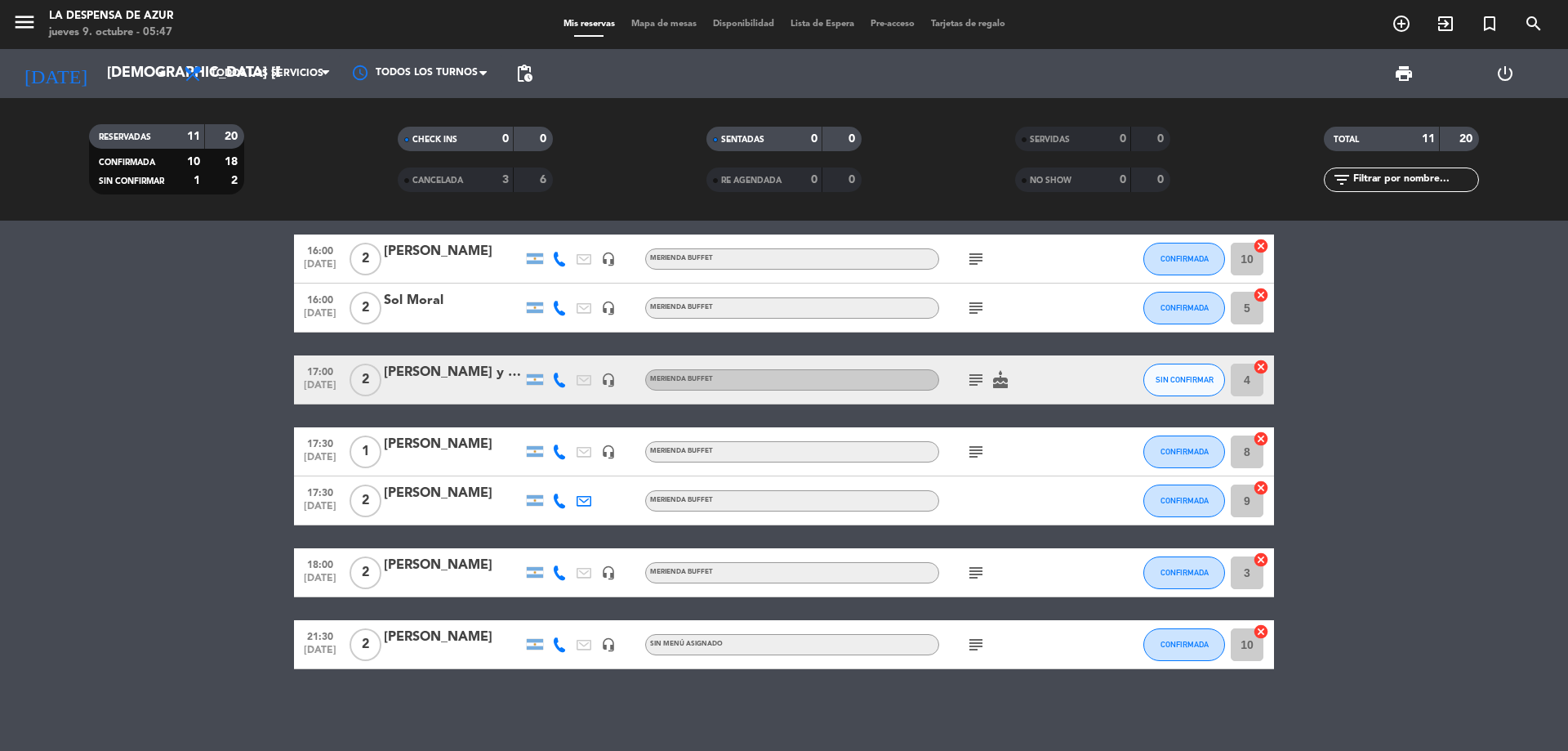
click at [441, 639] on div "[PERSON_NAME]" at bounding box center [453, 636] width 139 height 21
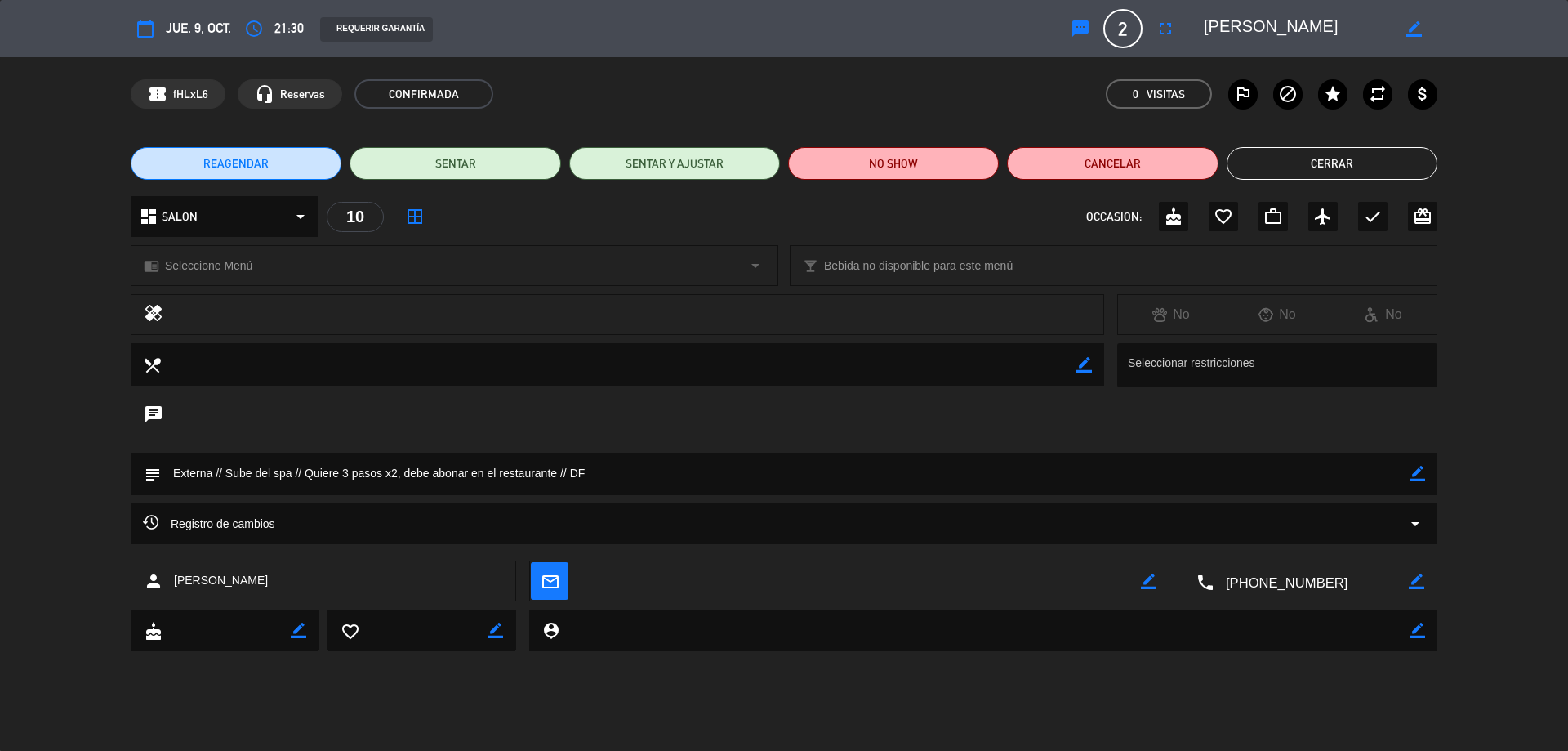
click at [1405, 482] on textarea at bounding box center [784, 474] width 1249 height 42
click at [1411, 477] on icon "border_color" at bounding box center [1417, 474] width 16 height 16
click at [341, 472] on textarea at bounding box center [784, 474] width 1249 height 42
type textarea "Externa // Sube del spa // Quiere Cena 3 pasos x2, debe abonar en el restaurant…"
click at [274, 256] on div "chrome_reader_mode Seleccione Menú arrow_drop_down" at bounding box center [455, 265] width 646 height 39
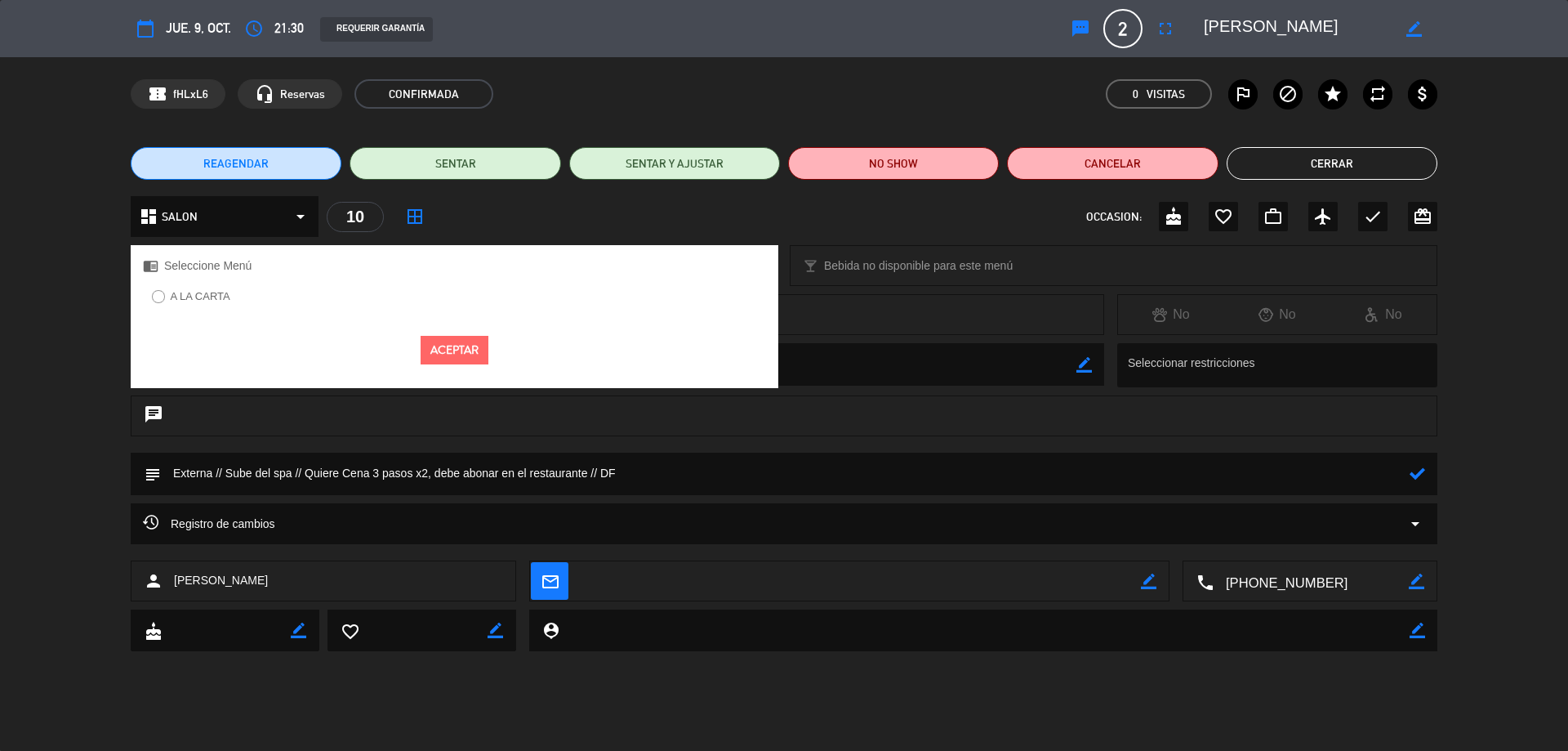
click at [928, 316] on div at bounding box center [633, 314] width 915 height 23
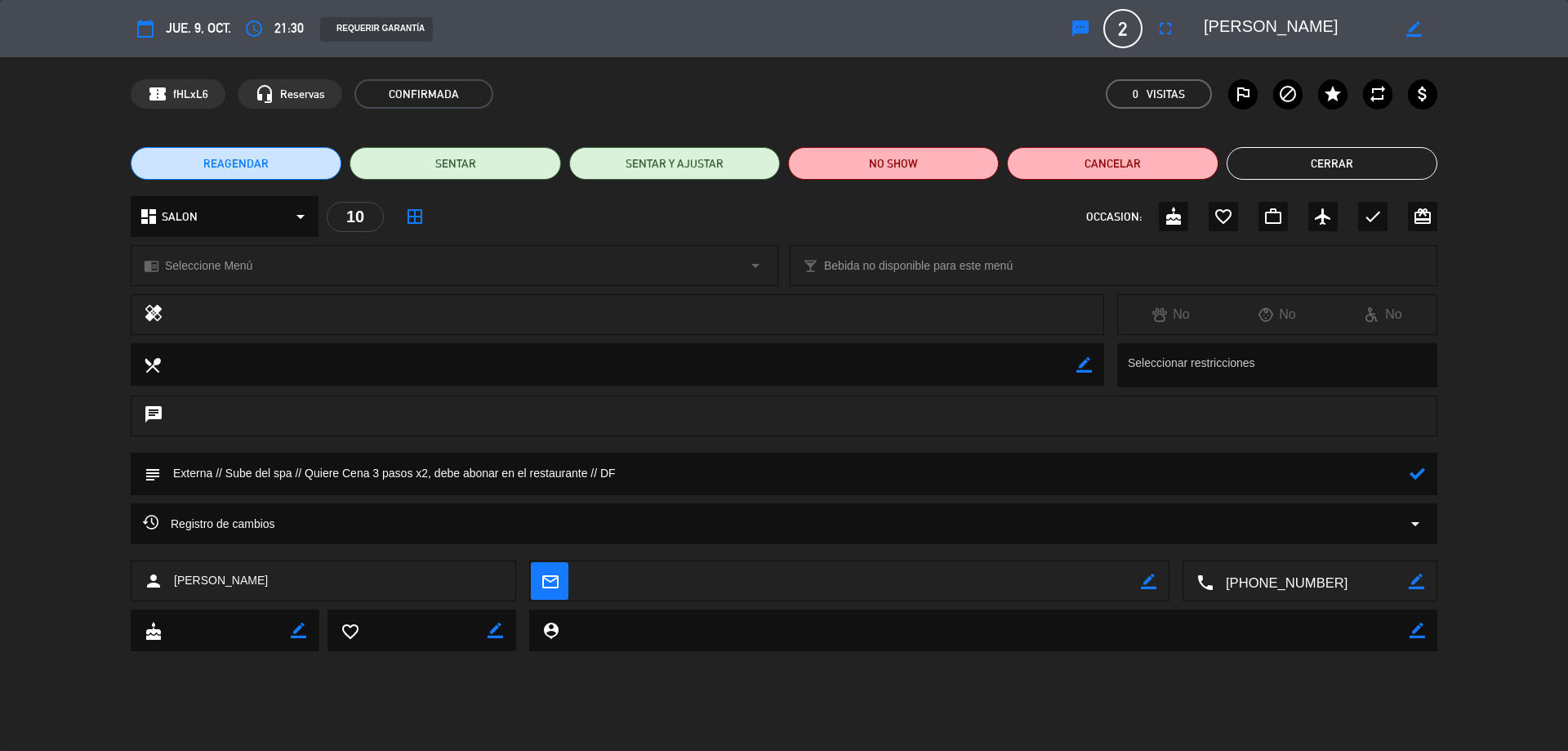
click at [1422, 472] on icon at bounding box center [1417, 474] width 16 height 16
click at [1287, 166] on button "Cerrar" at bounding box center [1331, 163] width 210 height 33
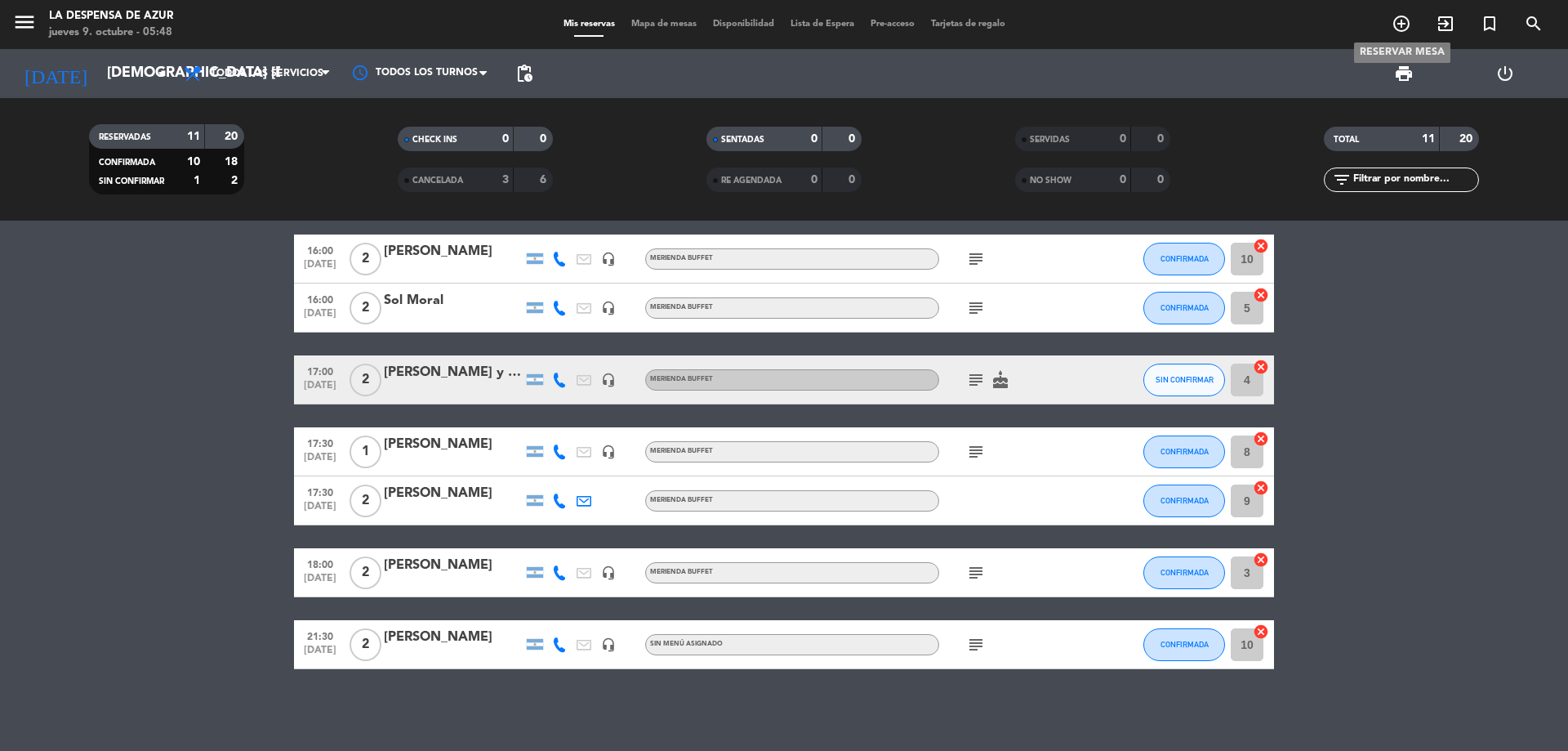
click at [1403, 30] on icon "add_circle_outline" at bounding box center [1402, 24] width 20 height 20
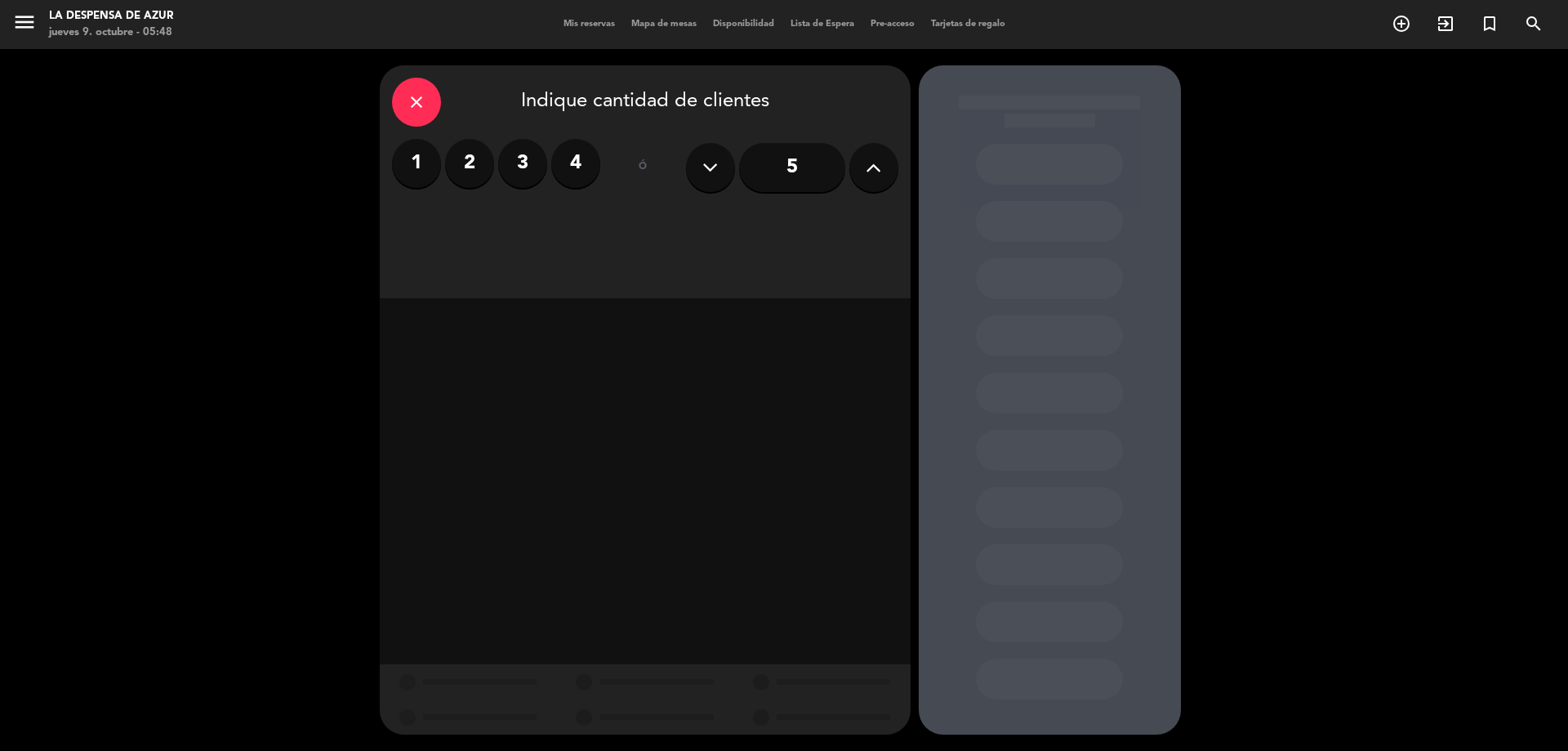
click at [427, 174] on label "1" at bounding box center [416, 163] width 49 height 49
click at [721, 230] on div "Brunch" at bounding box center [709, 223] width 124 height 33
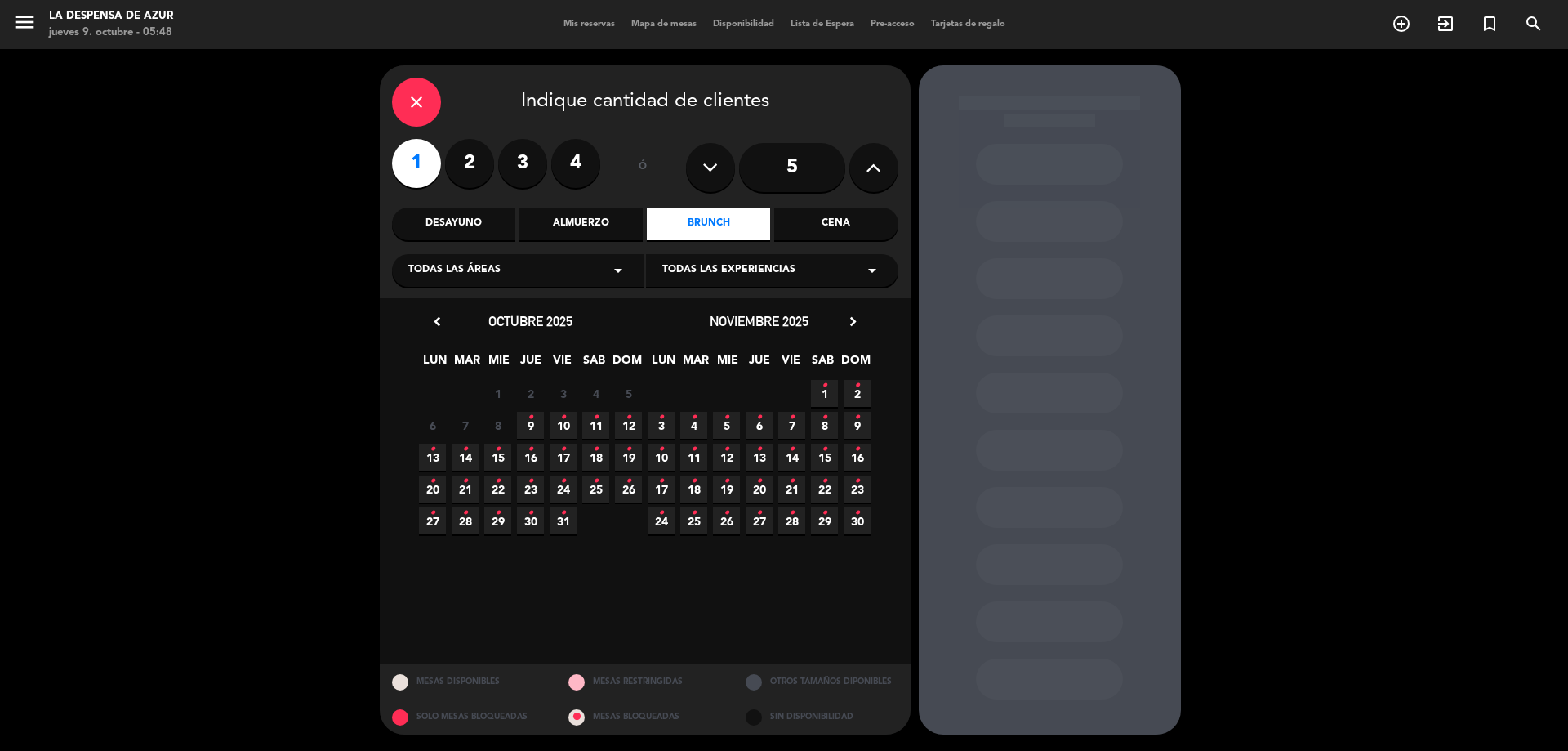
click at [533, 428] on span "9 •" at bounding box center [530, 425] width 27 height 27
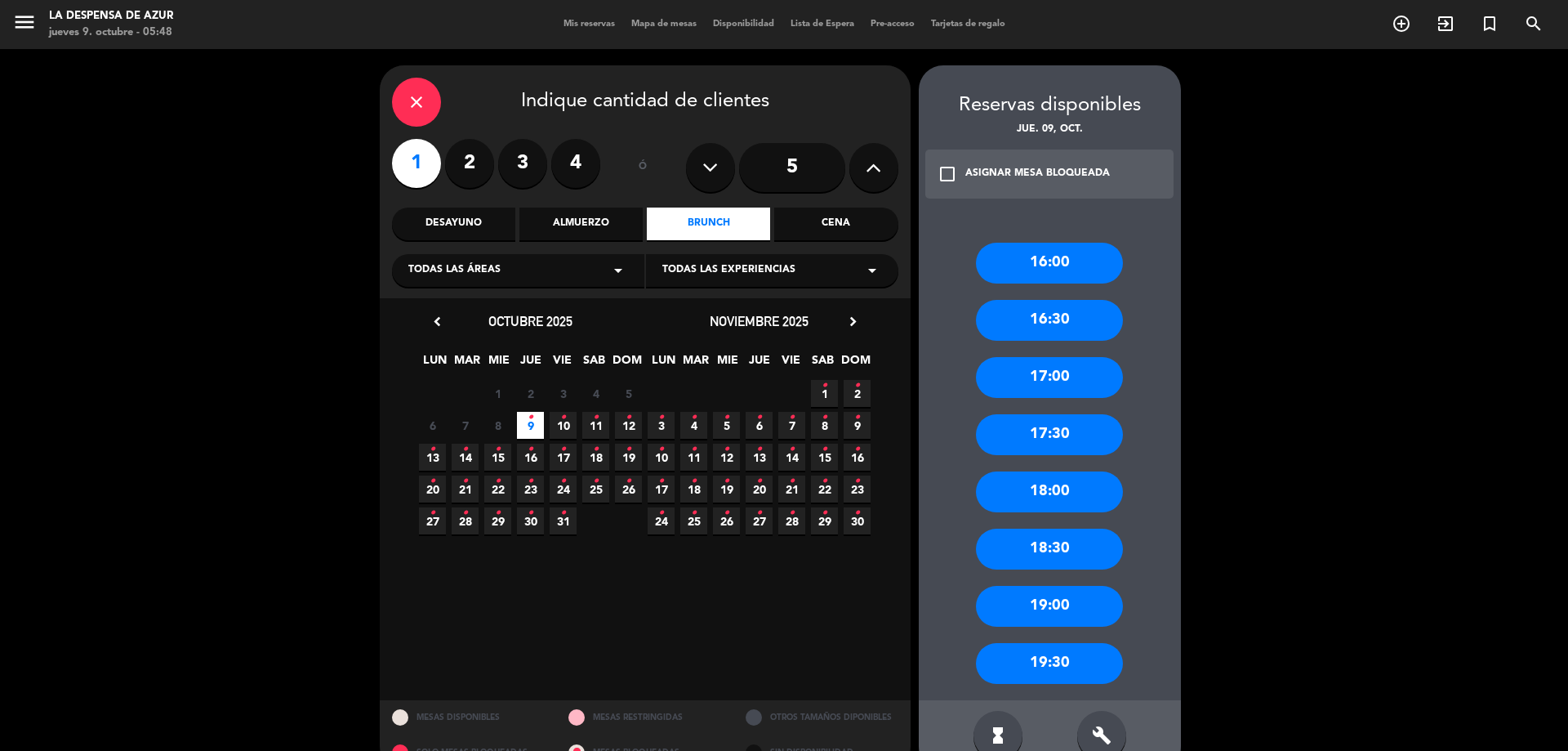
click at [1053, 447] on div "17:30" at bounding box center [1049, 434] width 147 height 41
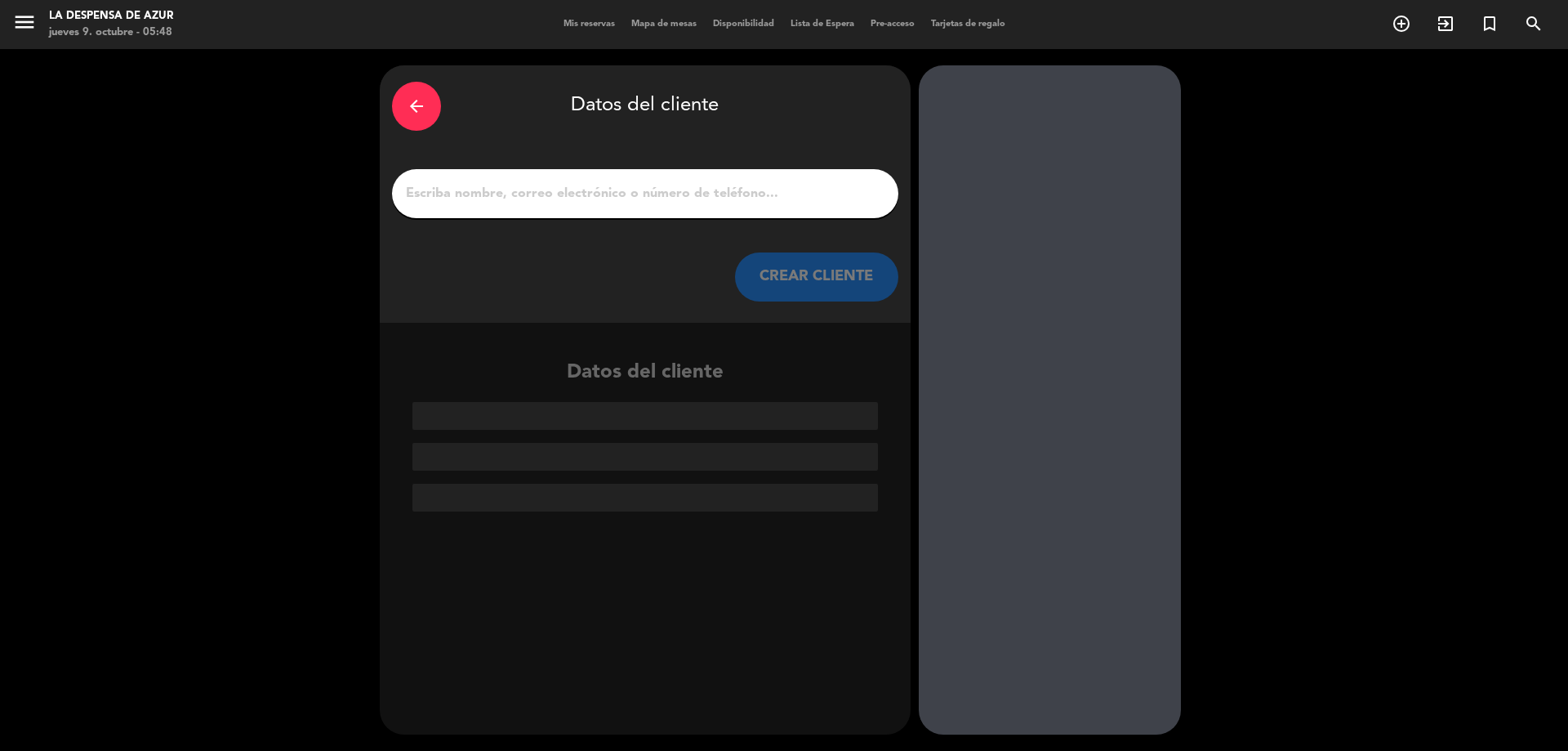
click at [576, 181] on div at bounding box center [645, 193] width 506 height 49
click at [572, 198] on input "1" at bounding box center [645, 193] width 481 height 23
paste input "[PERSON_NAME] [PHONE_NUMBER] // v-n2o9emmuq7"
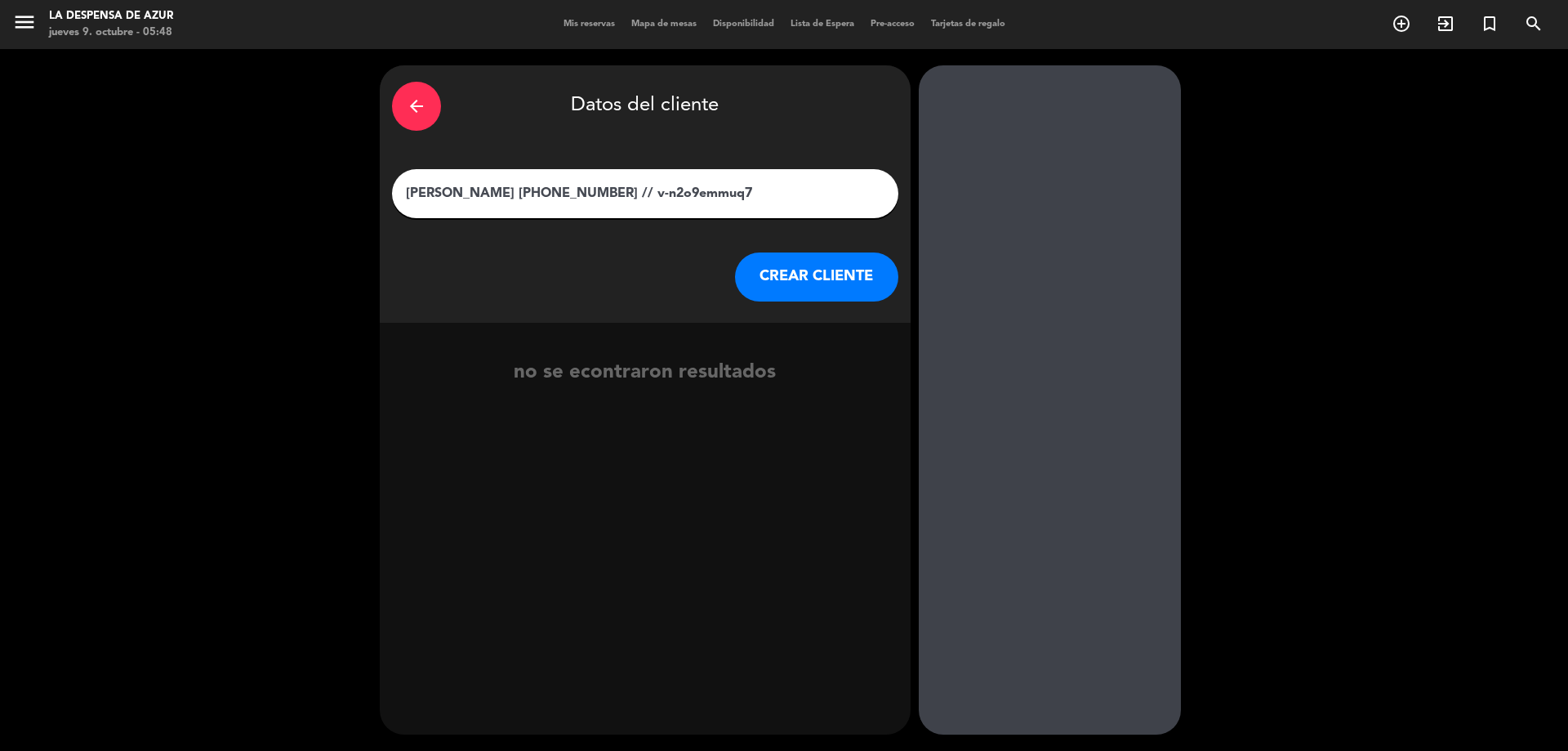
drag, startPoint x: 521, startPoint y: 198, endPoint x: 747, endPoint y: 210, distance: 226.3
click at [747, 210] on div "[PERSON_NAME] [PHONE_NUMBER] // v-n2o9emmuq7" at bounding box center [645, 193] width 506 height 49
type input "[PERSON_NAME]"
click at [777, 291] on button "CREAR CLIENTE" at bounding box center [816, 276] width 163 height 49
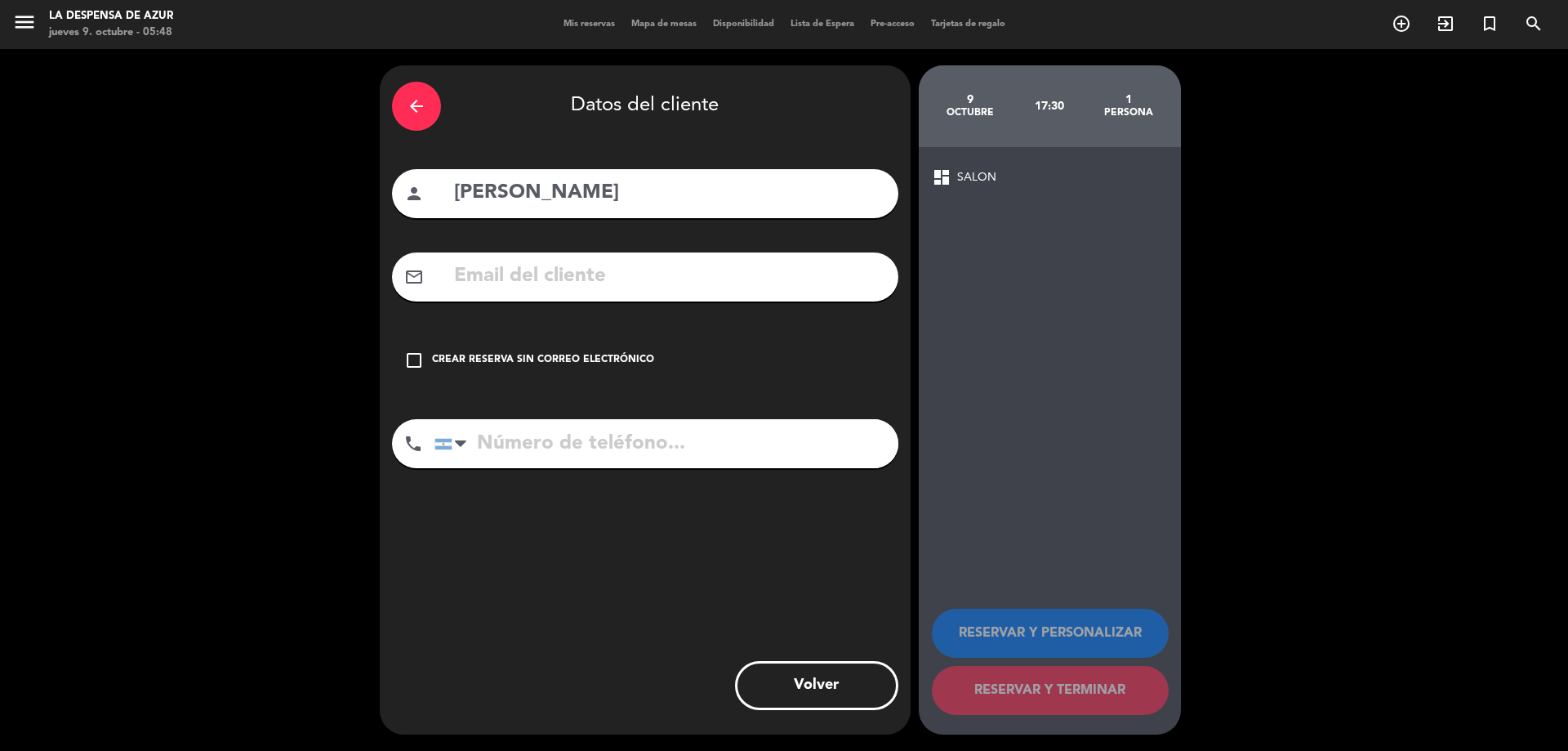
drag, startPoint x: 620, startPoint y: 459, endPoint x: 621, endPoint y: 449, distance: 10.0
click at [620, 458] on input "tel" at bounding box center [666, 443] width 464 height 49
paste input "[PHONE_NUMBER] // v-n2o9emmuq7"
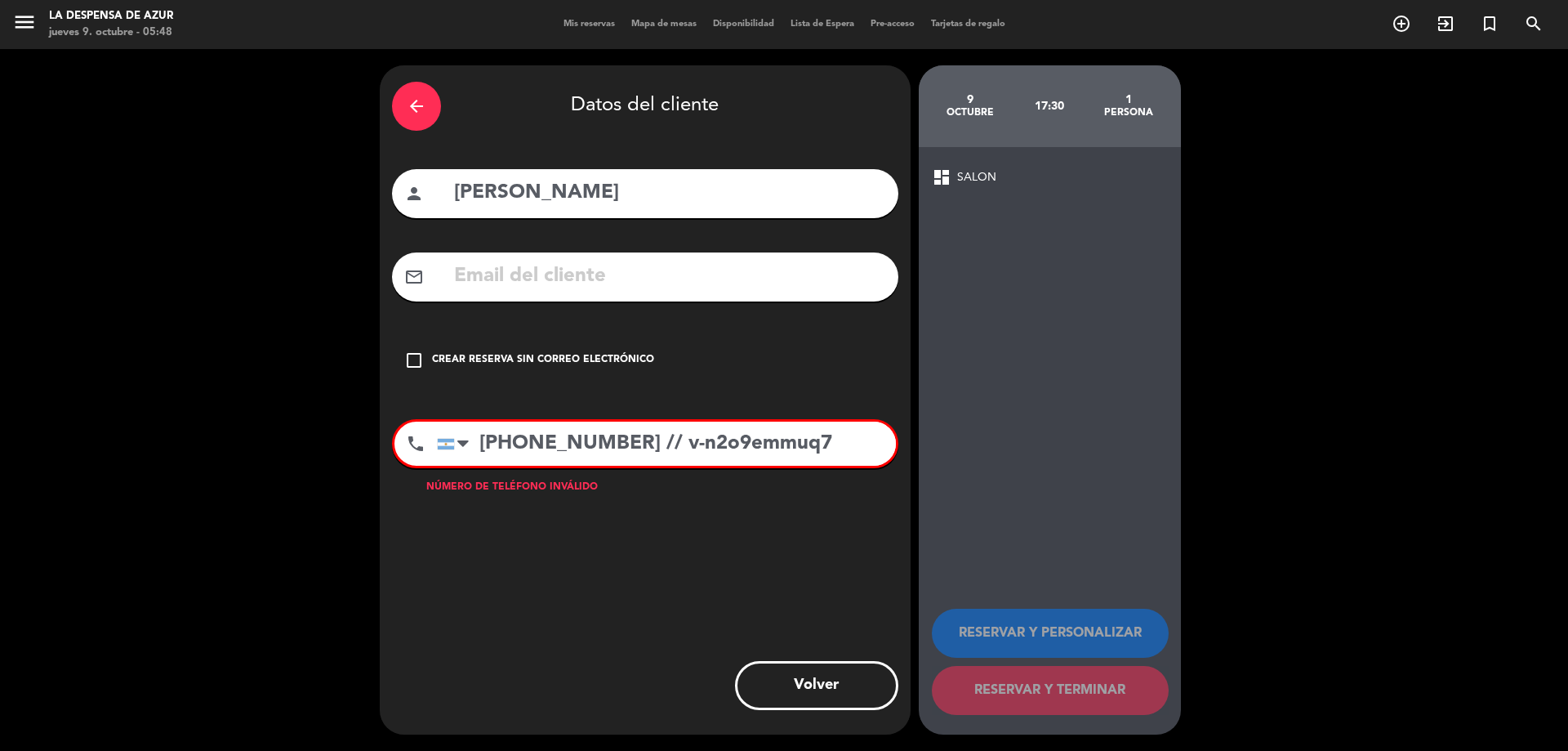
drag, startPoint x: 610, startPoint y: 443, endPoint x: 808, endPoint y: 445, distance: 198.0
click at [808, 445] on input "[PHONE_NUMBER] // v-n2o9emmuq7" at bounding box center [666, 444] width 459 height 44
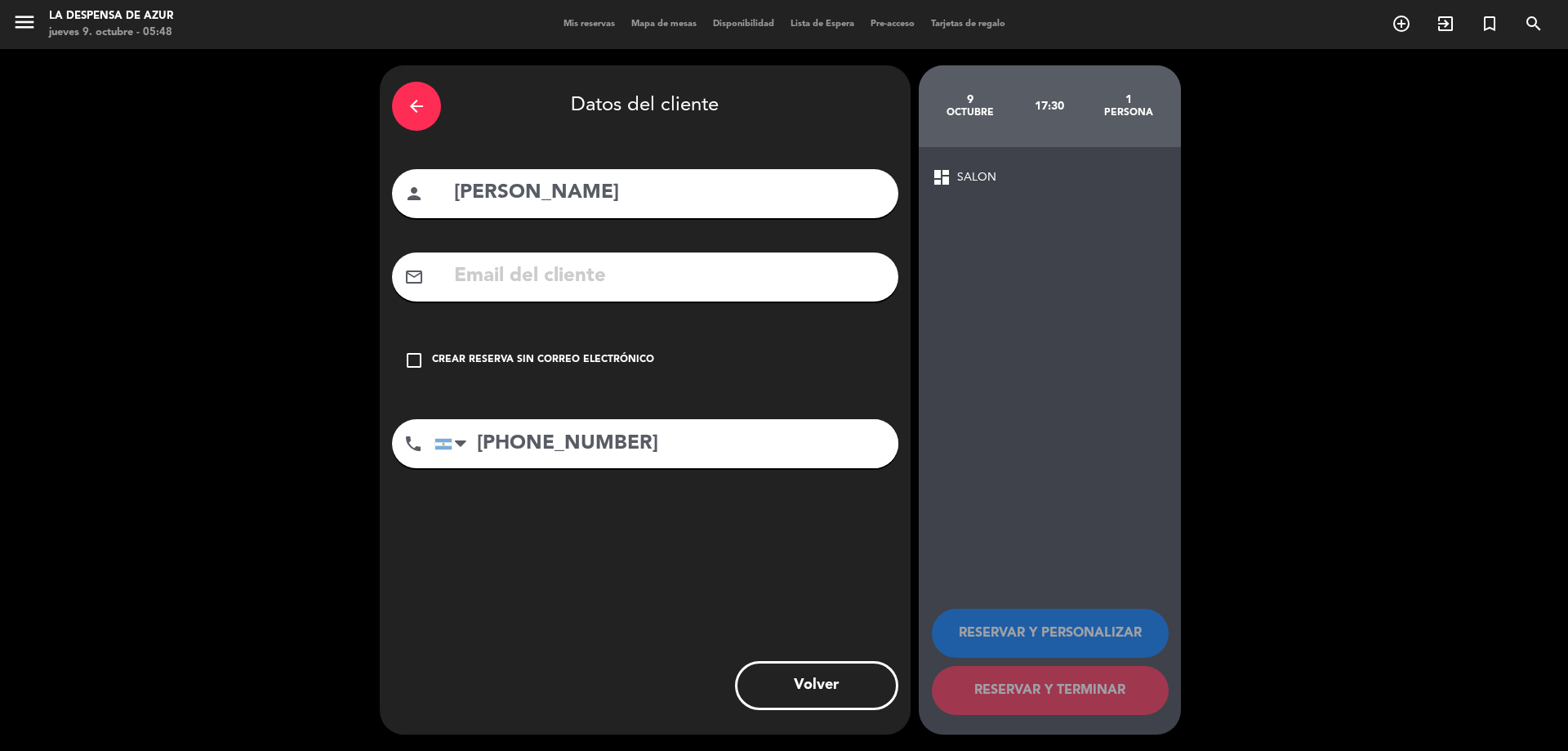
type input "[PHONE_NUMBER]"
click at [420, 354] on icon "check_box_outline_blank" at bounding box center [415, 360] width 20 height 20
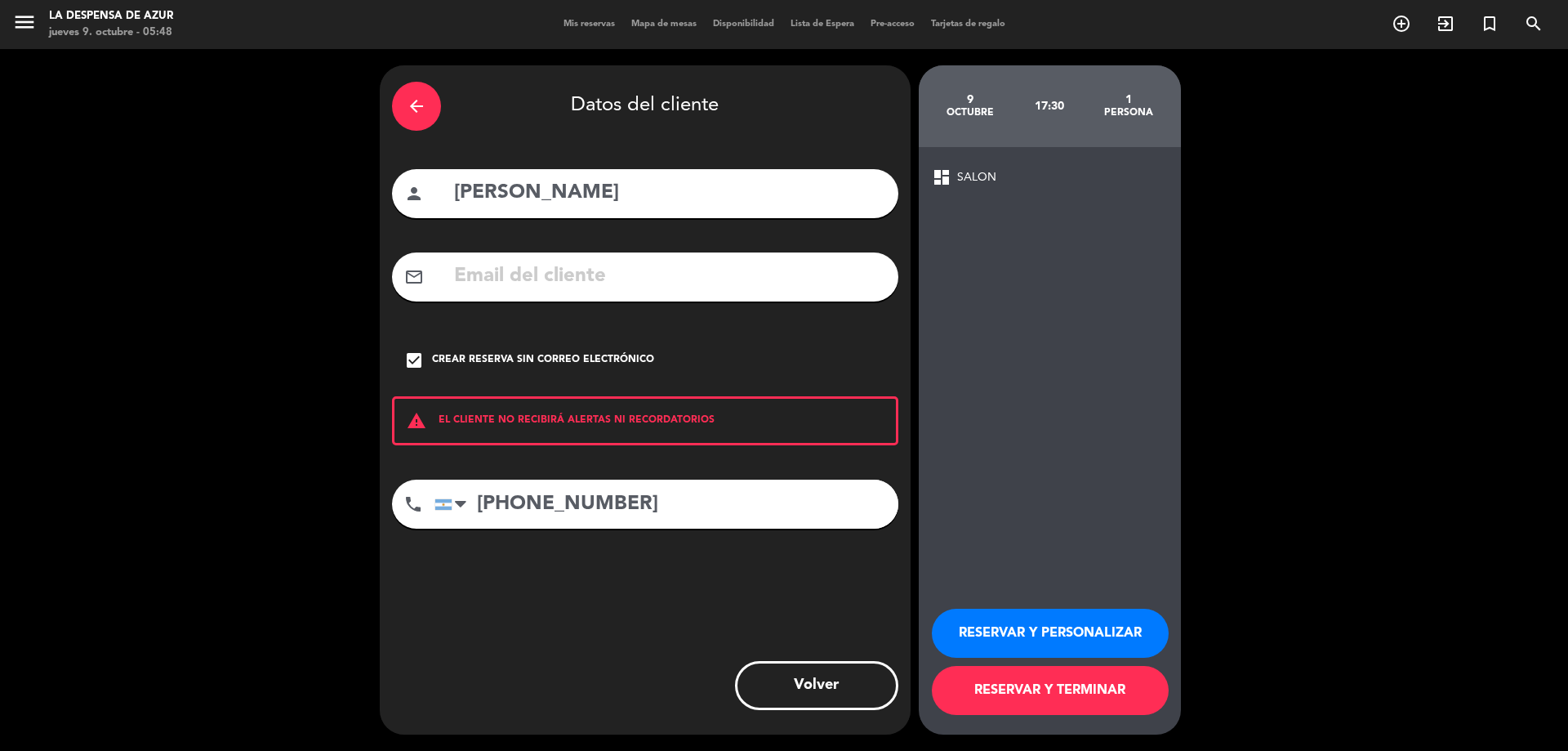
drag, startPoint x: 1091, startPoint y: 637, endPoint x: 1066, endPoint y: 602, distance: 43.0
click at [1091, 636] on button "RESERVAR Y PERSONALIZAR" at bounding box center [1051, 632] width 237 height 49
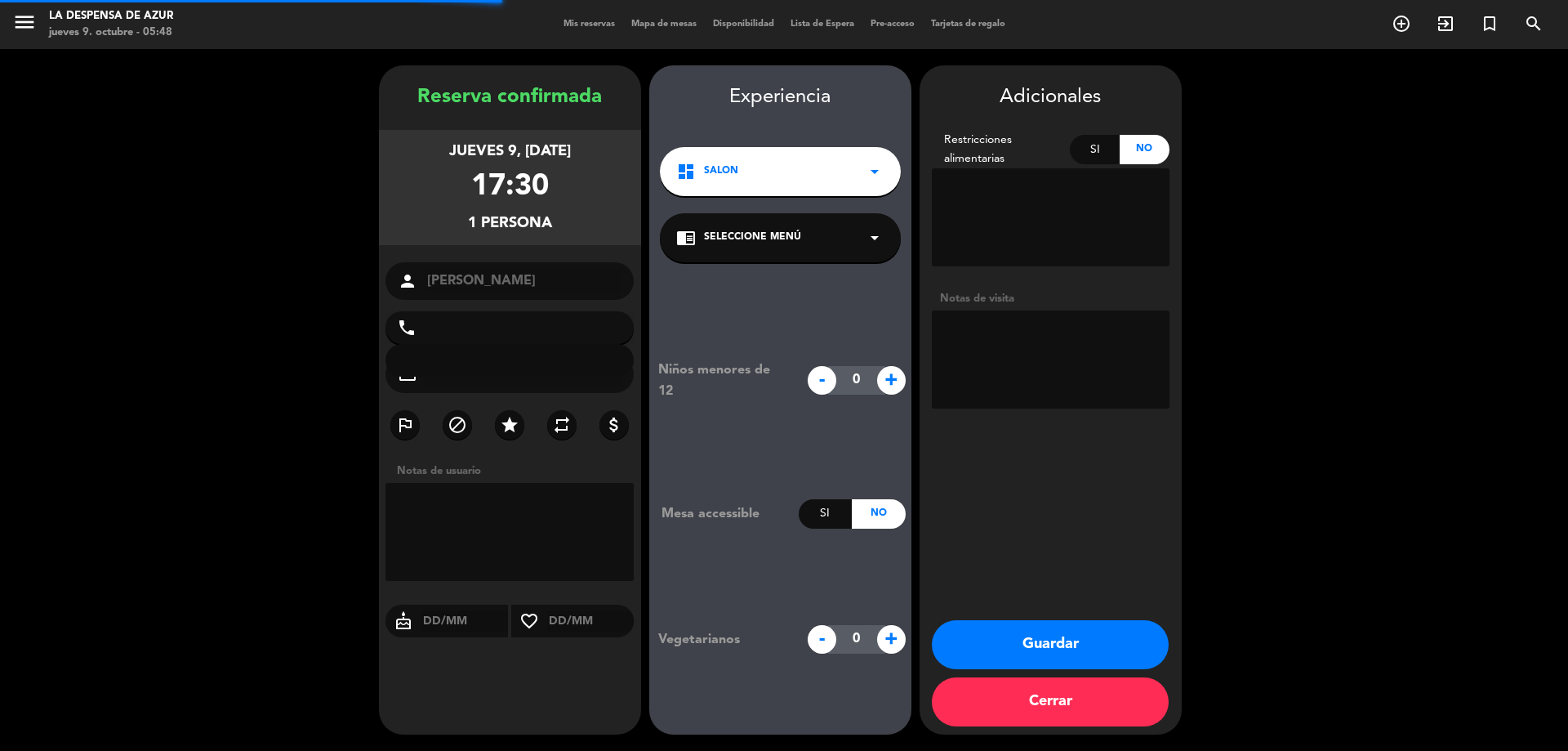
type input "[PHONE_NUMBER]"
click at [1028, 386] on textarea at bounding box center [1051, 359] width 237 height 98
paste textarea "// v-n2o9emmuq7"
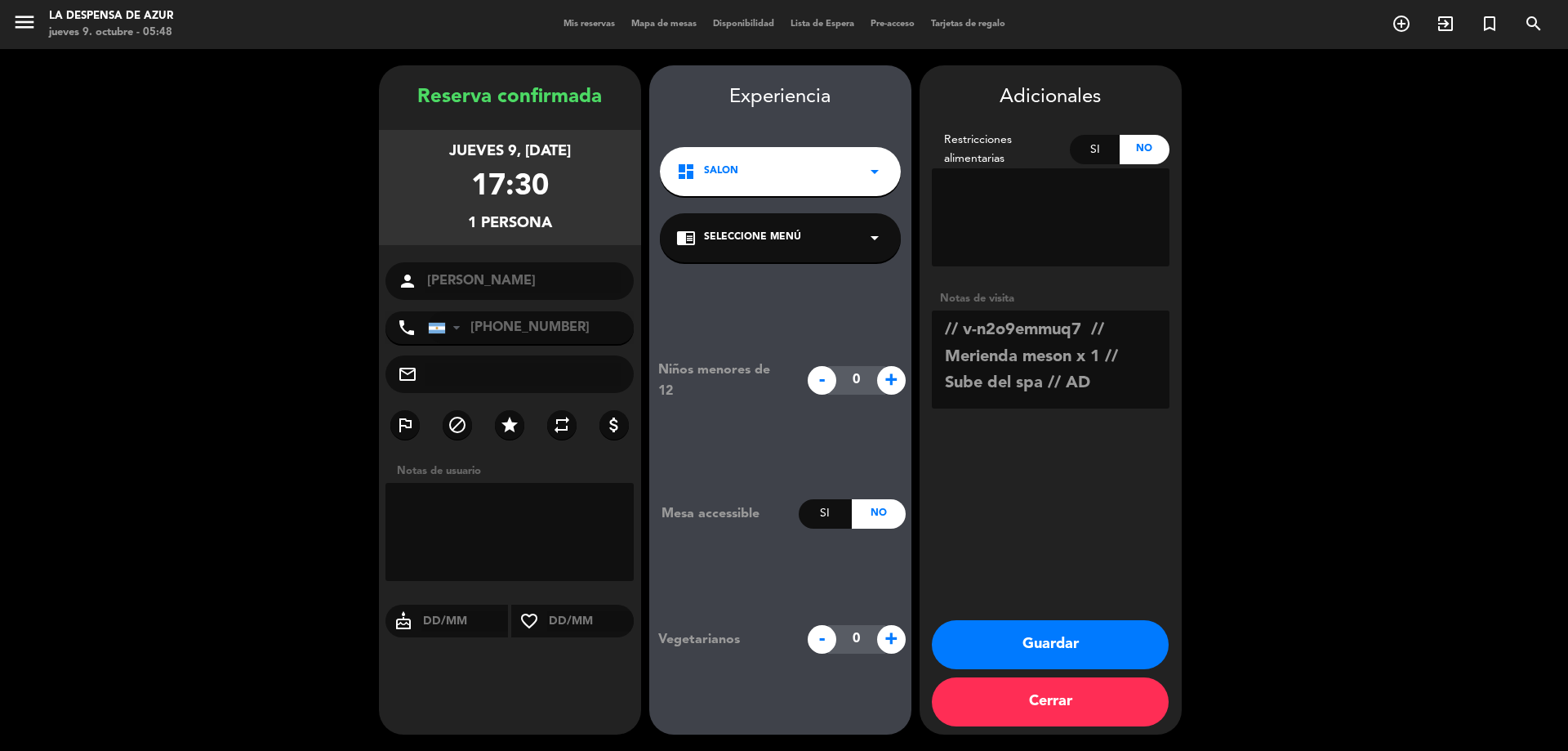
type textarea "// v-n2o9emmuq7 // Merienda meson x 1 // Sube del spa // AD"
click at [850, 251] on div "chrome_reader_mode Seleccione Menú arrow_drop_down" at bounding box center [781, 237] width 241 height 49
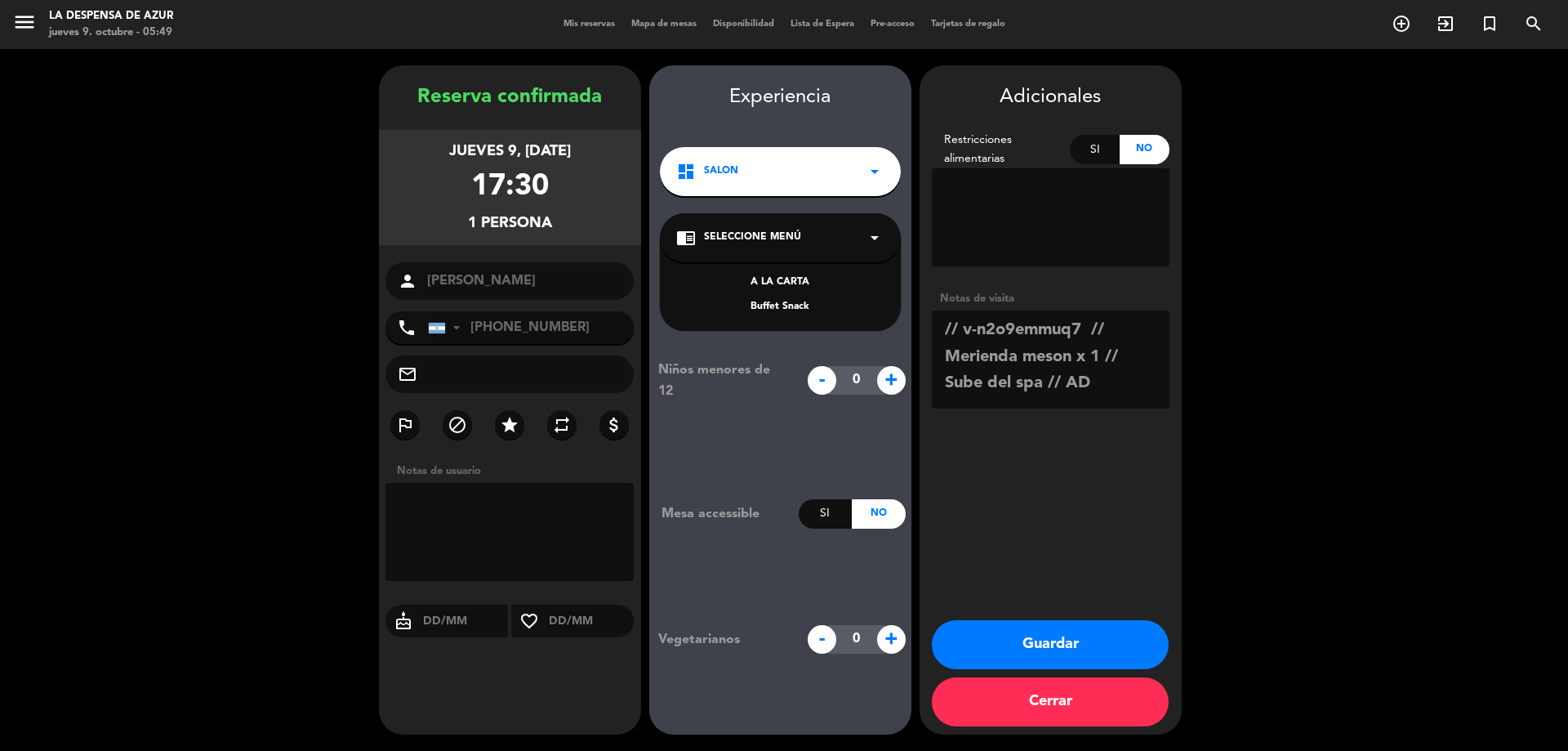
click at [775, 307] on div "Buffet Snack" at bounding box center [780, 307] width 208 height 16
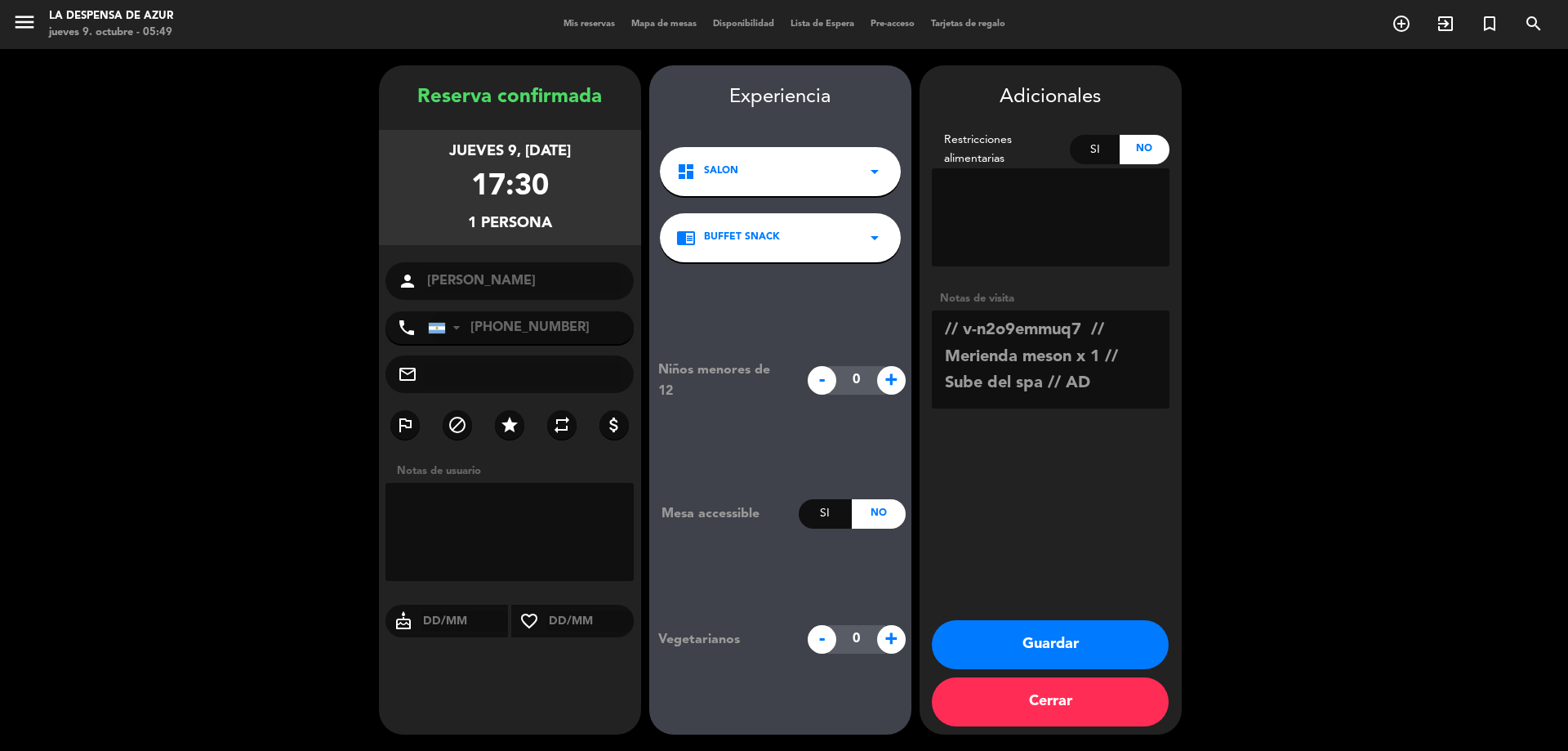
click at [1030, 651] on button "Guardar" at bounding box center [1051, 644] width 237 height 49
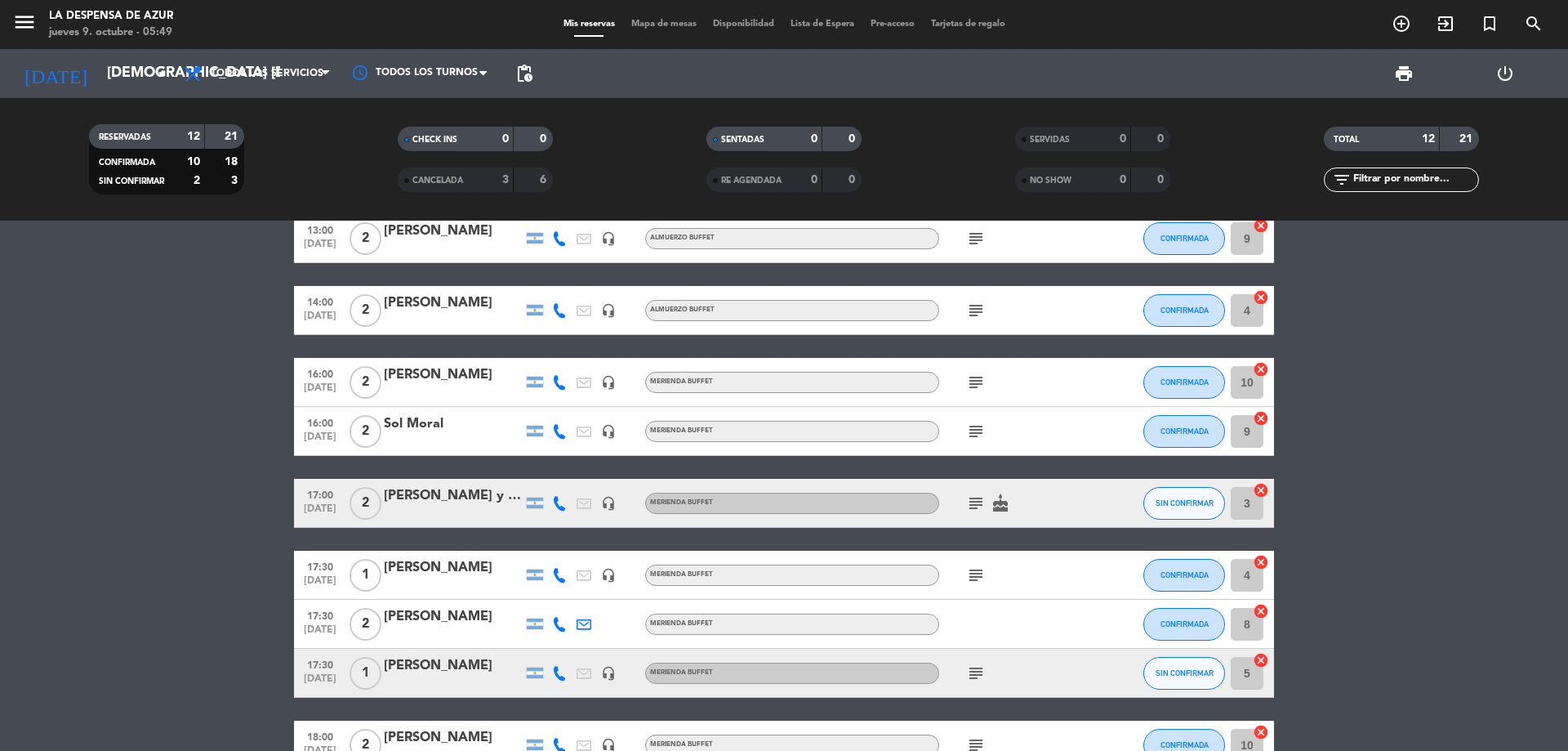
scroll to position [245, 0]
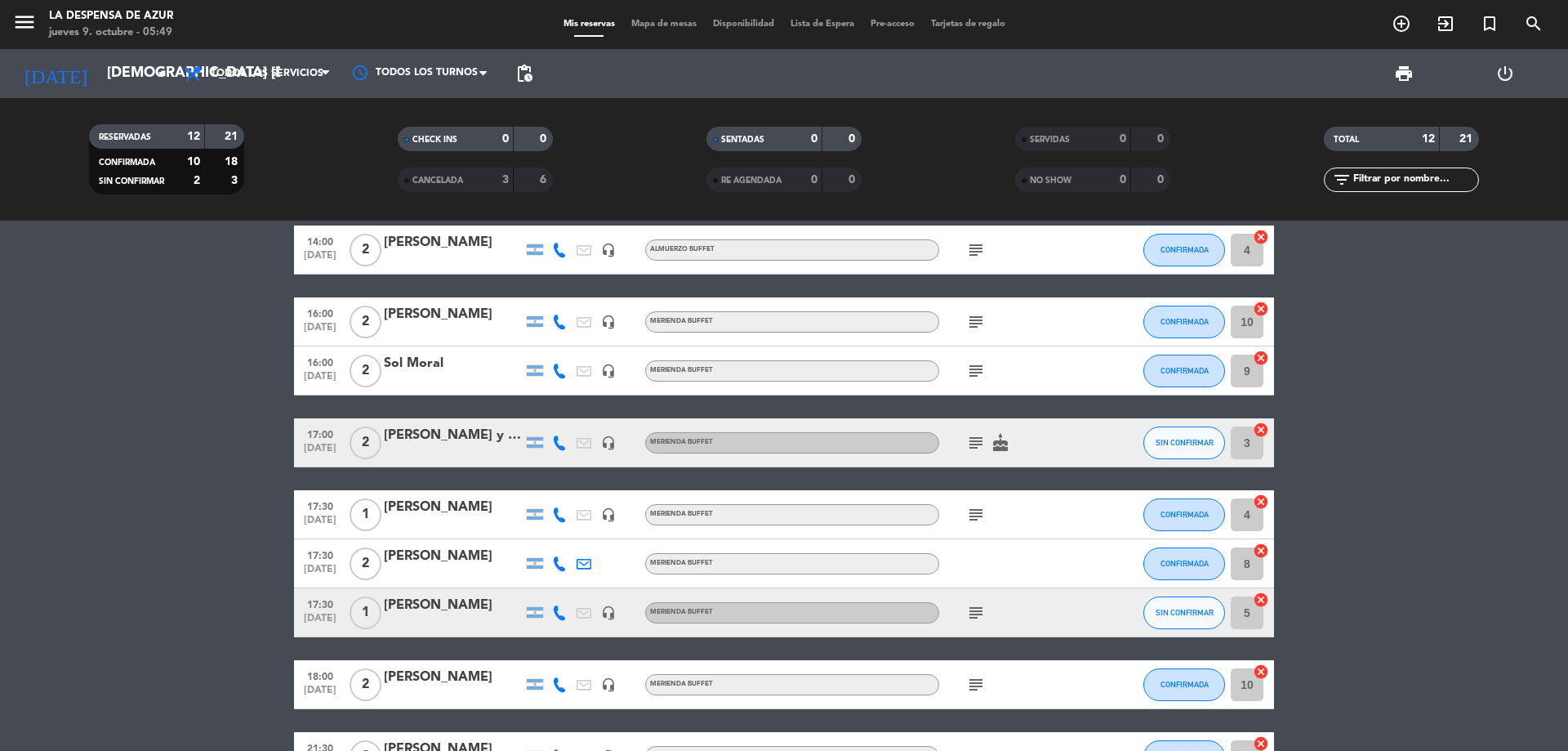
click at [423, 607] on div "[PERSON_NAME]" at bounding box center [453, 604] width 139 height 21
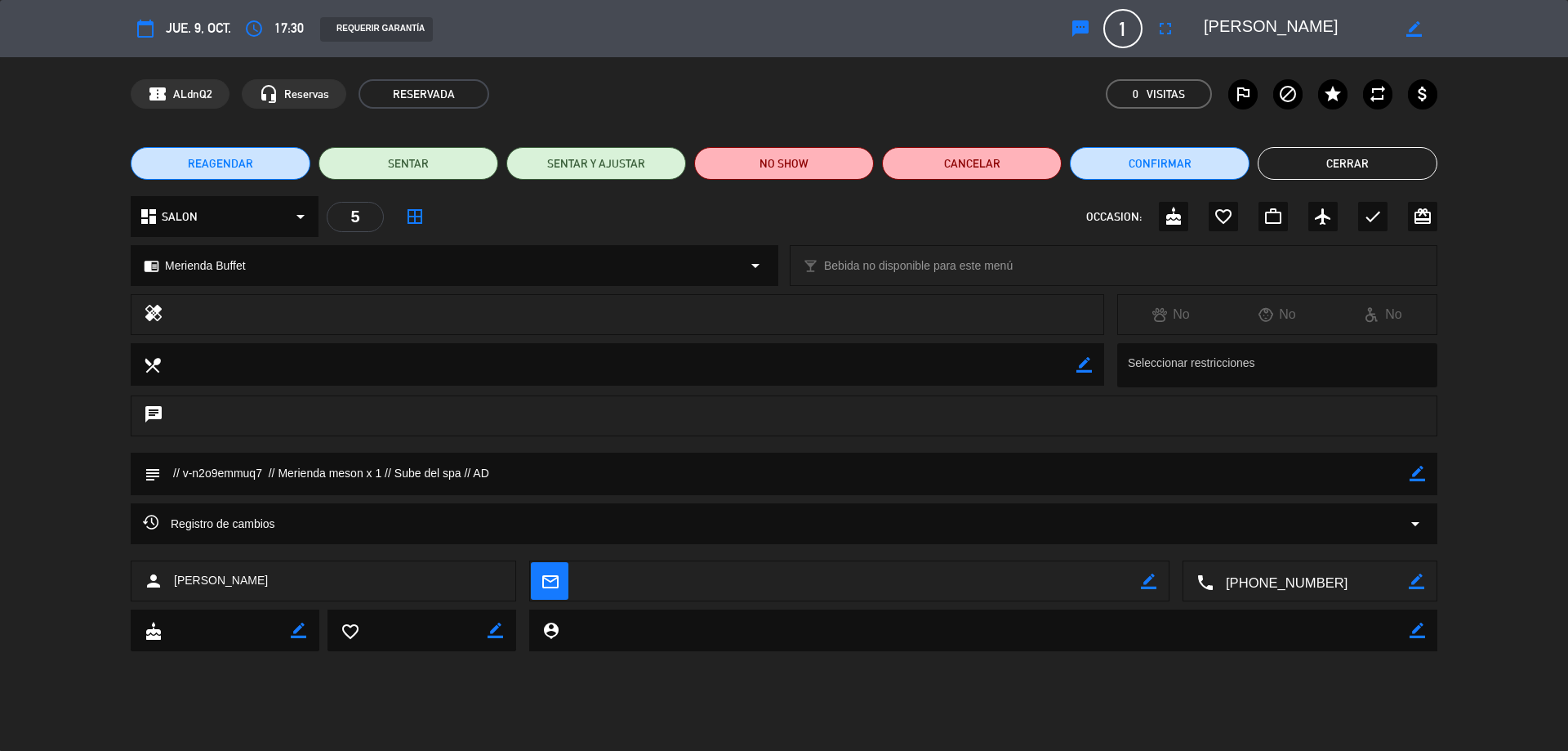
click at [1353, 179] on button "Cerrar" at bounding box center [1348, 163] width 179 height 33
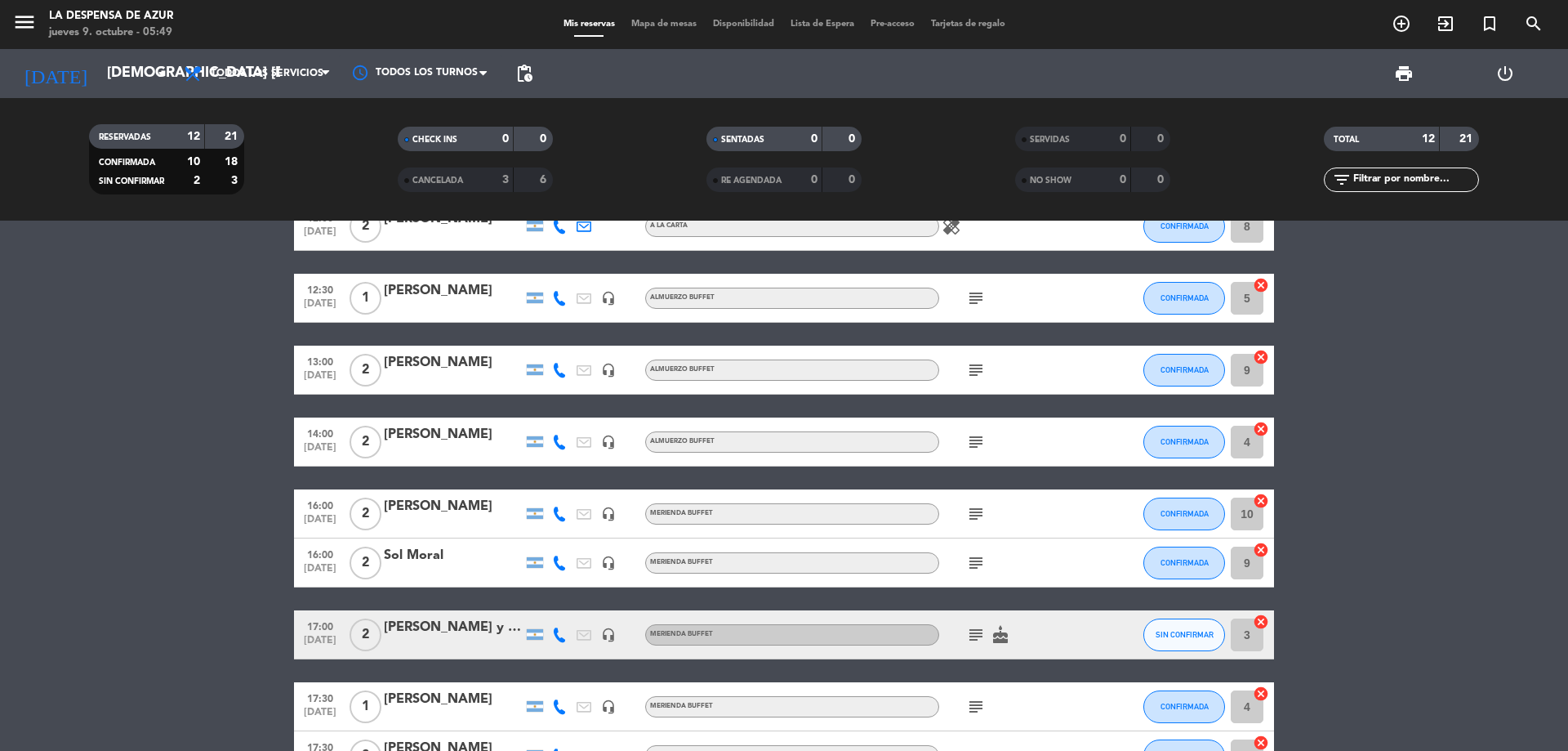
scroll to position [0, 0]
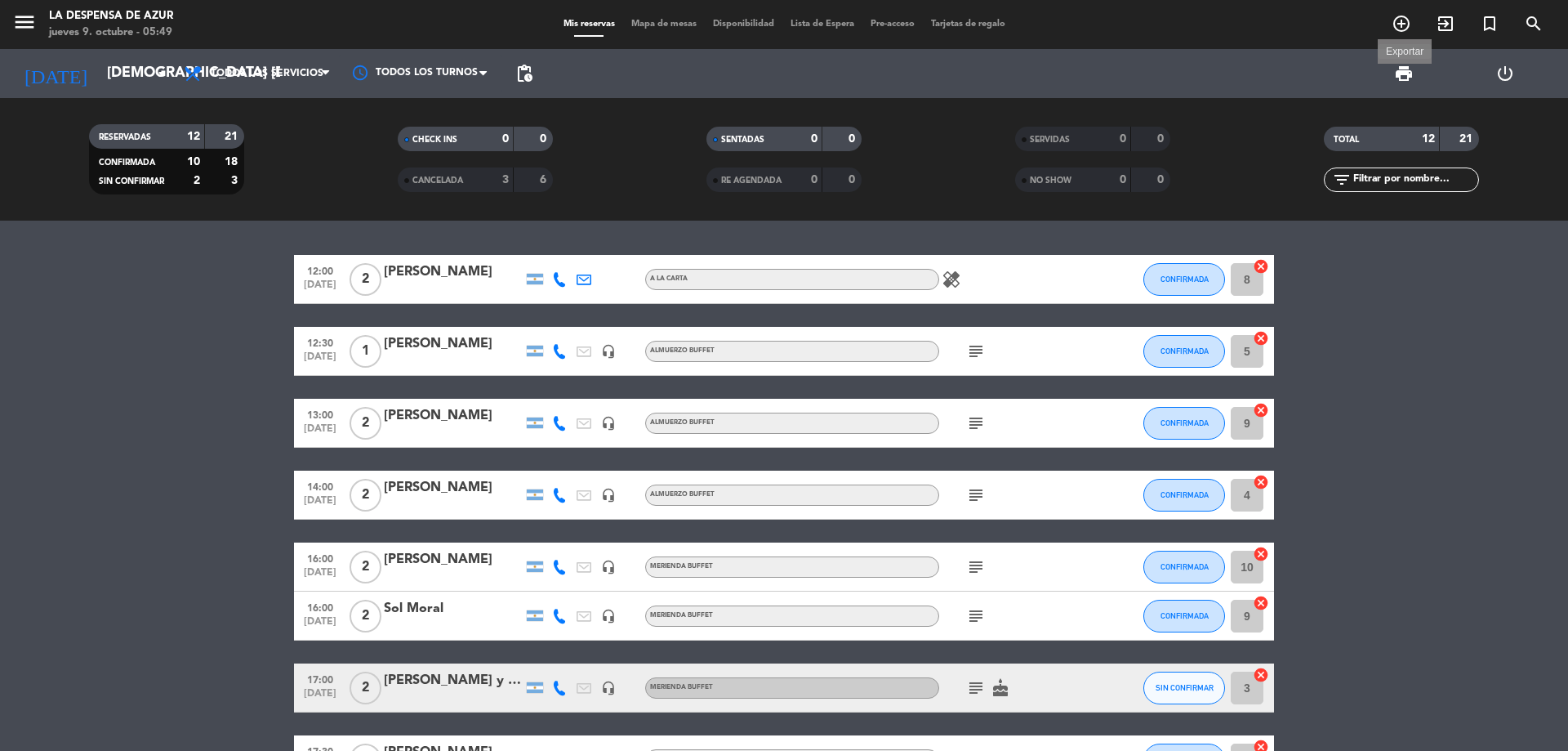
click at [1403, 74] on span "print" at bounding box center [1404, 74] width 20 height 20
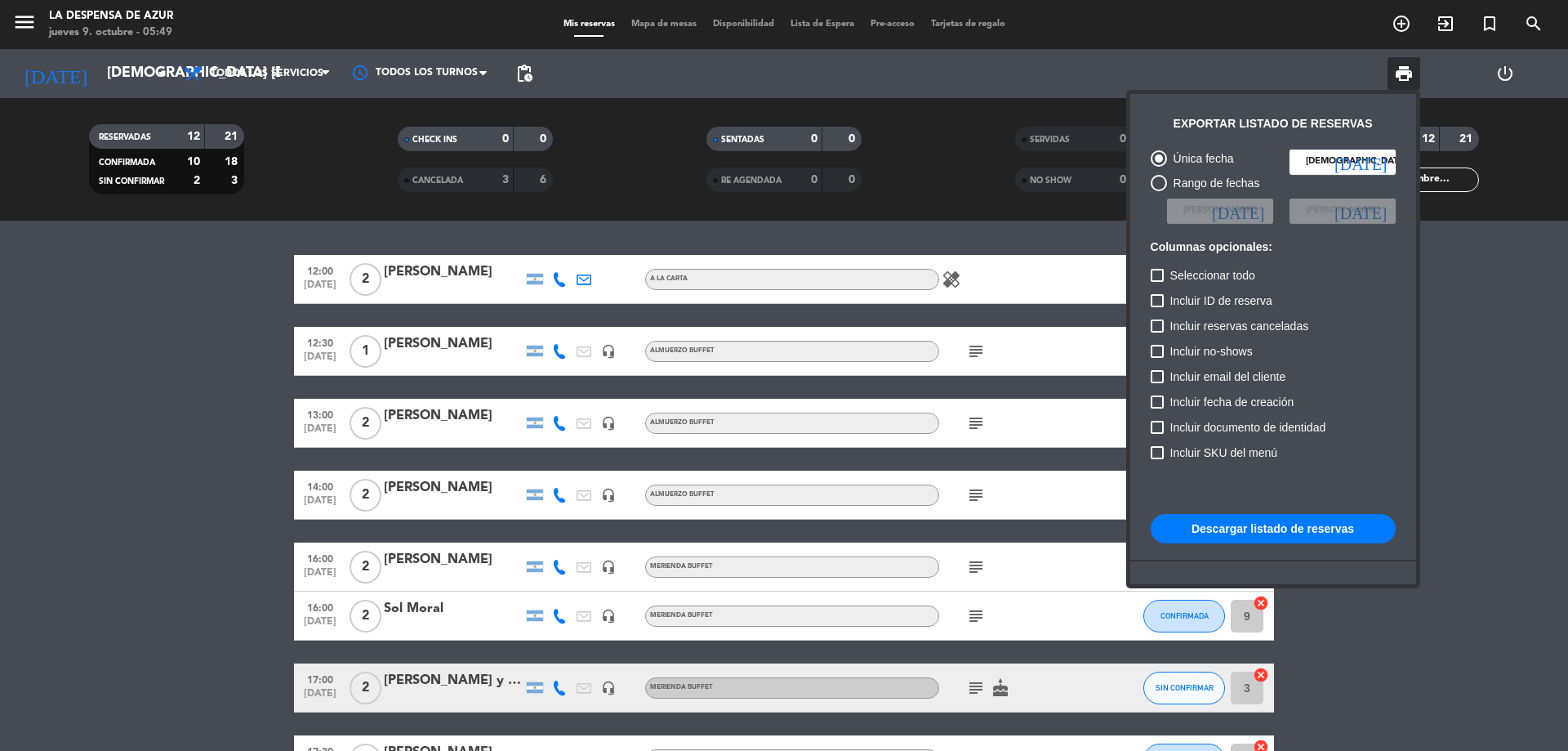
click at [1233, 522] on button "Descargar listado de reservas" at bounding box center [1273, 528] width 245 height 29
